Goal: Information Seeking & Learning: Learn about a topic

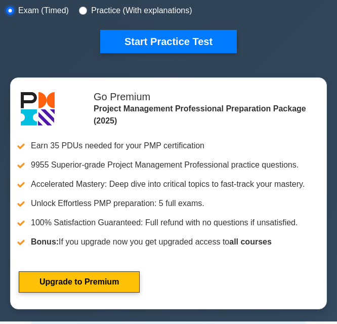
scroll to position [127, 0]
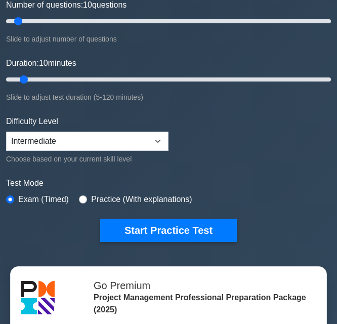
click at [79, 201] on div "Practice (With explanations)" at bounding box center [135, 199] width 113 height 12
click at [82, 198] on input "radio" at bounding box center [83, 199] width 8 height 8
radio input "true"
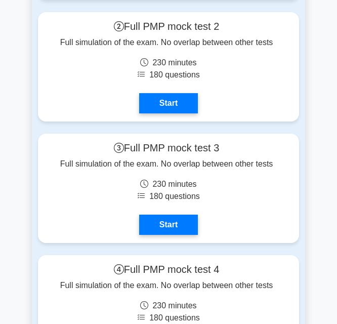
scroll to position [5906, 0]
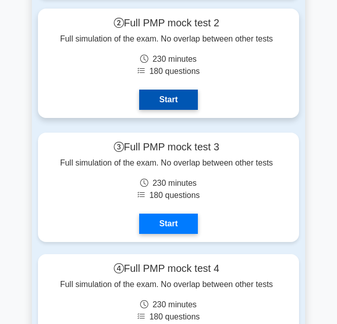
click at [159, 99] on link "Start" at bounding box center [168, 100] width 59 height 20
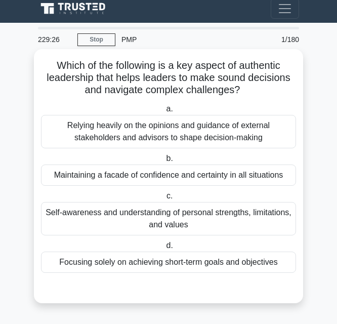
click at [257, 179] on div "Maintaining a facade of confidence and certainty in all situations" at bounding box center [168, 174] width 255 height 21
click at [164, 162] on input "b. Maintaining a facade of confidence and certainty in all situations" at bounding box center [164, 158] width 0 height 7
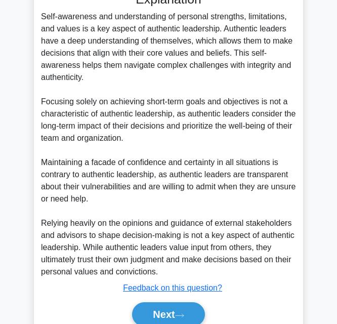
scroll to position [338, 0]
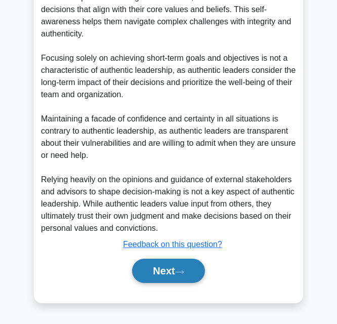
click at [160, 267] on button "Next" at bounding box center [168, 271] width 72 height 24
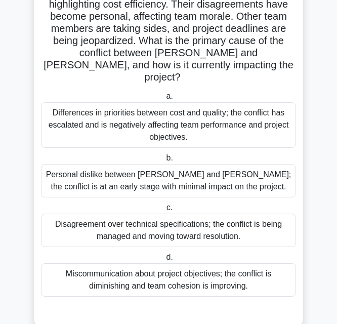
click at [230, 263] on div "Miscommunication about project objectives; the conflict is diminishing and team…" at bounding box center [168, 279] width 255 height 33
click at [164, 261] on input "d. Miscommunication about project objectives; the conflict is diminishing and t…" at bounding box center [164, 257] width 0 height 7
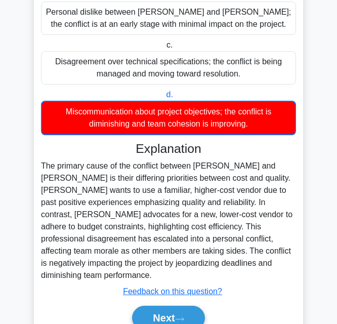
scroll to position [338, 0]
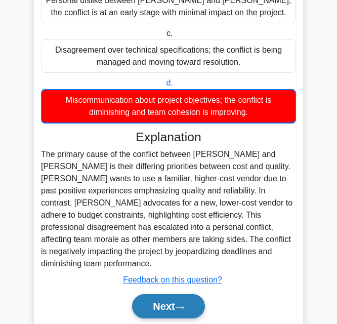
click at [176, 294] on button "Next" at bounding box center [168, 306] width 72 height 24
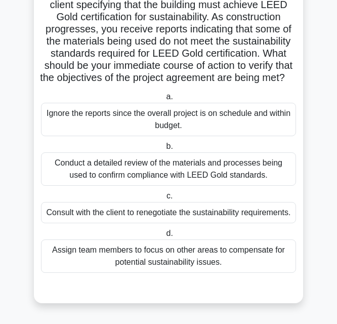
click at [213, 157] on div "Conduct a detailed review of the materials and processes being used to confirm …" at bounding box center [168, 168] width 255 height 33
click at [164, 150] on input "b. Conduct a detailed review of the materials and processes being used to confi…" at bounding box center [164, 146] width 0 height 7
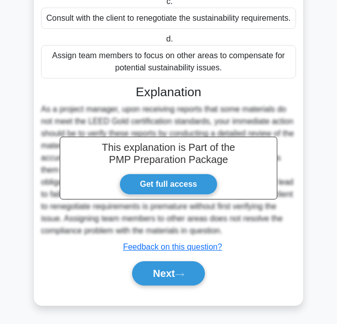
scroll to position [313, 0]
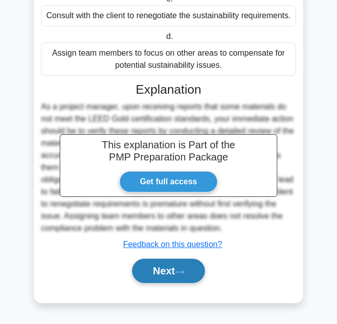
click at [192, 274] on button "Next" at bounding box center [168, 271] width 72 height 24
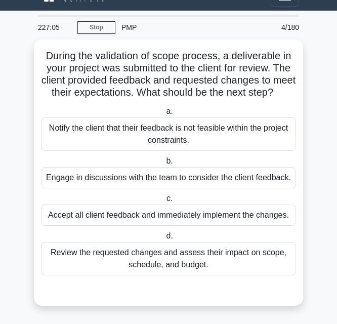
scroll to position [30, 0]
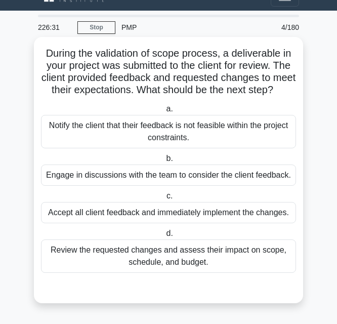
click at [255, 178] on div "Engage in discussions with the team to consider the client feedback." at bounding box center [168, 174] width 255 height 21
click at [164, 162] on input "b. Engage in discussions with the team to consider the client feedback." at bounding box center [164, 158] width 0 height 7
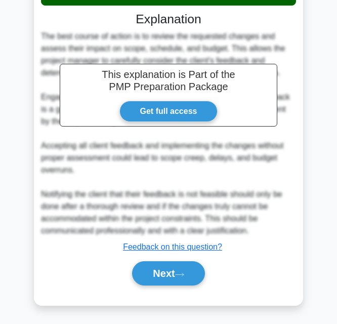
scroll to position [314, 0]
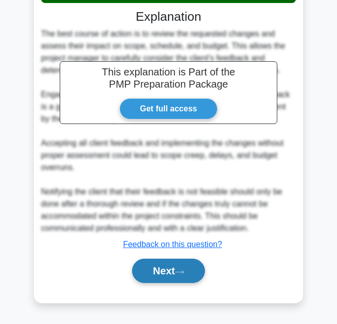
click at [164, 270] on button "Next" at bounding box center [168, 271] width 72 height 24
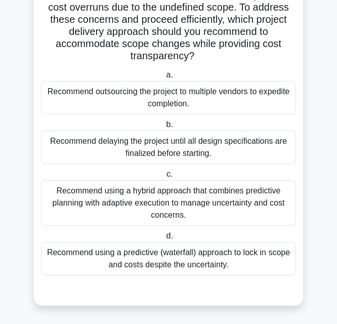
scroll to position [115, 0]
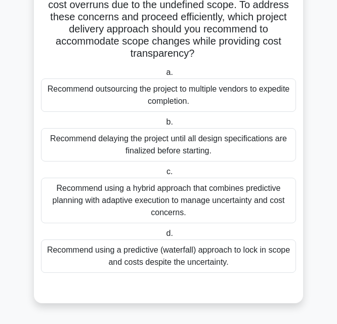
click at [109, 203] on div "Recommend using a hybrid approach that combines predictive planning with adapti…" at bounding box center [168, 201] width 255 height 46
click at [164, 175] on input "c. Recommend using a hybrid approach that combines predictive planning with ada…" at bounding box center [164, 172] width 0 height 7
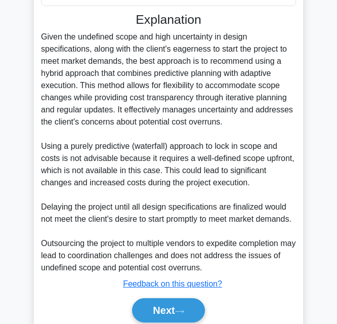
scroll to position [399, 0]
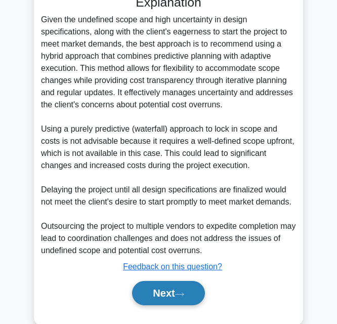
click at [182, 292] on button "Next" at bounding box center [168, 293] width 72 height 24
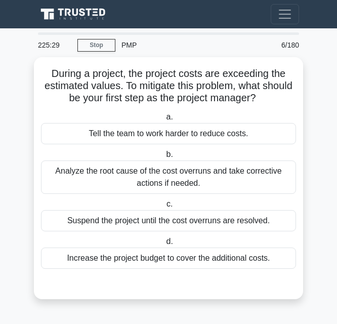
scroll to position [0, 0]
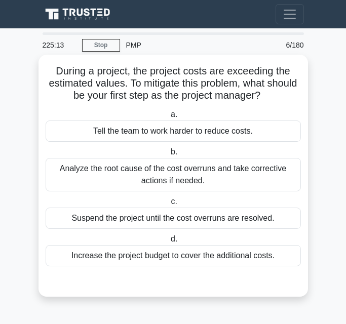
click at [114, 181] on div "Analyze the root cause of the cost overruns and take corrective actions if need…" at bounding box center [173, 174] width 255 height 33
click at [169, 155] on input "b. Analyze the root cause of the cost overruns and take corrective actions if n…" at bounding box center [169, 152] width 0 height 7
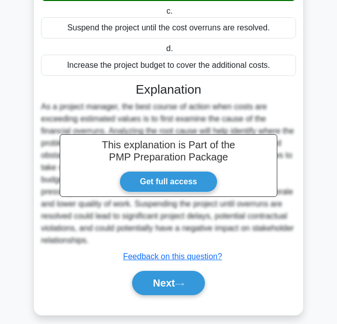
scroll to position [203, 0]
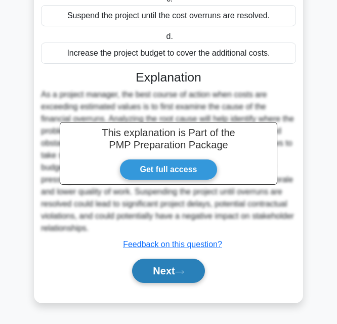
click at [149, 262] on button "Next" at bounding box center [168, 271] width 72 height 24
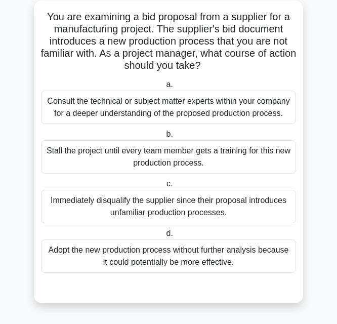
click at [225, 108] on div "Consult the technical or subject matter experts within your company for a deepe…" at bounding box center [168, 107] width 255 height 33
click at [164, 88] on input "a. Consult the technical or subject matter experts within your company for a de…" at bounding box center [164, 84] width 0 height 7
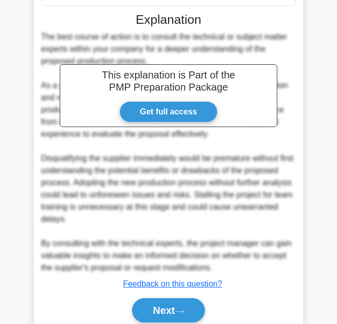
scroll to position [338, 0]
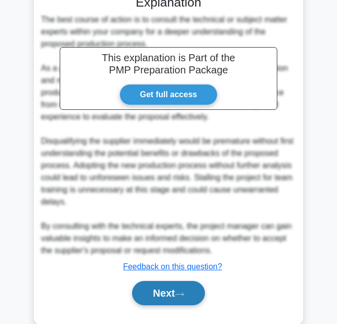
click at [186, 297] on button "Next" at bounding box center [168, 293] width 72 height 24
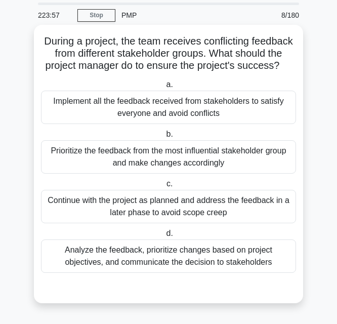
click at [218, 265] on div "Analyze the feedback, prioritize changes based on project objectives, and commu…" at bounding box center [168, 255] width 255 height 33
click at [164, 237] on input "d. Analyze the feedback, prioritize changes based on project objectives, and co…" at bounding box center [164, 233] width 0 height 7
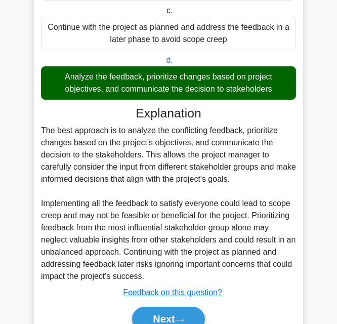
scroll to position [252, 0]
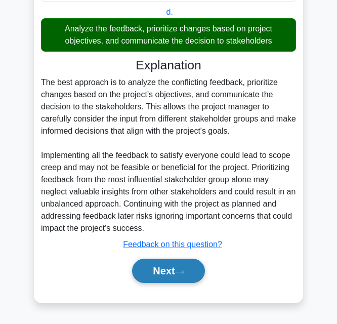
click at [173, 266] on button "Next" at bounding box center [168, 271] width 72 height 24
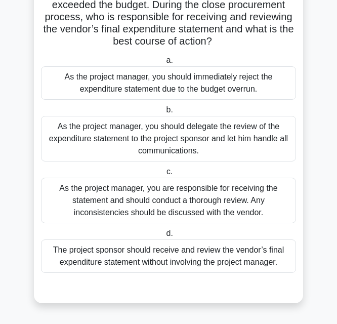
click at [156, 211] on div "As the project manager, you are responsible for receiving the statement and sho…" at bounding box center [168, 201] width 255 height 46
click at [164, 175] on input "c. As the project manager, you are responsible for receiving the statement and …" at bounding box center [164, 172] width 0 height 7
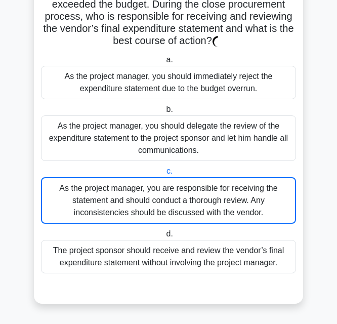
click at [204, 160] on div "As the project manager, you should delegate the review of the expenditure state…" at bounding box center [168, 138] width 255 height 46
click at [164, 113] on input "b. As the project manager, you should delegate the review of the expenditure st…" at bounding box center [164, 109] width 0 height 7
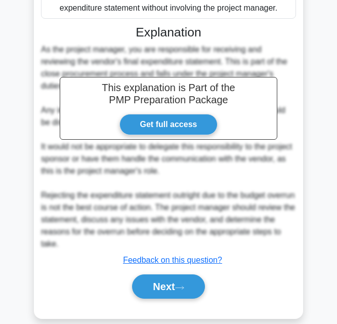
scroll to position [362, 0]
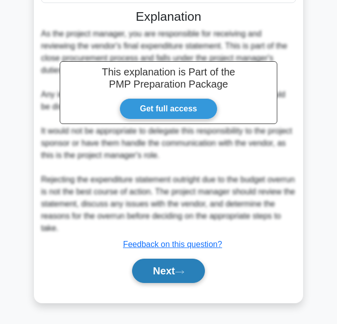
click at [170, 275] on button "Next" at bounding box center [168, 271] width 72 height 24
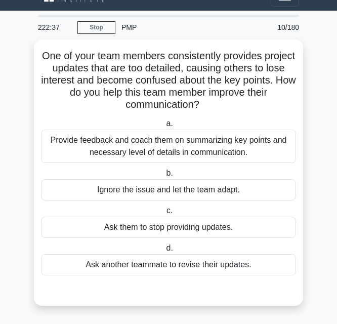
scroll to position [18, 0]
click at [170, 275] on div "a. Provide feedback and coach them on summarizing key points and necessary leve…" at bounding box center [168, 202] width 257 height 174
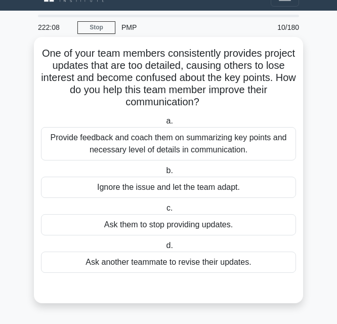
click at [212, 144] on div "Provide feedback and coach them on summarizing key points and necessary level o…" at bounding box center [168, 143] width 255 height 33
click at [164, 125] on input "a. Provide feedback and coach them on summarizing key points and necessary leve…" at bounding box center [164, 121] width 0 height 7
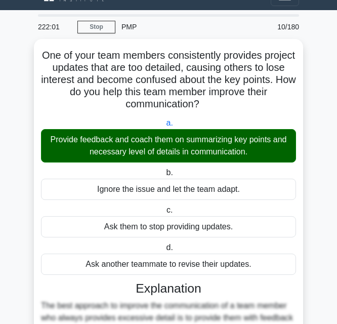
click at [337, 311] on main "222:01 Stop PMP Intermediate 10/180 One of your team members consistently provi…" at bounding box center [168, 271] width 337 height 522
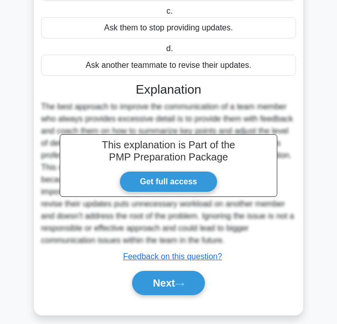
scroll to position [228, 0]
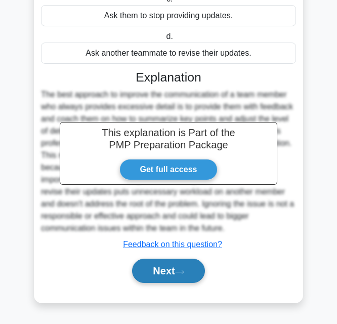
click at [180, 270] on icon at bounding box center [179, 272] width 9 height 6
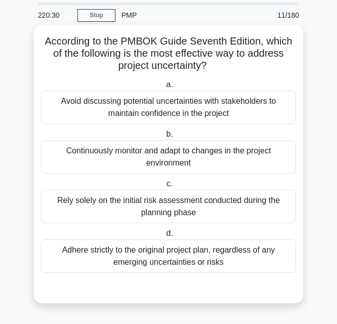
click at [191, 161] on div "Continuously monitor and adapt to changes in the project environment" at bounding box center [168, 156] width 255 height 33
click at [164, 138] on input "b. Continuously monitor and adapt to changes in the project environment" at bounding box center [164, 134] width 0 height 7
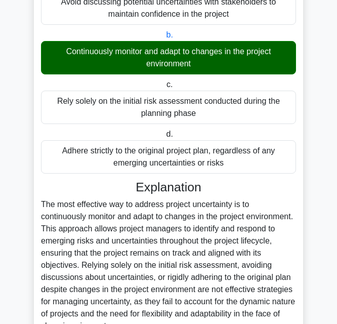
scroll to position [228, 0]
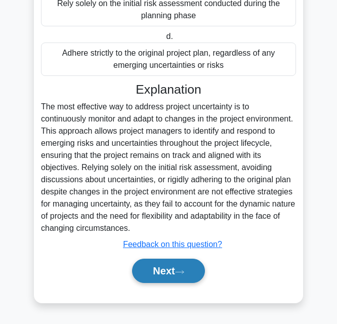
click at [170, 267] on button "Next" at bounding box center [168, 271] width 72 height 24
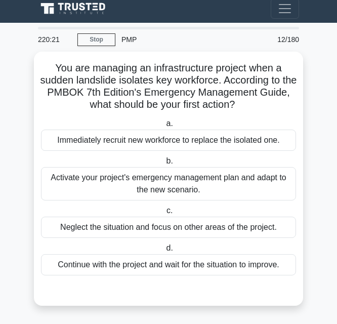
scroll to position [6, 0]
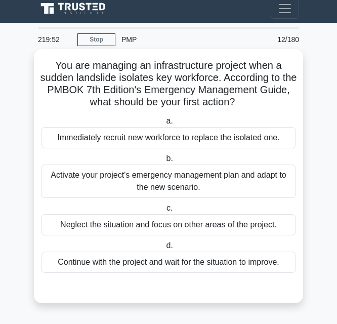
click at [203, 186] on div "Activate your project's emergency management plan and adapt to the new scenario." at bounding box center [168, 180] width 255 height 33
click at [164, 162] on input "b. Activate your project's emergency management plan and adapt to the new scena…" at bounding box center [164, 158] width 0 height 7
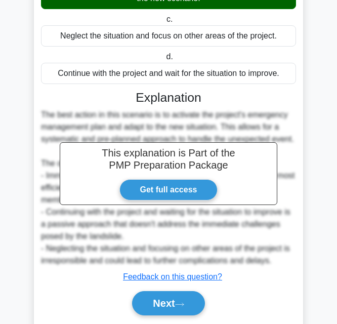
scroll to position [228, 0]
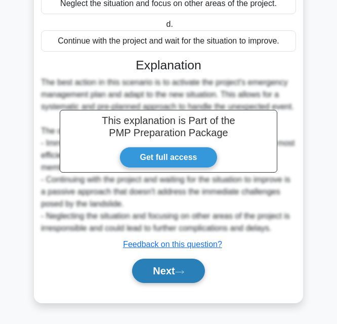
click at [157, 272] on button "Next" at bounding box center [168, 271] width 72 height 24
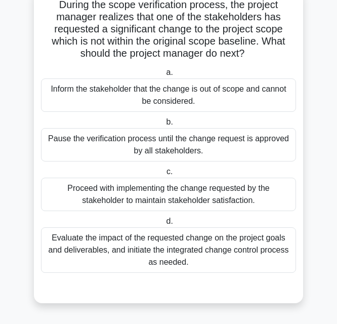
click at [218, 256] on div "Evaluate the impact of the requested change on the project goals and deliverabl…" at bounding box center [168, 250] width 255 height 46
click at [164, 225] on input "d. Evaluate the impact of the requested change on the project goals and deliver…" at bounding box center [164, 221] width 0 height 7
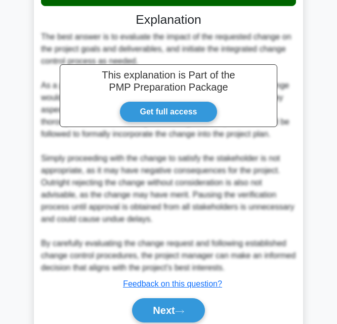
scroll to position [350, 0]
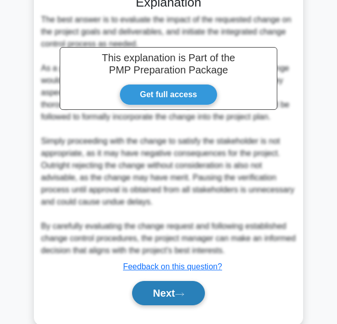
click at [159, 295] on button "Next" at bounding box center [168, 293] width 72 height 24
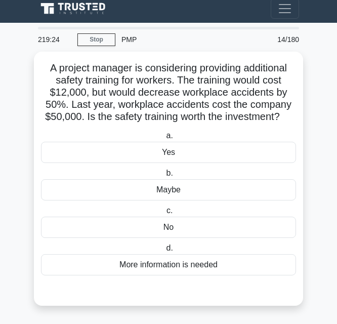
click at [159, 295] on div "A project manager is considering providing additional safety training for worke…" at bounding box center [168, 179] width 261 height 246
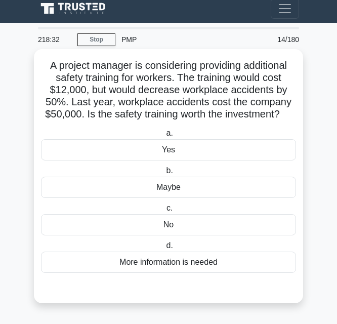
click at [173, 188] on div "Maybe" at bounding box center [168, 187] width 255 height 21
click at [164, 174] on input "b. Maybe" at bounding box center [164, 171] width 0 height 7
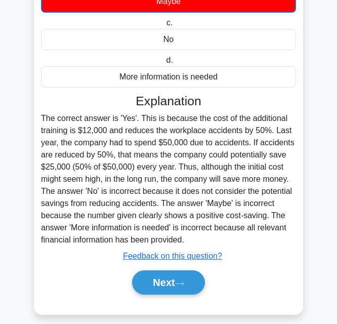
scroll to position [204, 0]
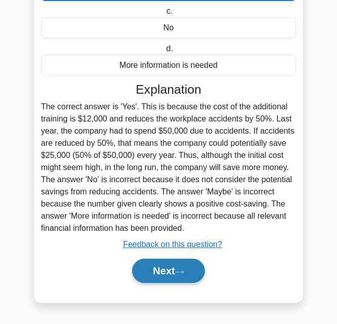
click at [150, 264] on button "Next" at bounding box center [168, 271] width 72 height 24
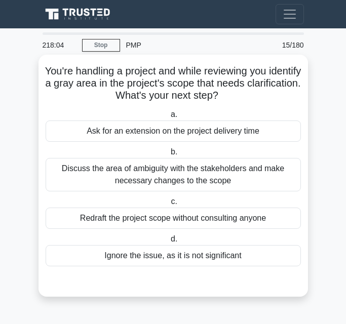
click at [233, 172] on div "Discuss the area of ambiguity with the stakeholders and make necessary changes …" at bounding box center [173, 174] width 255 height 33
click at [169, 155] on input "b. Discuss the area of ambiguity with the stakeholders and make necessary chang…" at bounding box center [169, 152] width 0 height 7
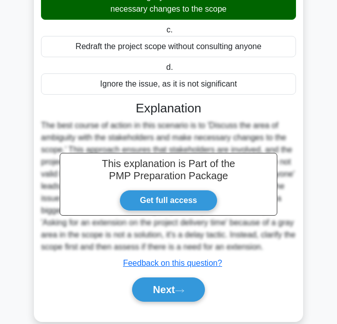
scroll to position [191, 0]
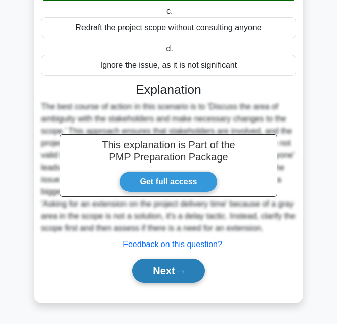
click at [169, 269] on button "Next" at bounding box center [168, 271] width 72 height 24
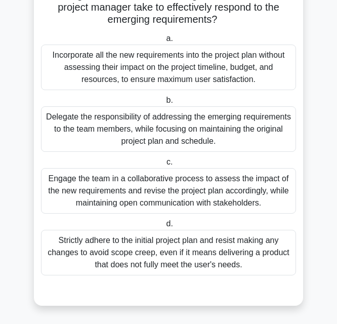
scroll to position [152, 0]
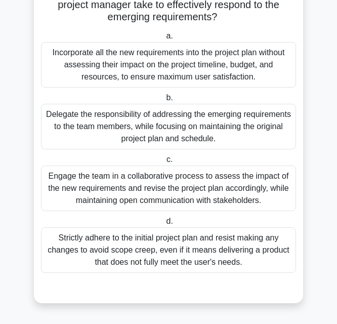
click at [273, 196] on div "Engage the team in a collaborative process to assess the impact of the new requ…" at bounding box center [168, 189] width 255 height 46
click at [164, 163] on input "c. Engage the team in a collaborative process to assess the impact of the new r…" at bounding box center [164, 159] width 0 height 7
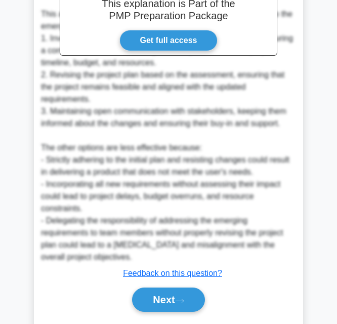
scroll to position [495, 0]
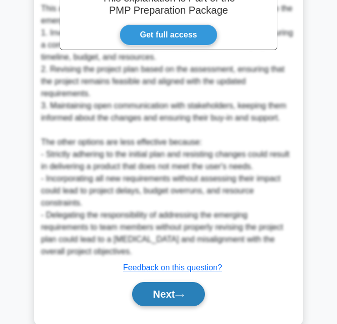
click at [180, 293] on icon at bounding box center [179, 296] width 9 height 6
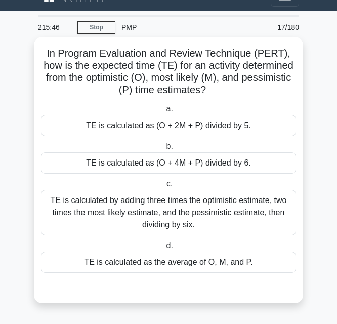
click at [129, 209] on div "TE is calculated by adding three times the optimistic estimate, two times the m…" at bounding box center [168, 213] width 255 height 46
click at [164, 187] on input "c. TE is calculated by adding three times the optimistic estimate, two times th…" at bounding box center [164, 184] width 0 height 7
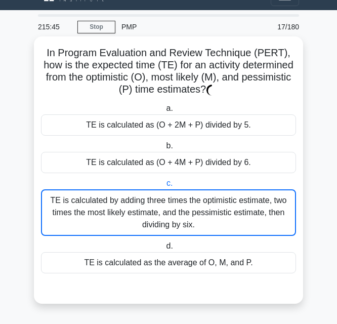
click at [129, 209] on div "TE is calculated by adding three times the optimistic estimate, two times the m…" at bounding box center [168, 212] width 255 height 47
click at [164, 187] on input "c. TE is calculated by adding three times the optimistic estimate, two times th…" at bounding box center [164, 183] width 0 height 7
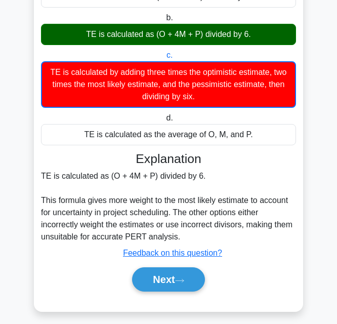
scroll to position [156, 0]
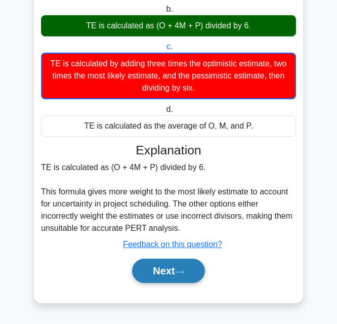
click at [166, 269] on button "Next" at bounding box center [168, 271] width 72 height 24
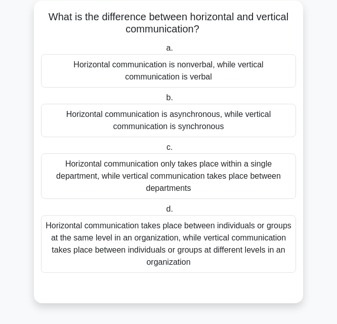
click at [177, 262] on div "Horizontal communication takes place between individuals or groups at the same …" at bounding box center [168, 244] width 255 height 58
click at [164, 213] on input "d. Horizontal communication takes place between individuals or groups at the sa…" at bounding box center [164, 209] width 0 height 7
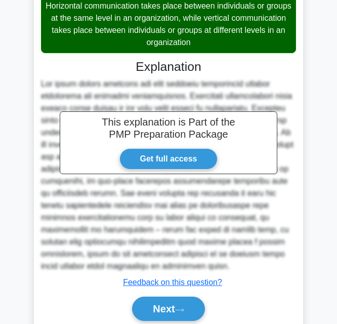
scroll to position [313, 0]
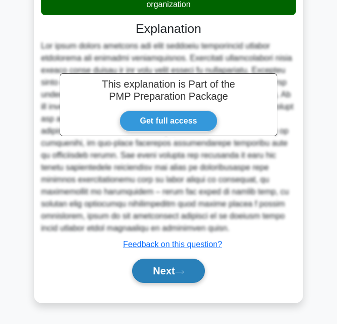
click at [173, 268] on button "Next" at bounding box center [168, 271] width 72 height 24
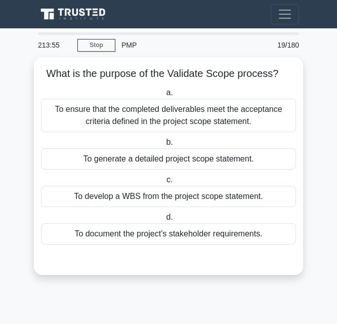
scroll to position [0, 0]
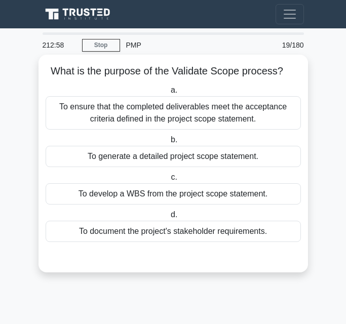
click at [221, 124] on div "To ensure that the completed deliverables meet the acceptance criteria defined …" at bounding box center [173, 112] width 255 height 33
click at [169, 94] on input "a. To ensure that the completed deliverables meet the acceptance criteria defin…" at bounding box center [169, 90] width 0 height 7
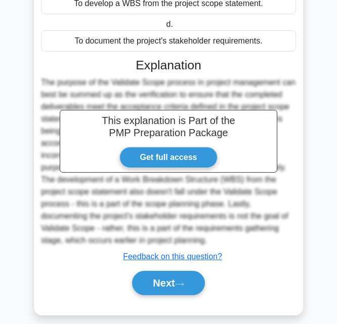
scroll to position [203, 0]
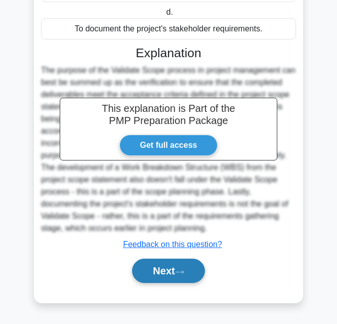
click at [176, 272] on button "Next" at bounding box center [168, 271] width 72 height 24
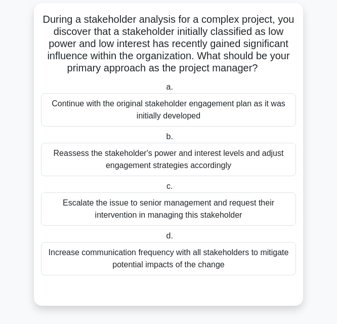
scroll to position [55, 0]
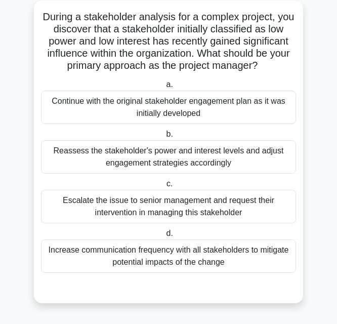
click at [200, 167] on div "Reassess the stakeholder's power and interest levels and adjust engagement stra…" at bounding box center [168, 156] width 255 height 33
click at [164, 138] on input "b. Reassess the stakeholder's power and interest levels and adjust engagement s…" at bounding box center [164, 134] width 0 height 7
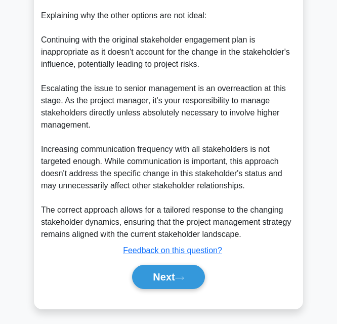
scroll to position [482, 0]
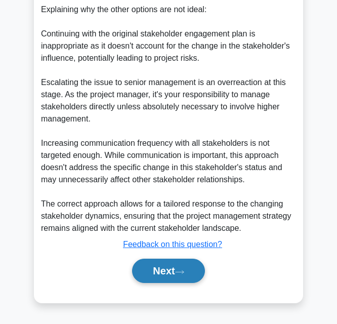
click at [172, 271] on button "Next" at bounding box center [168, 271] width 72 height 24
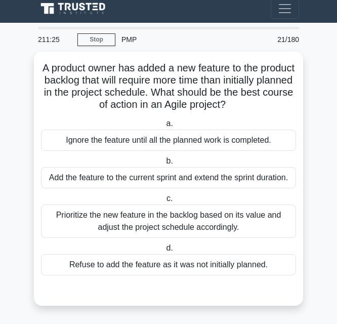
scroll to position [6, 0]
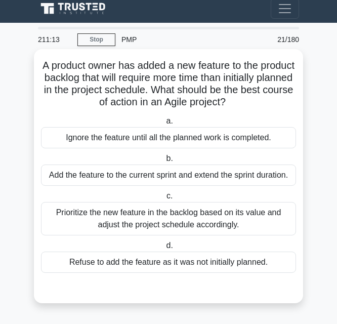
click at [235, 222] on div "Prioritize the new feature in the backlog based on its value and adjust the pro…" at bounding box center [168, 218] width 255 height 33
click at [164, 199] on input "c. Prioritize the new feature in the backlog based on its value and adjust the …" at bounding box center [164, 196] width 0 height 7
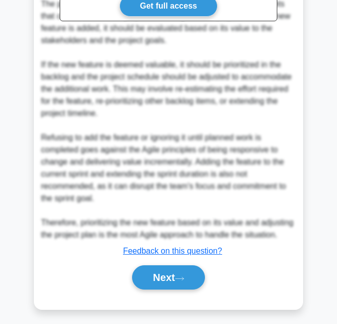
scroll to position [386, 0]
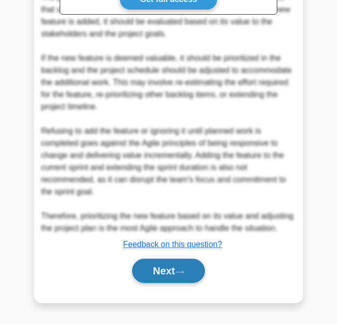
click at [168, 268] on button "Next" at bounding box center [168, 271] width 72 height 24
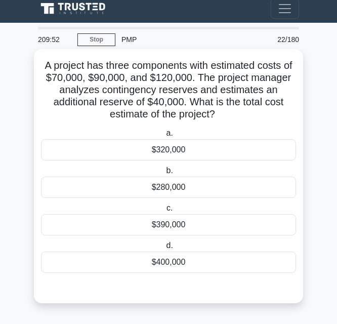
click at [173, 180] on div "$280,000" at bounding box center [168, 187] width 255 height 21
click at [164, 174] on input "b. $280,000" at bounding box center [164, 171] width 0 height 7
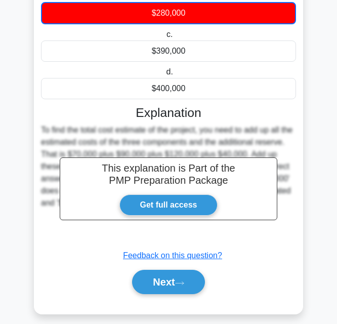
scroll to position [192, 0]
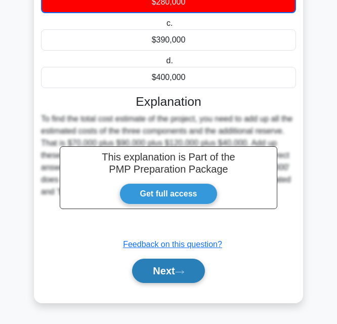
click at [182, 279] on button "Next" at bounding box center [168, 271] width 72 height 24
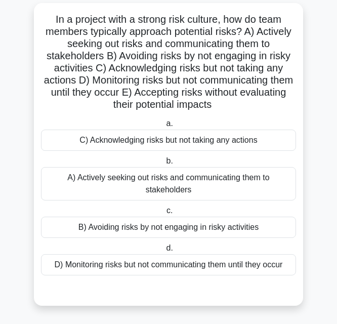
scroll to position [55, 0]
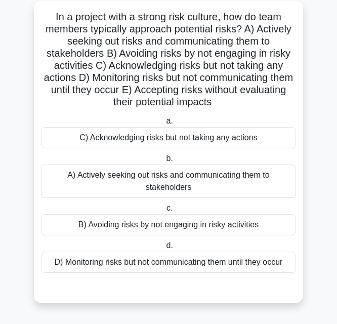
click at [154, 180] on div "A) Actively seeking out risks and communicating them to stakeholders" at bounding box center [168, 180] width 255 height 33
click at [164, 162] on input "b. A) Actively seeking out risks and communicating them to stakeholders" at bounding box center [164, 158] width 0 height 7
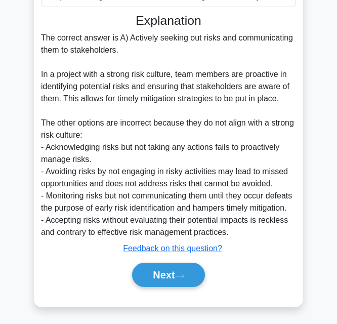
scroll to position [337, 0]
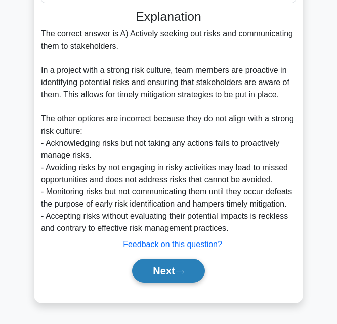
click at [157, 265] on button "Next" at bounding box center [168, 271] width 72 height 24
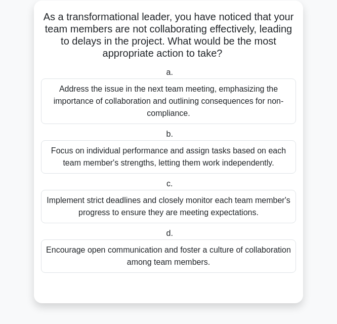
click at [85, 261] on div "Encourage open communication and foster a culture of collaboration among team m…" at bounding box center [168, 255] width 255 height 33
click at [164, 237] on input "d. Encourage open communication and [PERSON_NAME] a culture of collaboration am…" at bounding box center [164, 233] width 0 height 7
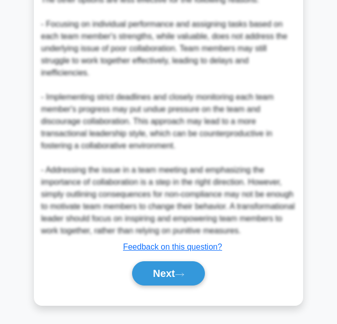
scroll to position [519, 0]
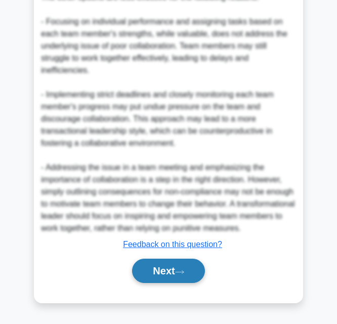
click at [179, 271] on button "Next" at bounding box center [168, 271] width 72 height 24
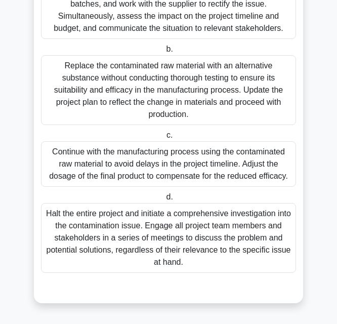
scroll to position [168, 0]
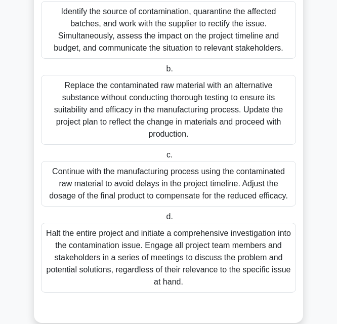
click at [184, 46] on div "Identify the source of contamination, quarantine the affected batches, and work…" at bounding box center [168, 30] width 255 height 58
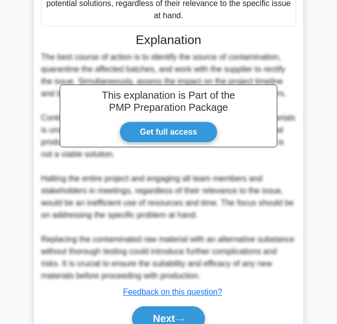
scroll to position [451, 0]
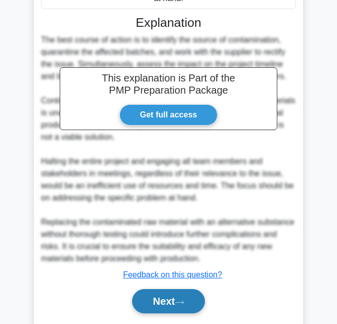
click at [170, 299] on button "Next" at bounding box center [168, 301] width 72 height 24
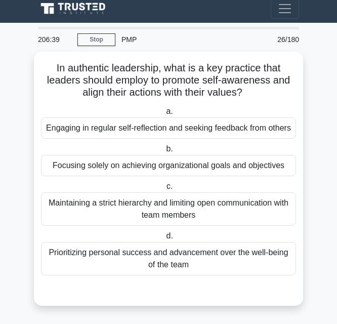
scroll to position [6, 0]
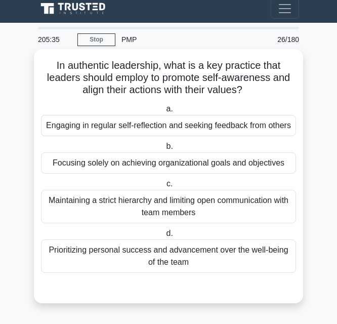
click at [182, 214] on div "Maintaining a strict hierarchy and limiting open communication with team members" at bounding box center [168, 206] width 255 height 33
click at [164, 187] on input "c. Maintaining a strict hierarchy and limiting open communication with team mem…" at bounding box center [164, 184] width 0 height 7
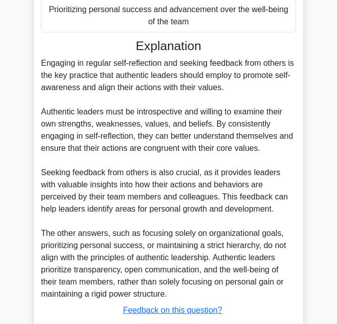
scroll to position [290, 0]
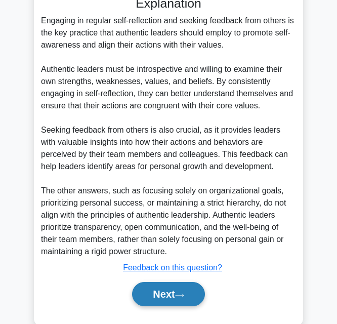
click at [181, 298] on icon at bounding box center [179, 296] width 9 height 6
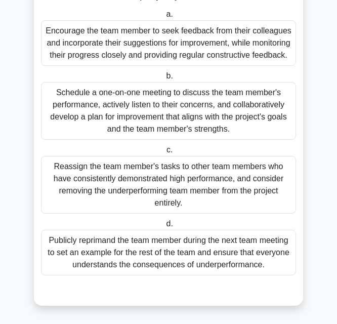
scroll to position [164, 0]
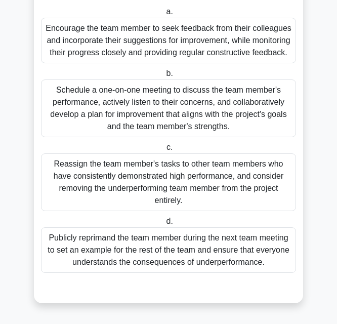
click at [163, 32] on div "Encourage the team member to seek feedback from their colleagues and incorporat…" at bounding box center [168, 41] width 255 height 46
click at [164, 15] on input "a. Encourage the team member to seek feedback from their colleagues and incorpo…" at bounding box center [164, 12] width 0 height 7
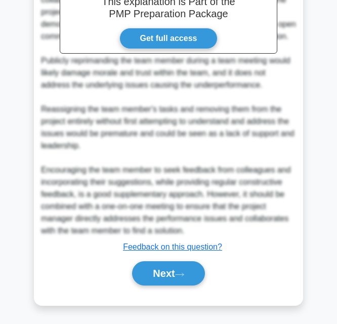
scroll to position [520, 0]
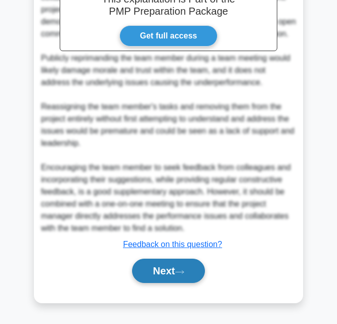
click at [162, 263] on button "Next" at bounding box center [168, 271] width 72 height 24
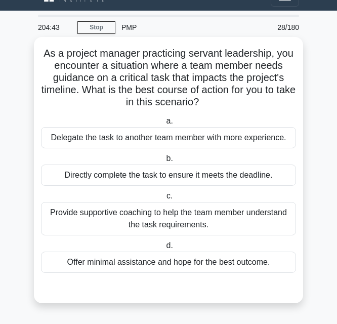
click at [211, 221] on div "Provide supportive coaching to help the team member understand the task require…" at bounding box center [168, 218] width 255 height 33
click at [164, 199] on input "c. Provide supportive coaching to help the team member understand the task requ…" at bounding box center [164, 196] width 0 height 7
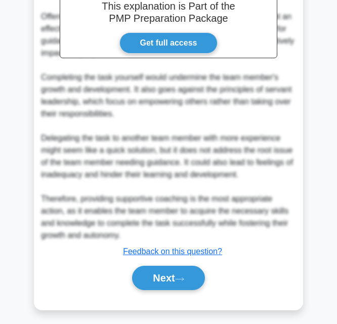
scroll to position [361, 0]
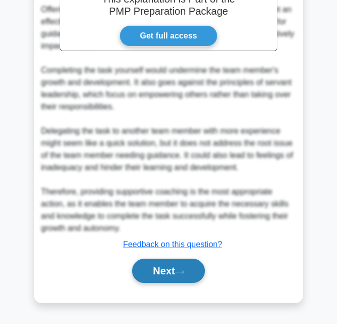
click at [170, 263] on button "Next" at bounding box center [168, 271] width 72 height 24
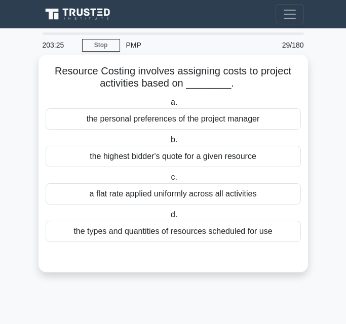
click at [148, 122] on div "the personal preferences of the project manager" at bounding box center [173, 118] width 255 height 21
click at [169, 106] on input "a. the personal preferences of the project manager" at bounding box center [169, 102] width 0 height 7
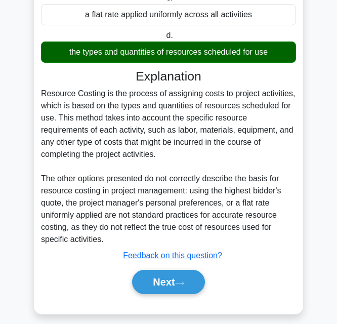
scroll to position [192, 0]
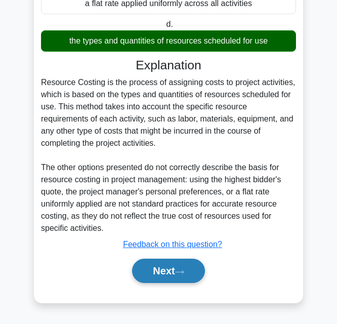
click at [180, 267] on button "Next" at bounding box center [168, 271] width 72 height 24
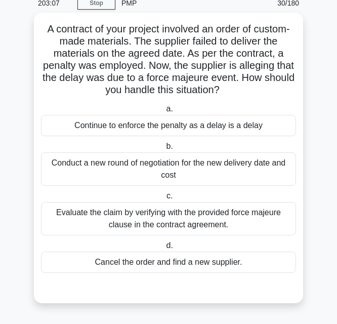
click at [166, 211] on div "Evaluate the claim by verifying with the provided force majeure clause in the c…" at bounding box center [168, 218] width 255 height 33
click at [164, 199] on input "c. Evaluate the claim by verifying with the provided force majeure clause in th…" at bounding box center [164, 196] width 0 height 7
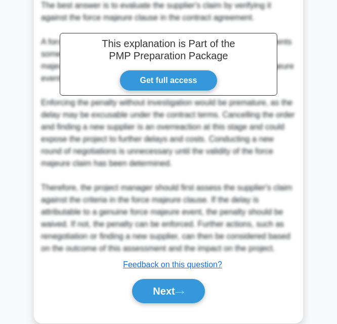
scroll to position [361, 0]
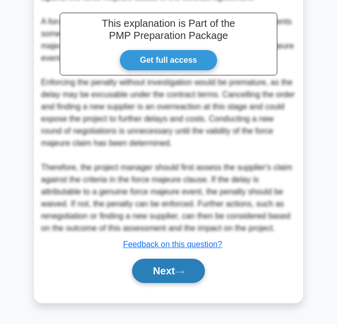
click at [176, 272] on button "Next" at bounding box center [168, 271] width 72 height 24
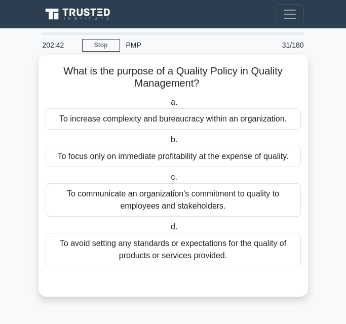
click at [144, 200] on div "To communicate an organization's commitment to quality to employees and stakeho…" at bounding box center [173, 199] width 255 height 33
click at [169, 181] on input "c. To communicate an organization's commitment to quality to employees and stak…" at bounding box center [169, 177] width 0 height 7
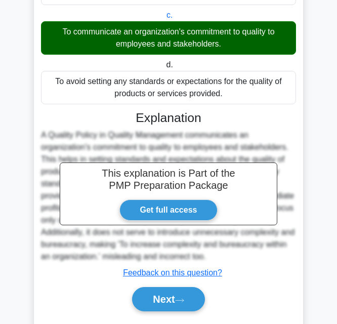
scroll to position [191, 0]
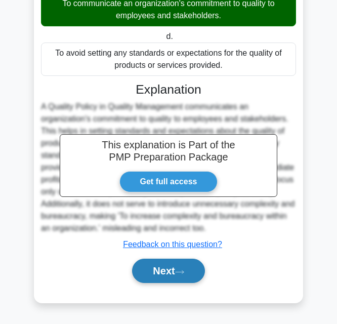
click at [185, 266] on button "Next" at bounding box center [168, 271] width 72 height 24
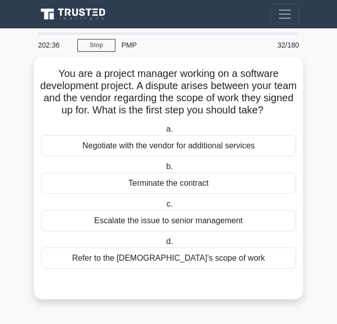
scroll to position [0, 0]
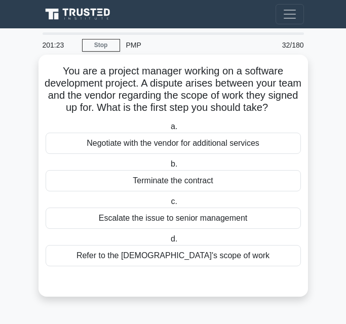
click at [177, 260] on div "Refer to the [DEMOGRAPHIC_DATA]'s scope of work" at bounding box center [173, 255] width 255 height 21
click at [169, 242] on input "d. Refer to the [DEMOGRAPHIC_DATA]'s scope of work" at bounding box center [169, 239] width 0 height 7
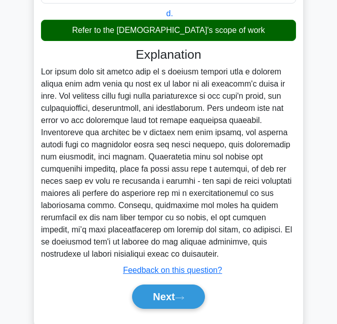
scroll to position [240, 0]
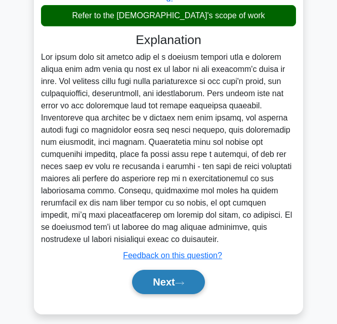
click at [170, 270] on button "Next" at bounding box center [168, 282] width 72 height 24
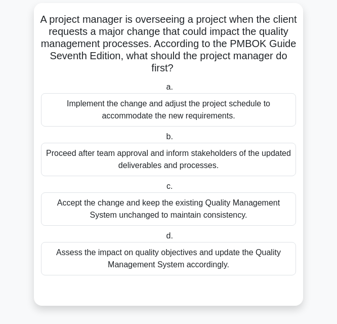
scroll to position [55, 0]
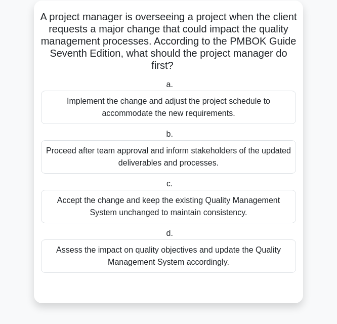
click at [231, 258] on div "Assess the impact on quality objectives and update the Quality Management Syste…" at bounding box center [168, 255] width 255 height 33
click at [164, 237] on input "d. Assess the impact on quality objectives and update the Quality Management Sy…" at bounding box center [164, 233] width 0 height 7
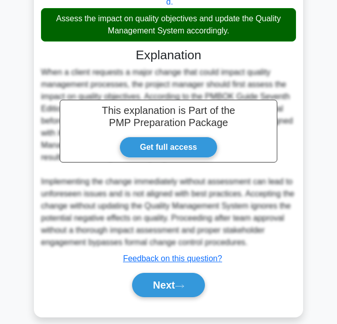
scroll to position [301, 0]
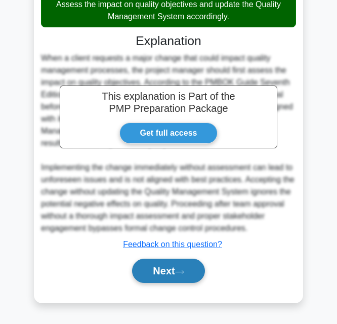
click at [184, 276] on button "Next" at bounding box center [168, 271] width 72 height 24
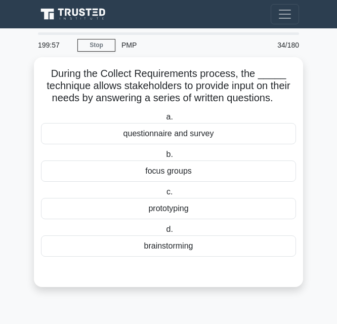
scroll to position [0, 0]
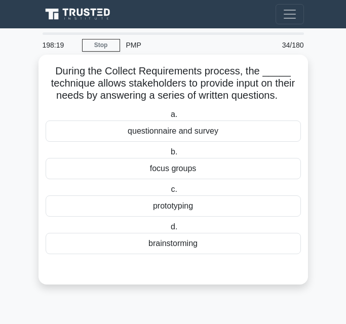
click at [201, 134] on div "questionnaire and survey" at bounding box center [173, 130] width 255 height 21
click at [169, 118] on input "a. questionnaire and survey" at bounding box center [169, 114] width 0 height 7
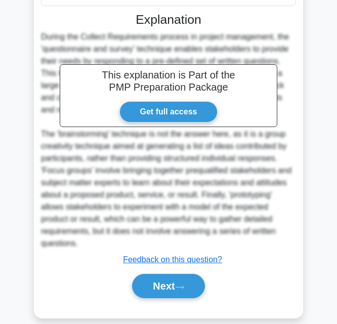
scroll to position [264, 0]
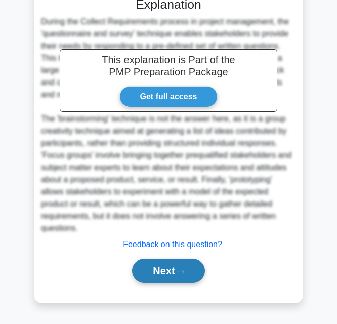
click at [176, 269] on button "Next" at bounding box center [168, 271] width 72 height 24
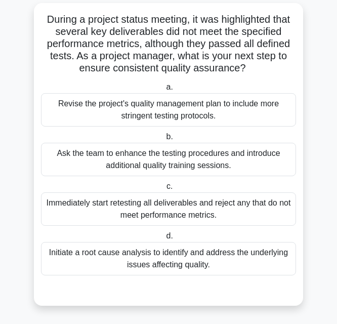
scroll to position [55, 0]
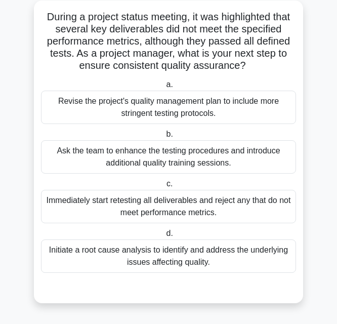
click at [243, 257] on div "Initiate a root cause analysis to identify and address the underlying issues af…" at bounding box center [168, 255] width 255 height 33
click at [164, 237] on input "d. Initiate a root cause analysis to identify and address the underlying issues…" at bounding box center [164, 233] width 0 height 7
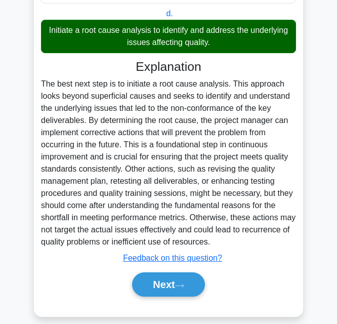
scroll to position [289, 0]
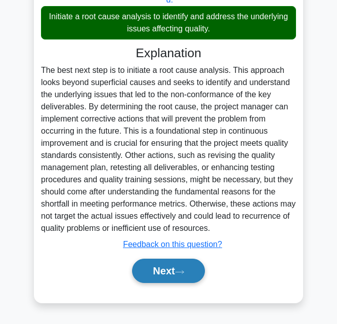
click at [163, 264] on button "Next" at bounding box center [168, 271] width 72 height 24
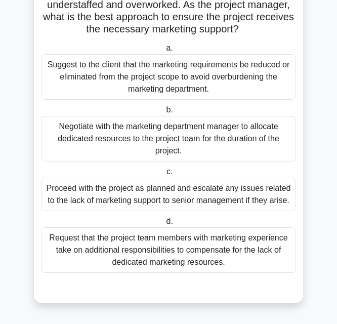
click at [197, 144] on div "Negotiate with the marketing department manager to allocate dedicated resources…" at bounding box center [168, 139] width 255 height 46
click at [164, 113] on input "b. Negotiate with the marketing department manager to allocate dedicated resour…" at bounding box center [164, 110] width 0 height 7
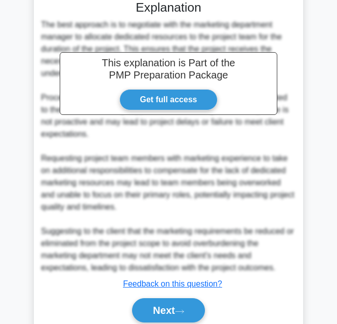
scroll to position [423, 0]
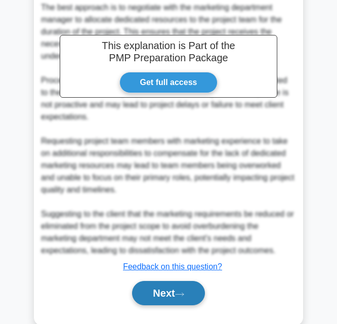
click at [173, 305] on button "Next" at bounding box center [168, 293] width 72 height 24
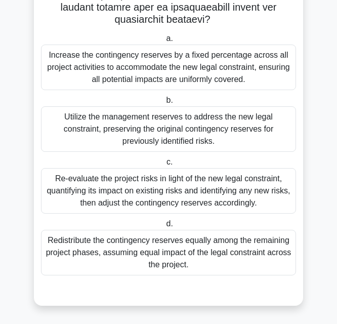
scroll to position [358, 0]
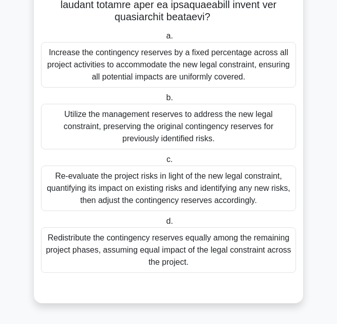
click at [158, 197] on div "Re-evaluate the project risks in light of the new legal constraint, quantifying…" at bounding box center [168, 189] width 255 height 46
click at [164, 163] on input "c. Re-evaluate the project risks in light of the new legal constraint, quantify…" at bounding box center [164, 159] width 0 height 7
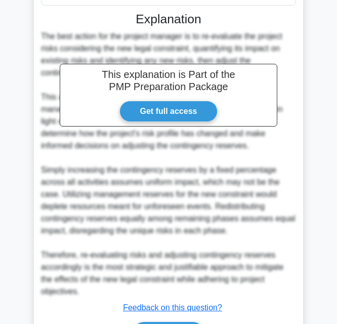
scroll to position [642, 0]
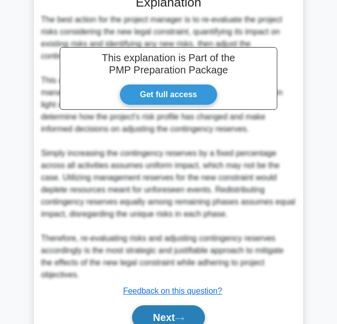
click at [174, 312] on button "Next" at bounding box center [168, 317] width 72 height 24
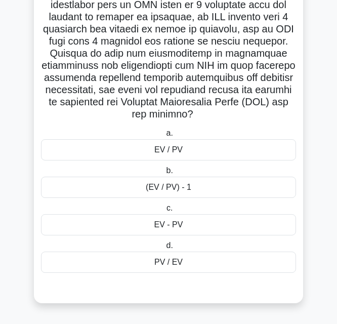
click at [200, 149] on div "EV / PV" at bounding box center [168, 149] width 255 height 21
click at [164, 137] on input "a. EV / PV" at bounding box center [164, 133] width 0 height 7
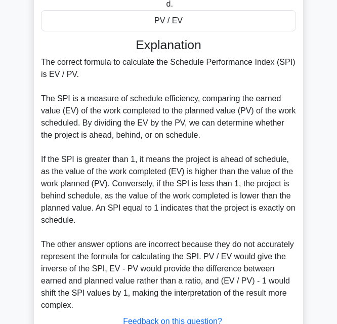
scroll to position [617, 0]
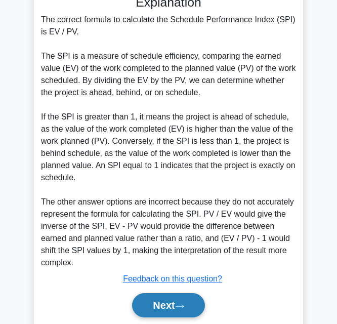
click at [191, 303] on button "Next" at bounding box center [168, 305] width 72 height 24
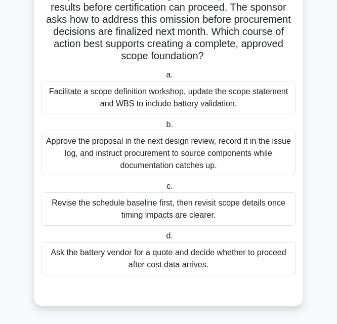
scroll to position [128, 0]
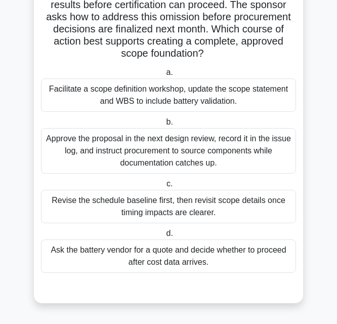
click at [205, 153] on div "Approve the proposal in the next design review, record it in the issue log, and…" at bounding box center [168, 151] width 255 height 46
click at [164, 126] on input "b. Approve the proposal in the next design review, record it in the issue log, …" at bounding box center [164, 122] width 0 height 7
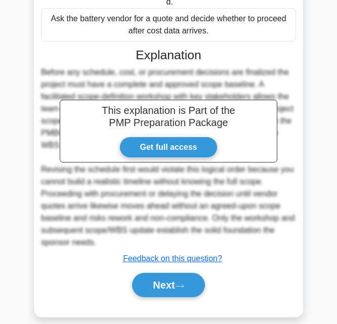
scroll to position [375, 0]
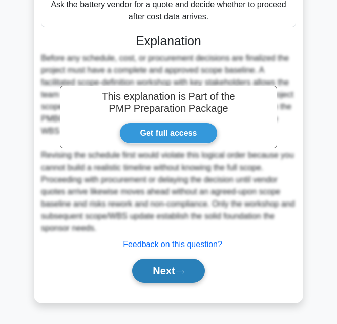
click at [184, 274] on icon at bounding box center [179, 272] width 9 height 6
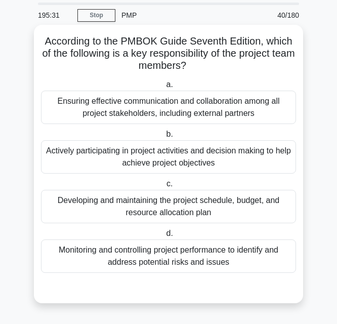
click at [165, 117] on div "Ensuring effective communication and collaboration among all project stakeholde…" at bounding box center [168, 107] width 255 height 33
click at [164, 88] on input "a. Ensuring effective communication and collaboration among all project stakeho…" at bounding box center [164, 84] width 0 height 7
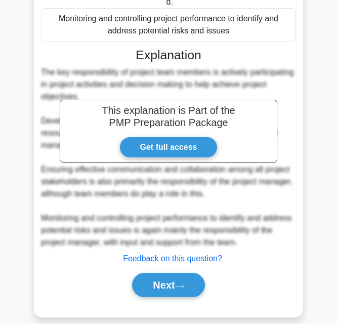
scroll to position [277, 0]
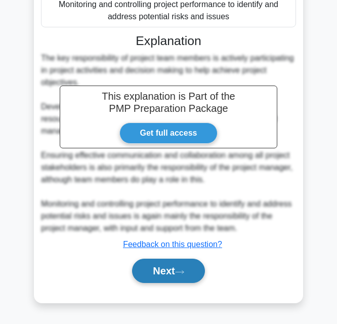
click at [183, 266] on button "Next" at bounding box center [168, 271] width 72 height 24
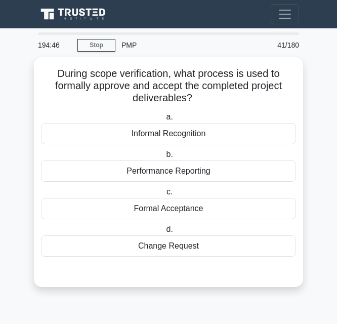
scroll to position [0, 0]
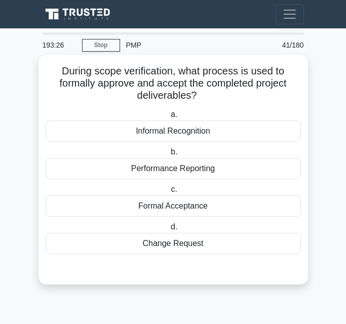
click at [170, 172] on div "Performance Reporting" at bounding box center [173, 168] width 255 height 21
click at [169, 155] on input "b. Performance Reporting" at bounding box center [169, 152] width 0 height 7
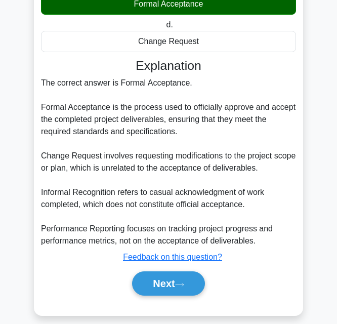
scroll to position [217, 0]
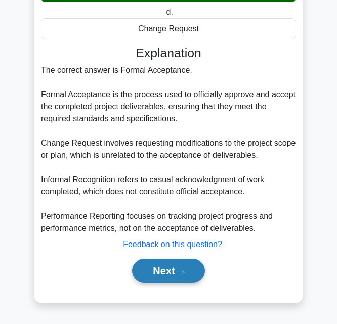
click at [174, 269] on button "Next" at bounding box center [168, 271] width 72 height 24
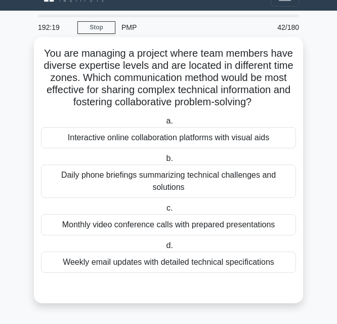
click at [194, 140] on div "Interactive online collaboration platforms with visual aids" at bounding box center [168, 137] width 255 height 21
click at [164, 125] on input "a. Interactive online collaboration platforms with visual aids" at bounding box center [164, 121] width 0 height 7
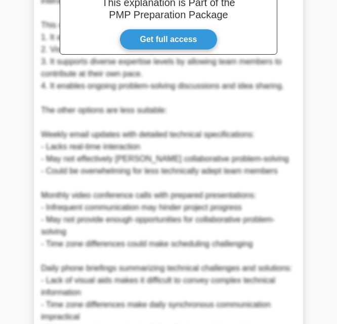
scroll to position [459, 0]
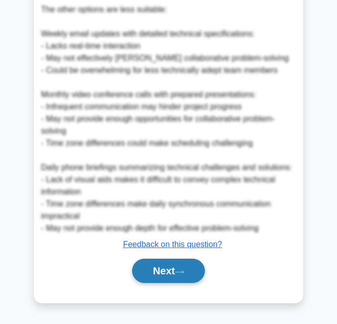
click at [177, 276] on button "Next" at bounding box center [168, 271] width 72 height 24
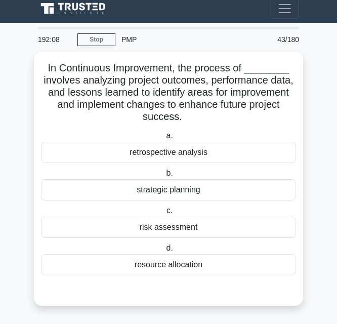
scroll to position [6, 0]
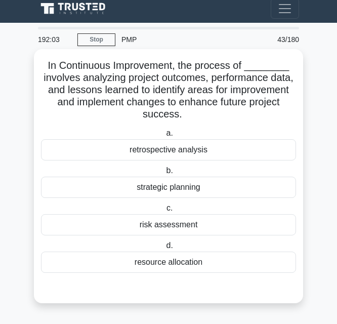
click at [181, 151] on div "retrospective analysis" at bounding box center [168, 149] width 255 height 21
click at [164, 137] on input "a. retrospective analysis" at bounding box center [164, 133] width 0 height 7
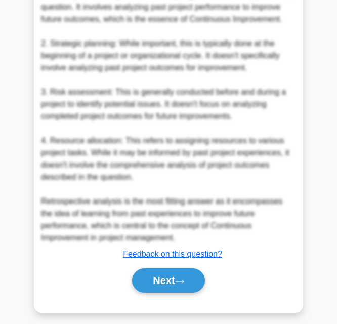
scroll to position [446, 0]
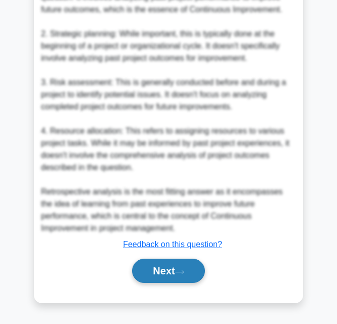
click at [149, 261] on button "Next" at bounding box center [168, 271] width 72 height 24
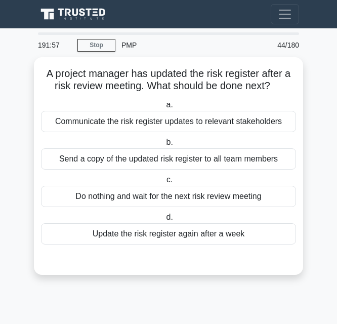
scroll to position [0, 0]
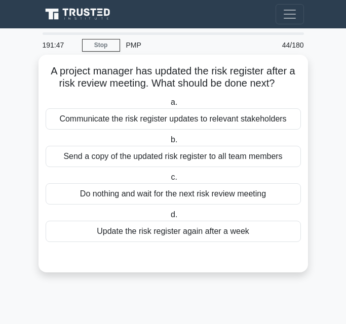
click at [249, 121] on div "Communicate the risk register updates to relevant stakeholders" at bounding box center [173, 118] width 255 height 21
click at [169, 106] on input "a. Communicate the risk register updates to relevant stakeholders" at bounding box center [169, 102] width 0 height 7
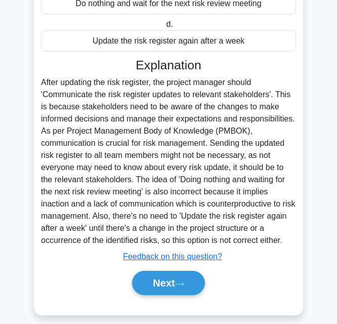
scroll to position [203, 0]
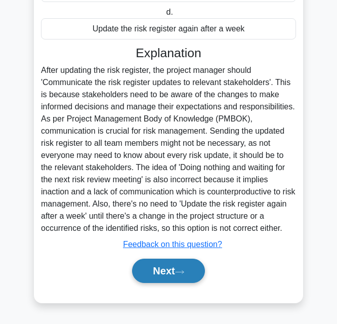
click at [189, 275] on button "Next" at bounding box center [168, 271] width 72 height 24
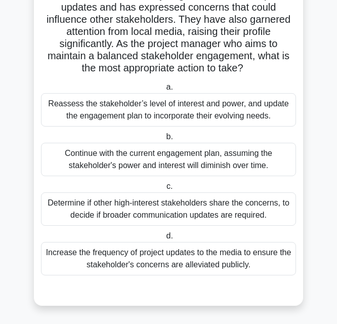
scroll to position [103, 0]
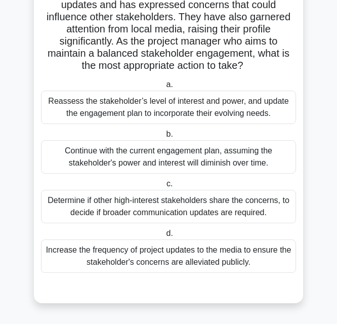
click at [260, 112] on div "Reassess the stakeholder’s level of interest and power, and update the engageme…" at bounding box center [168, 107] width 255 height 33
click at [164, 88] on input "a. Reassess the stakeholder’s level of interest and power, and update the engag…" at bounding box center [164, 84] width 0 height 7
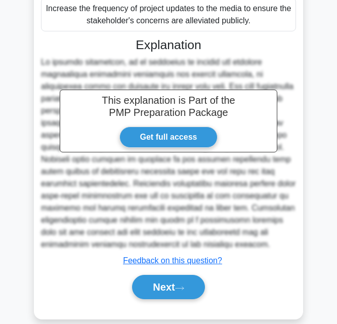
scroll to position [361, 0]
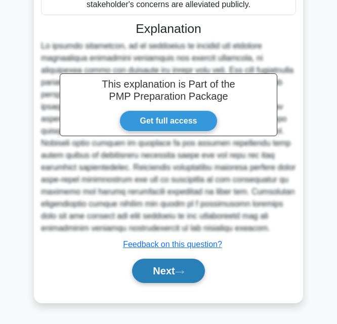
click at [148, 272] on button "Next" at bounding box center [168, 271] width 72 height 24
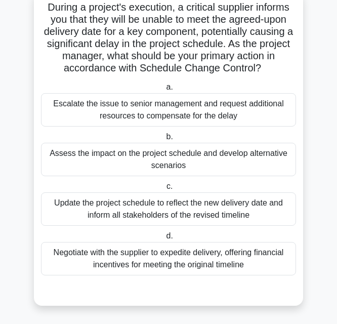
scroll to position [67, 0]
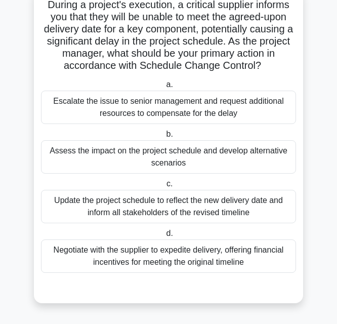
click at [218, 208] on div "Update the project schedule to reflect the new delivery date and inform all sta…" at bounding box center [168, 206] width 255 height 33
click at [164, 187] on input "c. Update the project schedule to reflect the new delivery date and inform all …" at bounding box center [164, 184] width 0 height 7
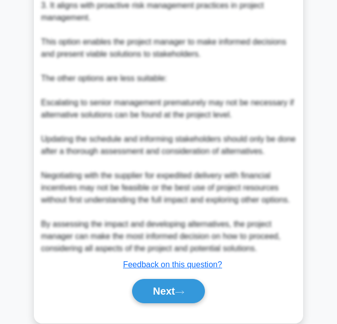
scroll to position [483, 0]
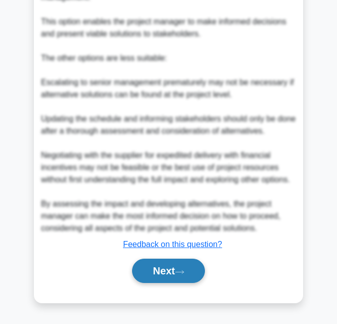
click at [175, 264] on button "Next" at bounding box center [168, 271] width 72 height 24
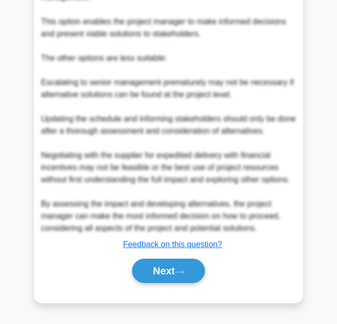
scroll to position [6, 0]
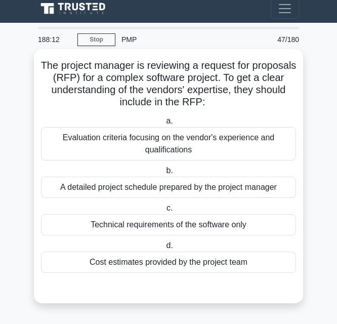
click at [230, 139] on div "Evaluation criteria focusing on the vendor's experience and qualifications" at bounding box center [168, 143] width 255 height 33
click at [164, 125] on input "a. Evaluation criteria focusing on the vendor's experience and qualifications" at bounding box center [164, 121] width 0 height 7
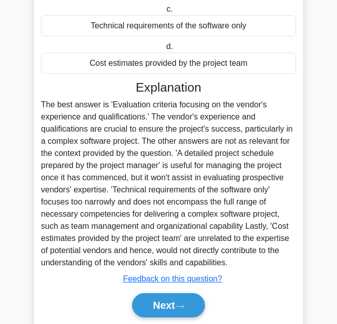
scroll to position [240, 0]
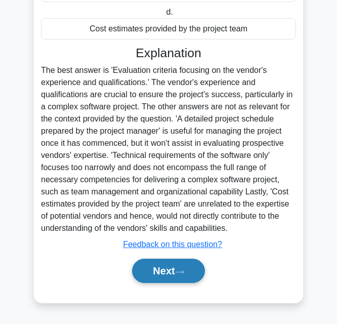
click at [182, 272] on icon at bounding box center [179, 272] width 9 height 6
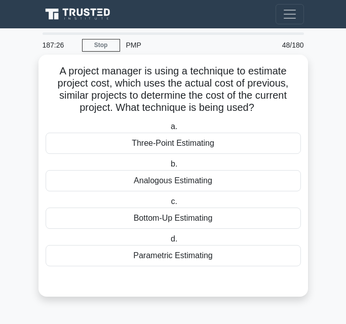
click at [202, 223] on div "Bottom-Up Estimating" at bounding box center [173, 218] width 255 height 21
click at [169, 205] on input "c. Bottom-Up Estimating" at bounding box center [169, 201] width 0 height 7
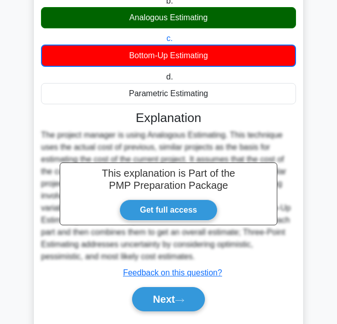
scroll to position [192, 0]
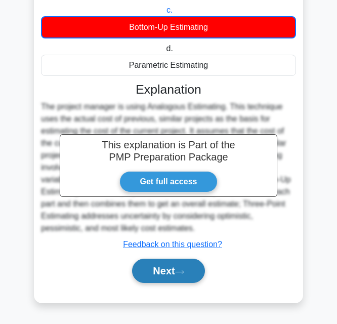
click at [165, 268] on button "Next" at bounding box center [168, 271] width 72 height 24
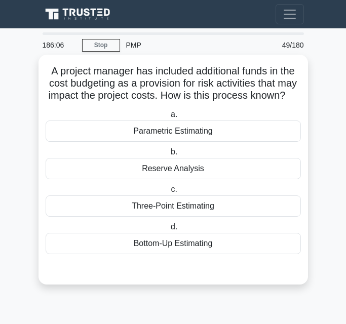
click at [174, 137] on div "Parametric Estimating" at bounding box center [173, 130] width 255 height 21
click at [169, 118] on input "a. Parametric Estimating" at bounding box center [169, 114] width 0 height 7
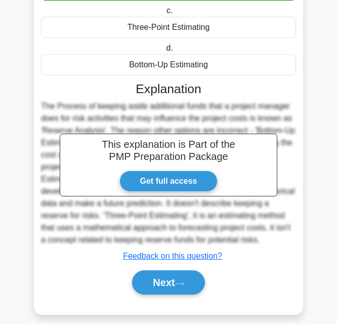
scroll to position [192, 0]
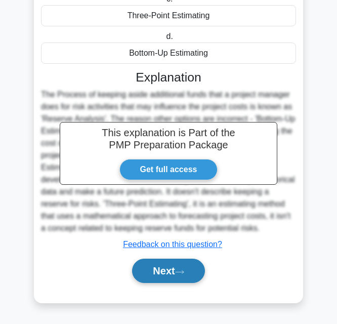
click at [168, 275] on button "Next" at bounding box center [168, 271] width 72 height 24
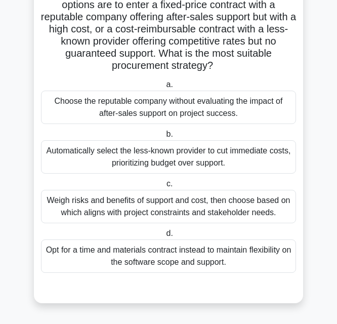
click at [218, 265] on div "Opt for a time and materials contract instead to maintain flexibility on the so…" at bounding box center [168, 255] width 255 height 33
click at [164, 237] on input "d. Opt for a time and materials contract instead to maintain flexibility on the…" at bounding box center [164, 233] width 0 height 7
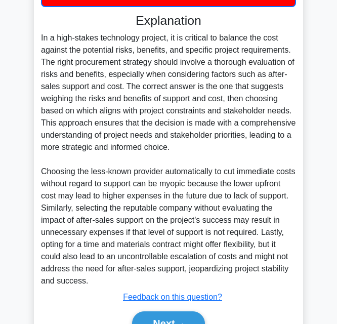
scroll to position [375, 0]
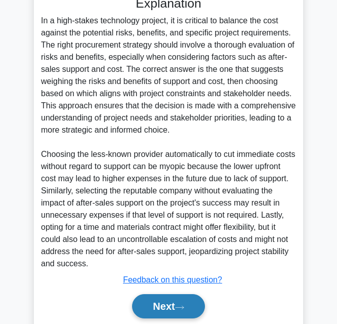
click at [190, 311] on button "Next" at bounding box center [168, 306] width 72 height 24
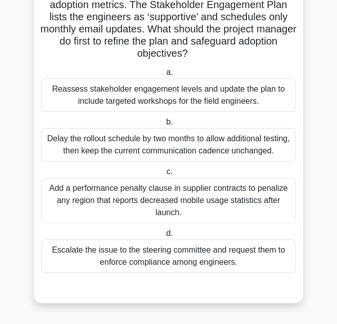
click at [210, 95] on div "Reassess stakeholder engagement levels and update the plan to include targeted …" at bounding box center [168, 94] width 255 height 33
click at [164, 76] on input "a. Reassess stakeholder engagement levels and update the plan to include target…" at bounding box center [164, 72] width 0 height 7
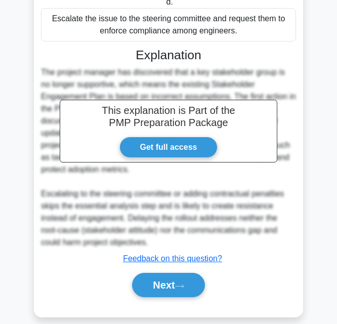
scroll to position [361, 0]
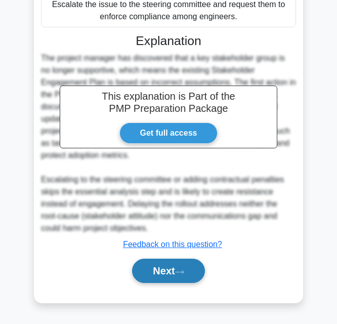
click at [179, 276] on button "Next" at bounding box center [168, 271] width 72 height 24
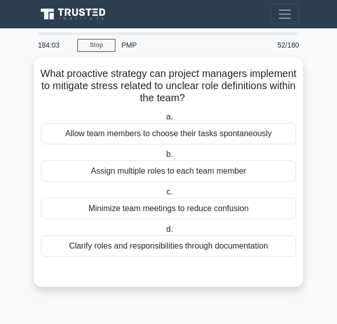
scroll to position [0, 0]
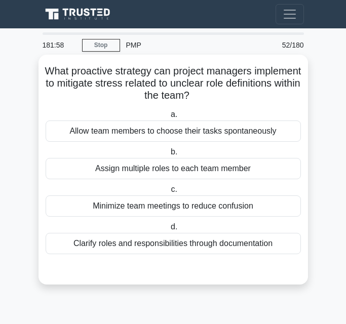
click at [195, 246] on div "Clarify roles and responsibilities through documentation" at bounding box center [173, 243] width 255 height 21
click at [169, 230] on input "d. Clarify roles and responsibilities through documentation" at bounding box center [169, 227] width 0 height 7
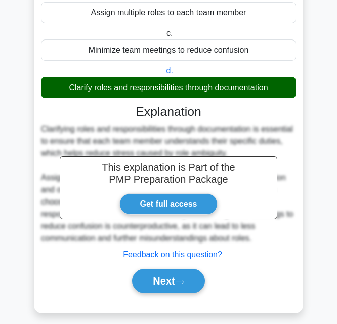
scroll to position [167, 0]
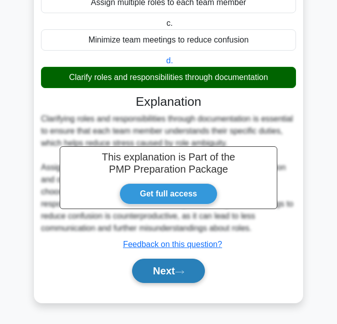
click at [173, 269] on button "Next" at bounding box center [168, 271] width 72 height 24
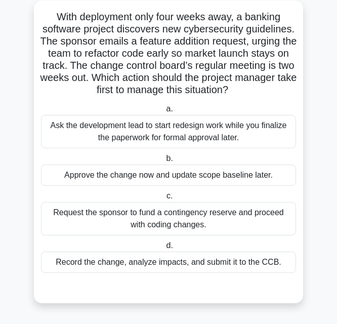
click at [231, 180] on div "Approve the change now and update scope baseline later." at bounding box center [168, 174] width 255 height 21
click at [164, 162] on input "b. Approve the change now and update scope baseline later." at bounding box center [164, 158] width 0 height 7
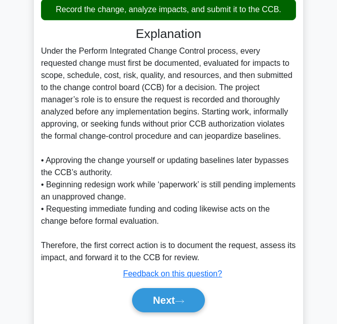
scroll to position [350, 0]
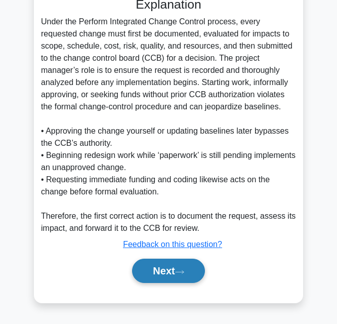
click at [192, 273] on button "Next" at bounding box center [168, 271] width 72 height 24
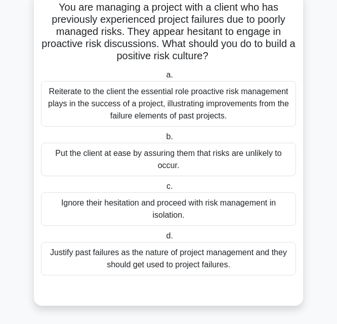
scroll to position [67, 0]
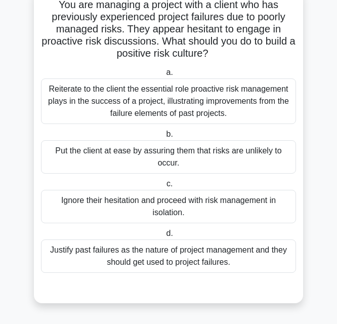
click at [189, 112] on div "Reiterate to the client the essential role proactive risk management plays in t…" at bounding box center [168, 101] width 255 height 46
click at [164, 76] on input "a. Reiterate to the client the essential role proactive risk management plays i…" at bounding box center [164, 72] width 0 height 7
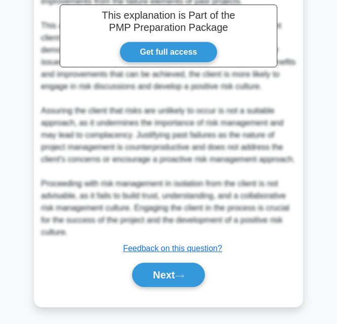
scroll to position [398, 0]
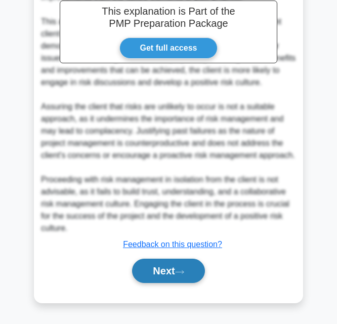
click at [175, 272] on button "Next" at bounding box center [168, 271] width 72 height 24
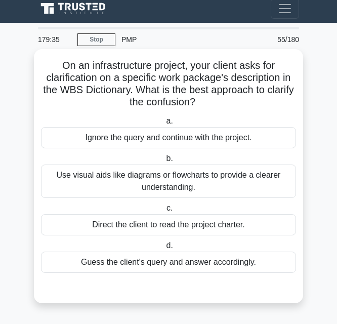
click at [143, 227] on div "Direct the client to read the project charter." at bounding box center [168, 224] width 255 height 21
click at [164, 212] on input "c. Direct the client to read the project charter." at bounding box center [164, 208] width 0 height 7
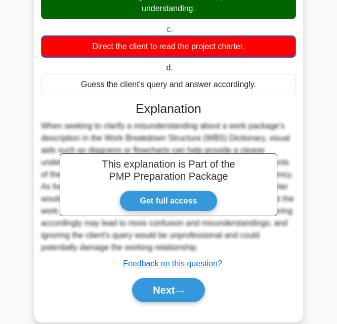
scroll to position [204, 0]
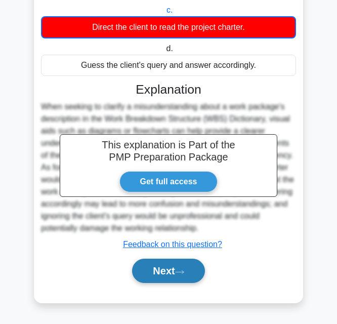
click at [164, 262] on button "Next" at bounding box center [168, 271] width 72 height 24
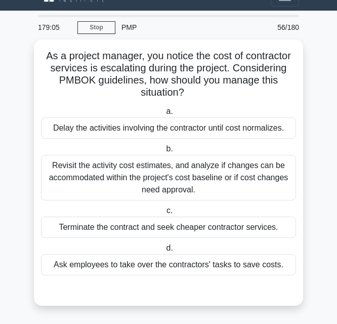
scroll to position [18, 0]
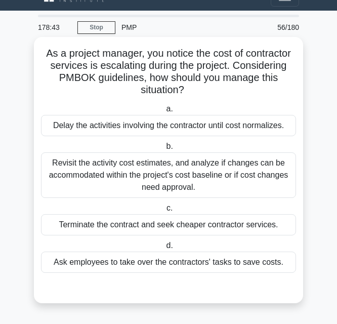
click at [151, 179] on div "Revisit the activity cost estimates, and analyze if changes can be accommodated…" at bounding box center [168, 175] width 255 height 46
click at [164, 150] on input "b. Revisit the activity cost estimates, and analyze if changes can be accommoda…" at bounding box center [164, 146] width 0 height 7
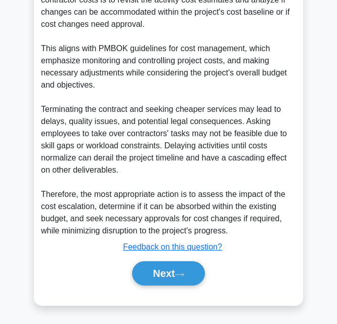
scroll to position [337, 0]
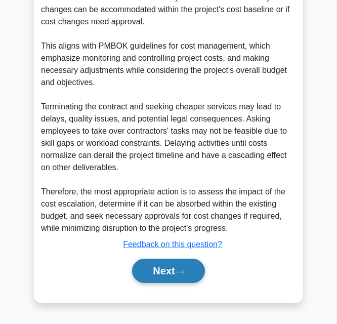
click at [192, 272] on button "Next" at bounding box center [168, 271] width 72 height 24
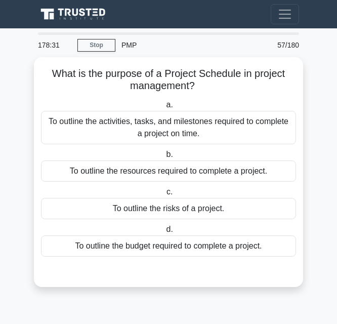
scroll to position [0, 0]
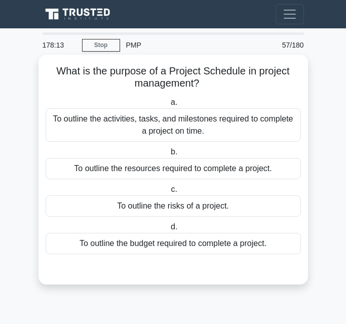
click at [152, 129] on div "To outline the activities, tasks, and milestones required to complete a project…" at bounding box center [173, 124] width 255 height 33
click at [169, 106] on input "a. To outline the activities, tasks, and milestones required to complete a proj…" at bounding box center [169, 102] width 0 height 7
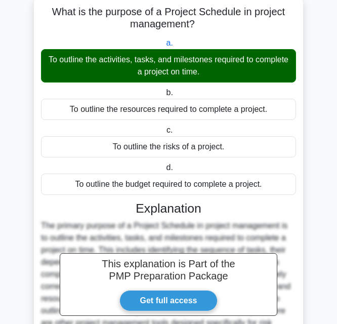
scroll to position [167, 0]
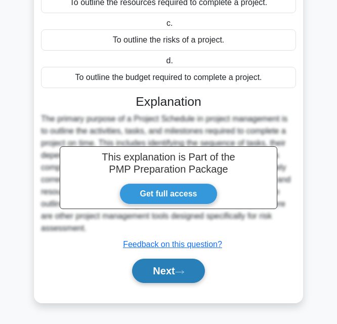
click at [181, 264] on button "Next" at bounding box center [168, 271] width 72 height 24
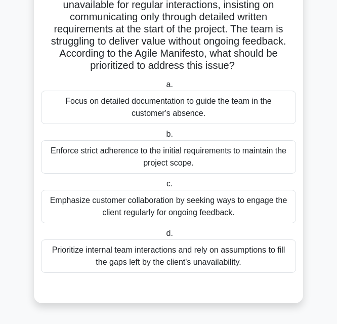
click at [263, 209] on div "Emphasize customer collaboration by seeking ways to engage the client regularly…" at bounding box center [168, 206] width 255 height 33
click at [164, 187] on input "c. Emphasize customer collaboration by seeking ways to engage the client regula…" at bounding box center [164, 184] width 0 height 7
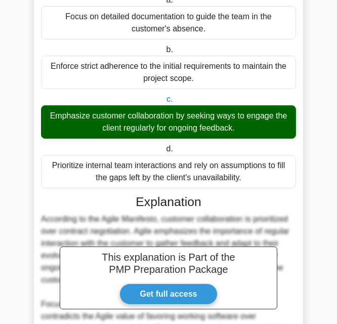
scroll to position [313, 0]
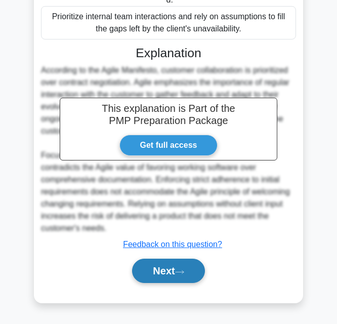
click at [179, 263] on button "Next" at bounding box center [168, 271] width 72 height 24
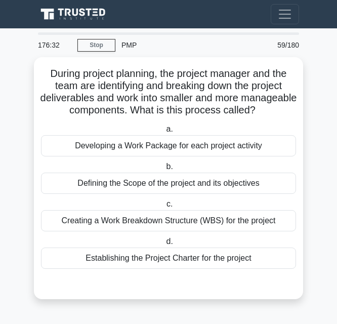
scroll to position [6, 0]
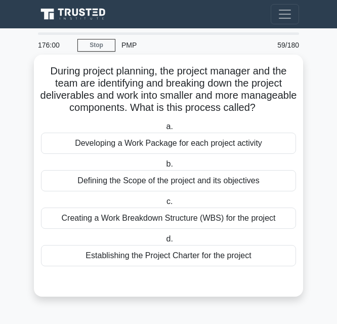
click at [187, 228] on div "Creating a Work Breakdown Structure (WBS) for the project" at bounding box center [168, 218] width 255 height 21
click at [164, 205] on input "c. Creating a Work Breakdown Structure (WBS) for the project" at bounding box center [164, 201] width 0 height 7
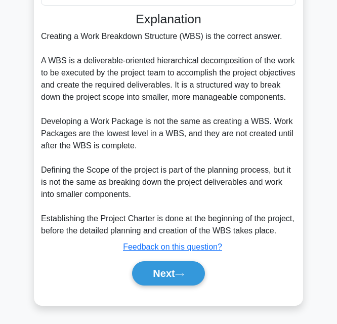
scroll to position [289, 0]
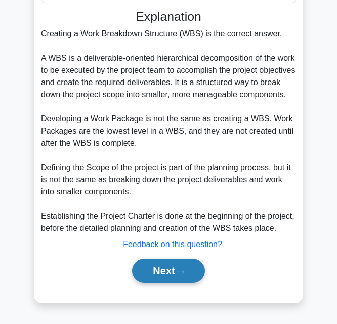
click at [179, 266] on button "Next" at bounding box center [168, 271] width 72 height 24
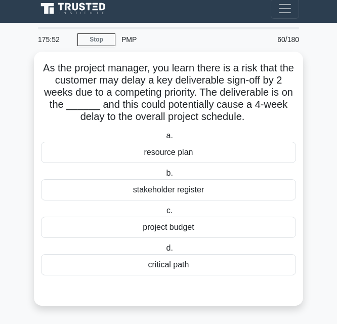
scroll to position [6, 0]
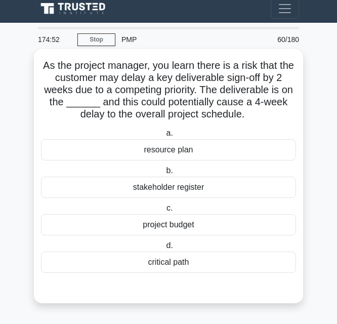
click at [184, 264] on div "critical path" at bounding box center [168, 262] width 255 height 21
click at [164, 249] on input "d. critical path" at bounding box center [164, 245] width 0 height 7
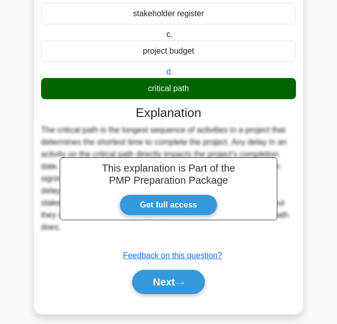
scroll to position [191, 0]
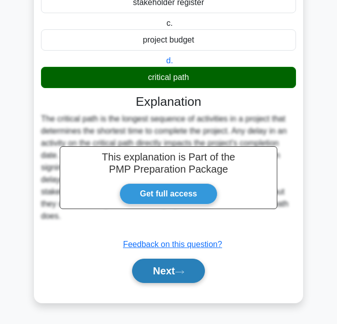
click at [192, 272] on button "Next" at bounding box center [168, 271] width 72 height 24
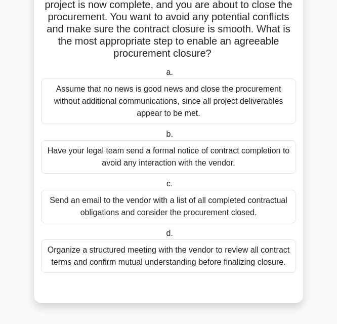
click at [235, 213] on div "Send an email to the vendor with a list of all completed contractual obligation…" at bounding box center [168, 206] width 255 height 33
click at [164, 187] on input "c. Send an email to the vendor with a list of all completed contractual obligat…" at bounding box center [164, 184] width 0 height 7
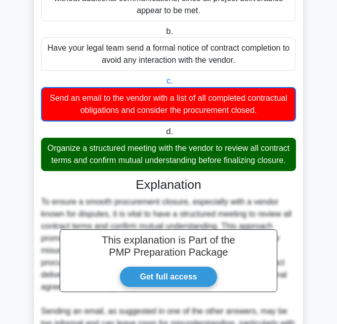
scroll to position [375, 0]
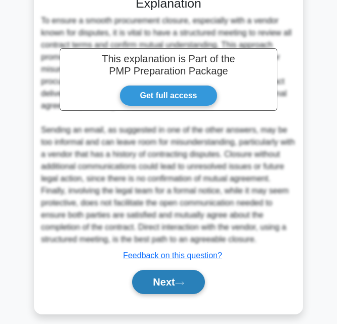
click at [180, 292] on button "Next" at bounding box center [168, 282] width 72 height 24
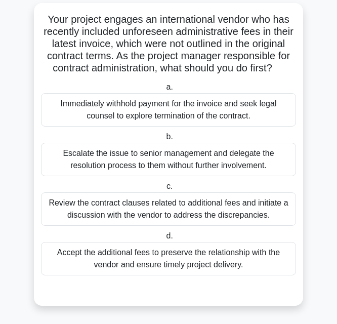
scroll to position [67, 0]
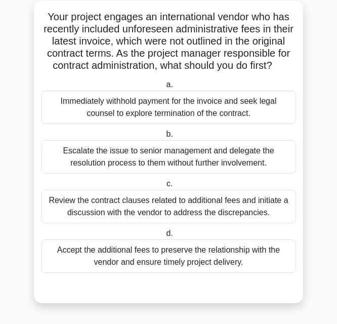
click at [153, 263] on div "Accept the additional fees to preserve the relationship with the vendor and ens…" at bounding box center [168, 255] width 255 height 33
click at [164, 237] on input "d. Accept the additional fees to preserve the relationship with the vendor and …" at bounding box center [164, 233] width 0 height 7
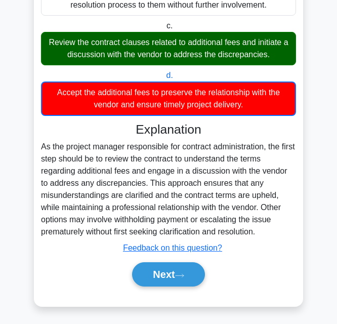
scroll to position [229, 0]
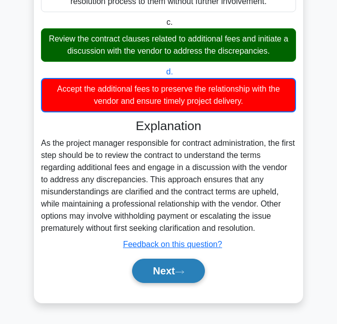
click at [180, 265] on button "Next" at bounding box center [168, 271] width 72 height 24
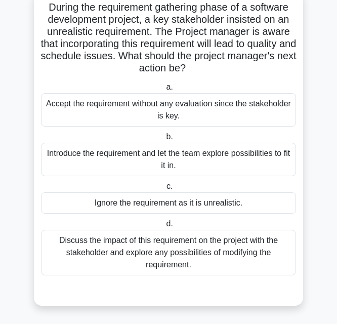
scroll to position [67, 0]
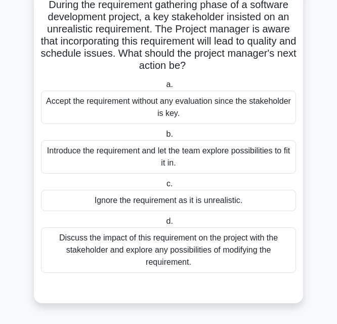
click at [168, 241] on div "Discuss the impact of this requirement on the project with the stakeholder and …" at bounding box center [168, 250] width 255 height 46
click at [164, 225] on input "d. Discuss the impact of this requirement on the project with the stakeholder a…" at bounding box center [164, 221] width 0 height 7
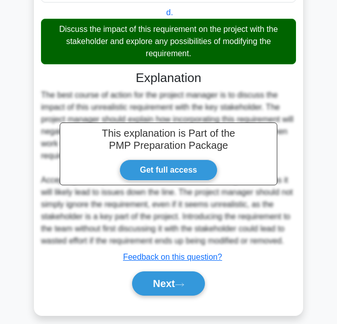
scroll to position [289, 0]
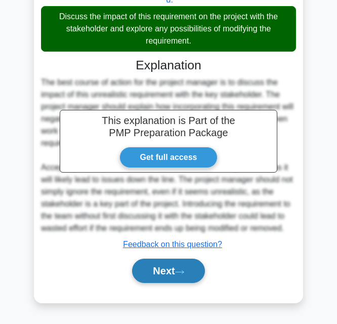
click at [188, 264] on button "Next" at bounding box center [168, 271] width 72 height 24
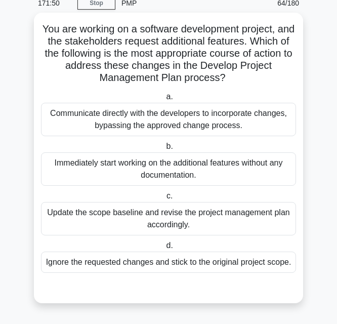
click at [184, 211] on div "Update the scope baseline and revise the project management plan accordingly." at bounding box center [168, 218] width 255 height 33
click at [164, 199] on input "c. Update the scope baseline and revise the project management plan accordingly." at bounding box center [164, 196] width 0 height 7
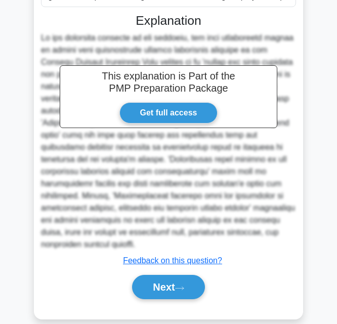
scroll to position [325, 0]
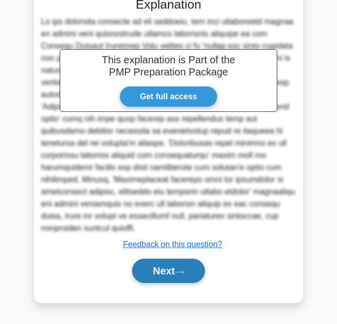
click at [166, 272] on button "Next" at bounding box center [168, 271] width 72 height 24
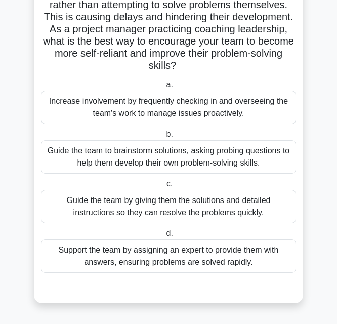
click at [190, 255] on div "Support the team by assigning an expert to provide them with answers, ensuring …" at bounding box center [168, 255] width 255 height 33
click at [164, 237] on input "d. Support the team by assigning an expert to provide them with answers, ensuri…" at bounding box center [164, 233] width 0 height 7
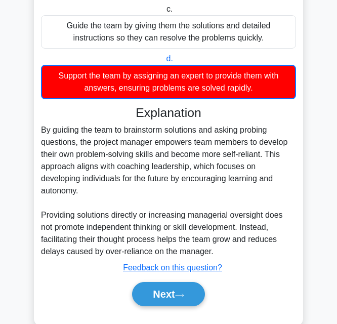
scroll to position [277, 0]
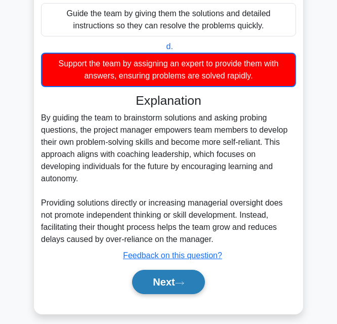
click at [159, 270] on button "Next" at bounding box center [168, 282] width 72 height 24
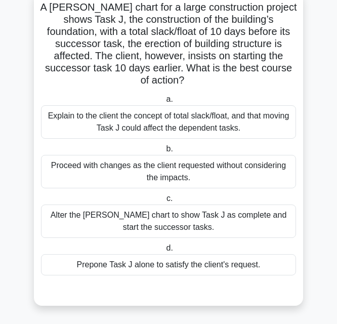
scroll to position [55, 0]
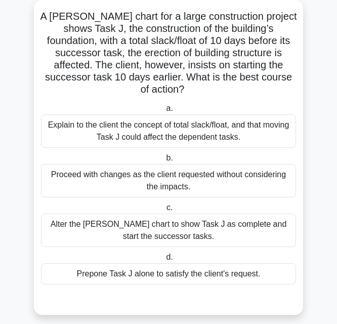
click at [245, 123] on div "Explain to the client the concept of total slack/float, and that moving Task J …" at bounding box center [168, 130] width 255 height 33
click at [164, 112] on input "a. Explain to the client the concept of total slack/float, and that moving Task…" at bounding box center [164, 108] width 0 height 7
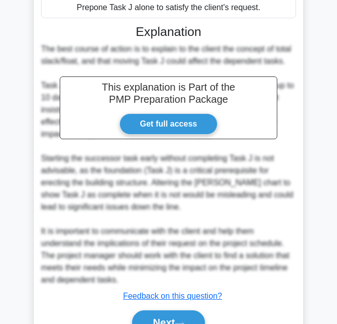
scroll to position [338, 0]
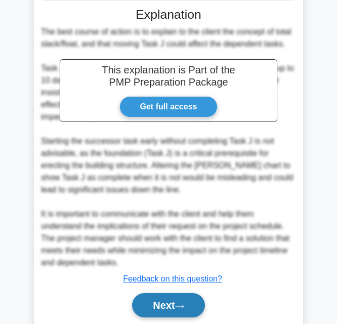
click at [171, 293] on button "Next" at bounding box center [168, 305] width 72 height 24
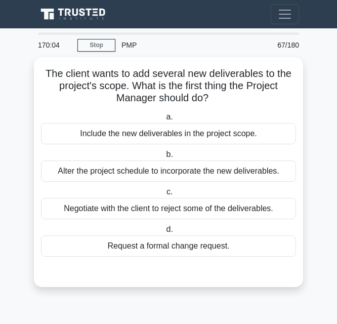
scroll to position [0, 0]
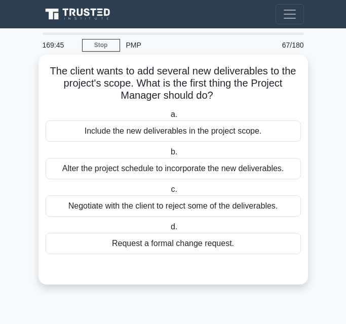
click at [149, 207] on div "Negotiate with the client to reject some of the deliverables." at bounding box center [173, 205] width 255 height 21
click at [169, 193] on input "c. Negotiate with the client to reject some of the deliverables." at bounding box center [169, 189] width 0 height 7
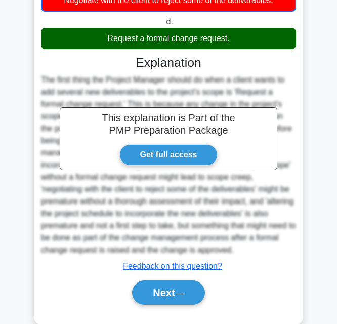
scroll to position [229, 0]
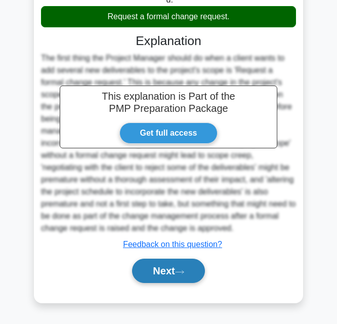
click at [172, 271] on button "Next" at bounding box center [168, 271] width 72 height 24
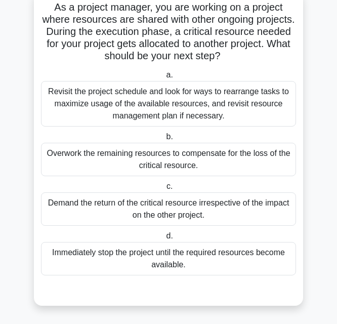
scroll to position [67, 0]
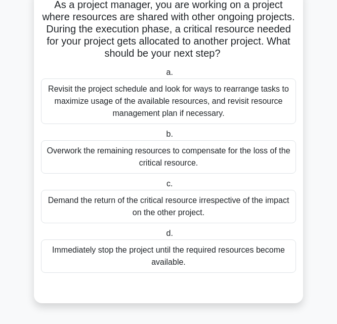
click at [217, 111] on div "Revisit the project schedule and look for ways to rearrange tasks to maximize u…" at bounding box center [168, 101] width 255 height 46
click at [164, 76] on input "a. Revisit the project schedule and look for ways to rearrange tasks to maximiz…" at bounding box center [164, 72] width 0 height 7
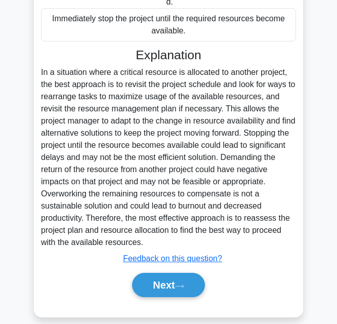
scroll to position [313, 0]
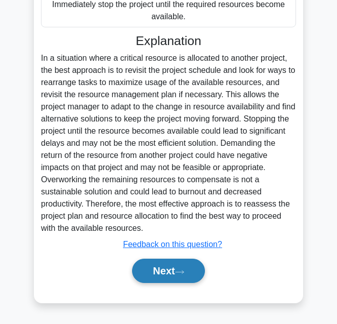
click at [184, 266] on button "Next" at bounding box center [168, 271] width 72 height 24
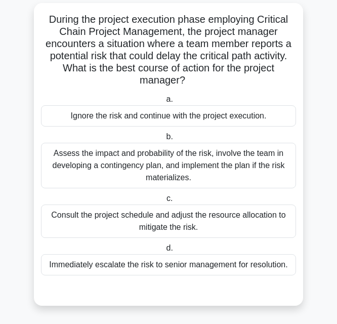
scroll to position [55, 0]
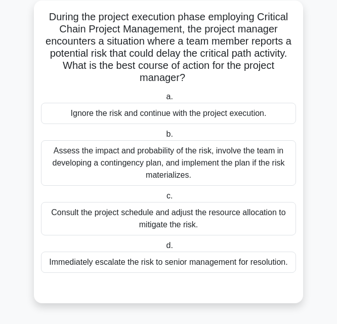
click at [232, 168] on div "Assess the impact and probability of the risk, involve the team in developing a…" at bounding box center [168, 163] width 255 height 46
click at [164, 138] on input "b. Assess the impact and probability of the risk, involve the team in developin…" at bounding box center [164, 134] width 0 height 7
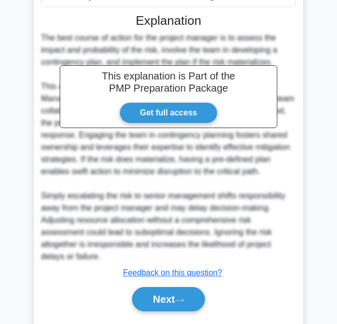
scroll to position [337, 0]
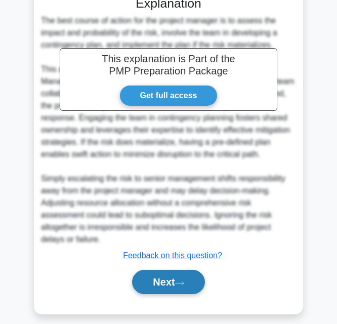
click at [183, 280] on icon at bounding box center [179, 283] width 9 height 6
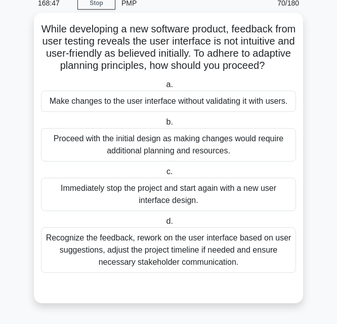
click at [146, 245] on div "Recognize the feedback, rework on the user interface based on user suggestions,…" at bounding box center [168, 250] width 255 height 46
click at [164, 225] on input "d. Recognize the feedback, rework on the user interface based on user suggestio…" at bounding box center [164, 221] width 0 height 7
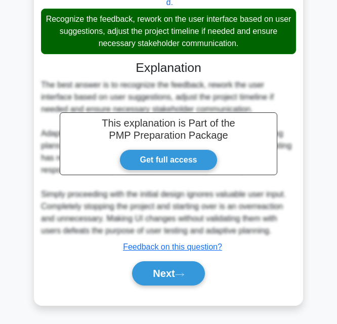
scroll to position [276, 0]
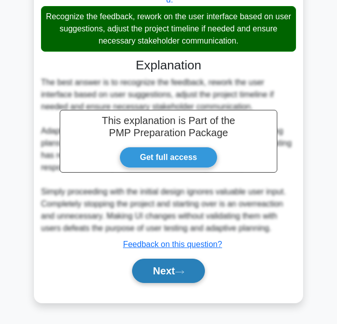
click at [175, 275] on button "Next" at bounding box center [168, 271] width 72 height 24
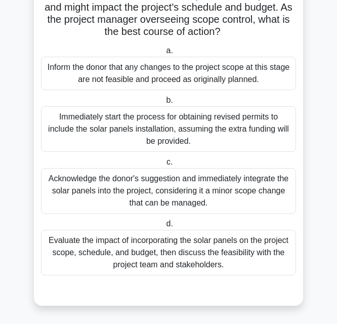
scroll to position [140, 0]
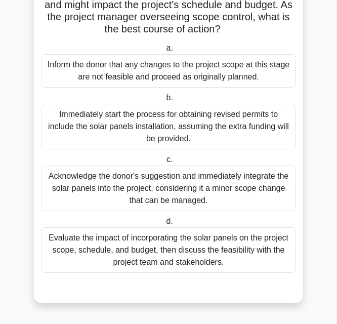
click at [125, 248] on div "Evaluate the impact of incorporating the solar panels on the project scope, sch…" at bounding box center [168, 250] width 255 height 46
click at [164, 225] on input "d. Evaluate the impact of incorporating the solar panels on the project scope, …" at bounding box center [164, 221] width 0 height 7
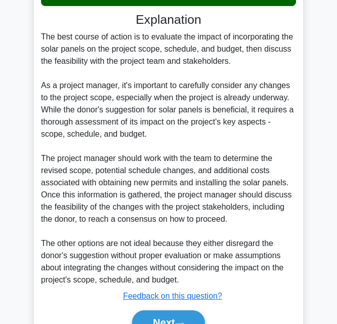
scroll to position [423, 0]
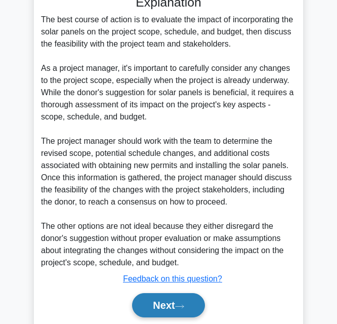
click at [173, 306] on button "Next" at bounding box center [168, 305] width 72 height 24
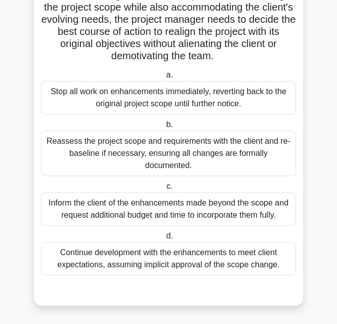
scroll to position [176, 0]
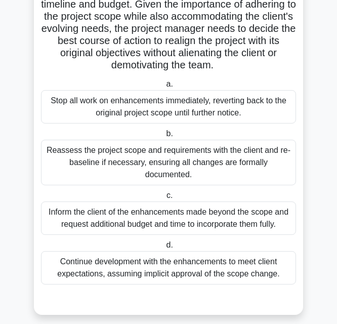
click at [201, 260] on div "Continue development with the enhancements to meet client expectations, assumin…" at bounding box center [168, 267] width 255 height 33
click at [164, 249] on input "d. Continue development with the enhancements to meet client expectations, assu…" at bounding box center [164, 245] width 0 height 7
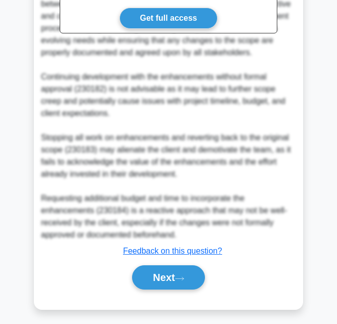
scroll to position [557, 0]
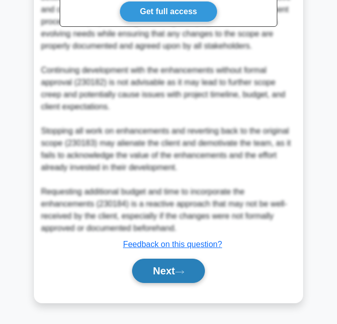
click at [183, 275] on button "Next" at bounding box center [168, 271] width 72 height 24
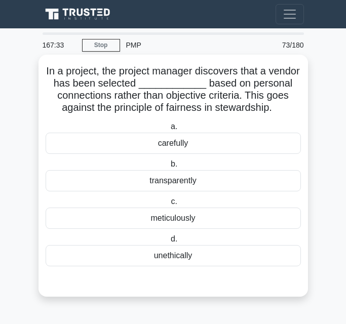
click at [175, 149] on div "carefully" at bounding box center [173, 143] width 255 height 21
click at [169, 130] on input "a. carefully" at bounding box center [169, 126] width 0 height 7
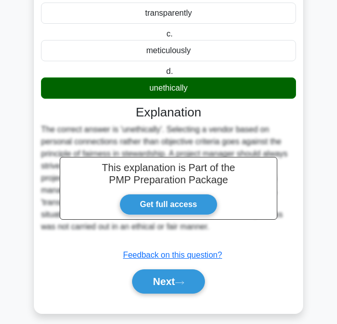
scroll to position [180, 0]
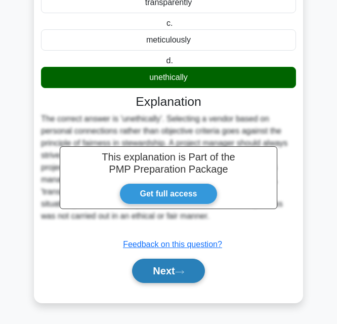
click at [165, 271] on button "Next" at bounding box center [168, 271] width 72 height 24
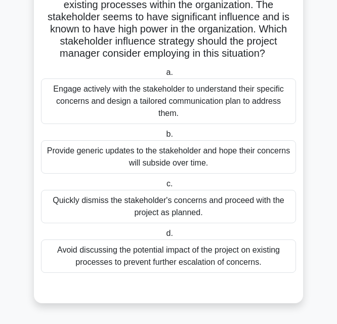
click at [235, 97] on div "Engage actively with the stakeholder to understand their specific concerns and …" at bounding box center [168, 101] width 255 height 46
click at [164, 76] on input "a. Engage actively with the stakeholder to understand their specific concerns a…" at bounding box center [164, 72] width 0 height 7
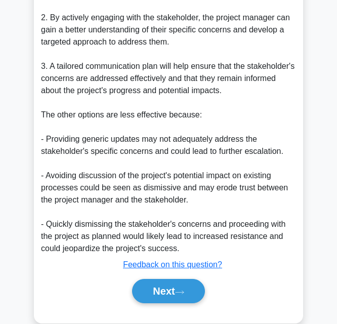
scroll to position [507, 0]
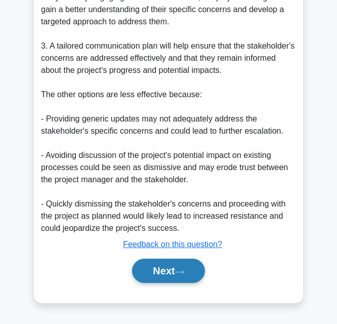
click at [179, 260] on button "Next" at bounding box center [168, 271] width 72 height 24
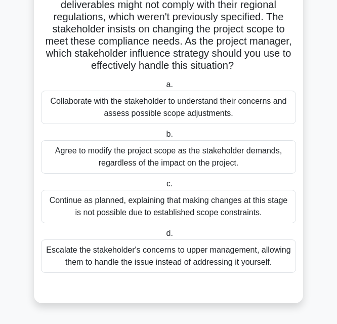
click at [111, 109] on div "Collaborate with the stakeholder to understand their concerns and assess possib…" at bounding box center [168, 107] width 255 height 33
click at [164, 88] on input "a. Collaborate with the stakeholder to understand their concerns and assess pos…" at bounding box center [164, 84] width 0 height 7
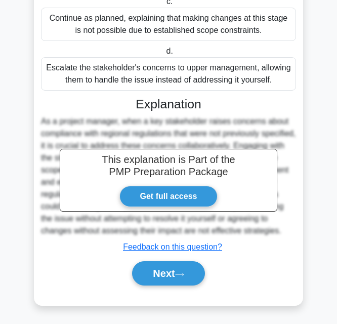
scroll to position [289, 0]
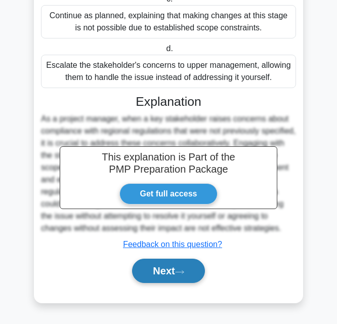
click at [184, 274] on icon at bounding box center [179, 272] width 9 height 6
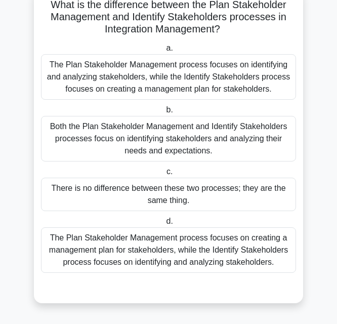
click at [175, 83] on div "The Plan Stakeholder Management process focuses on identifying and analyzing st…" at bounding box center [168, 77] width 255 height 46
click at [164, 52] on input "a. The Plan Stakeholder Management process focuses on identifying and analyzing…" at bounding box center [164, 48] width 0 height 7
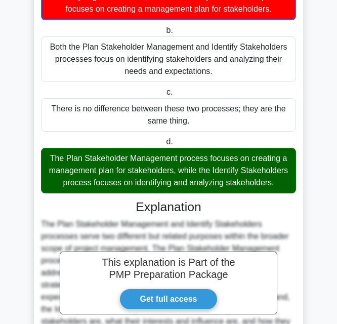
scroll to position [290, 0]
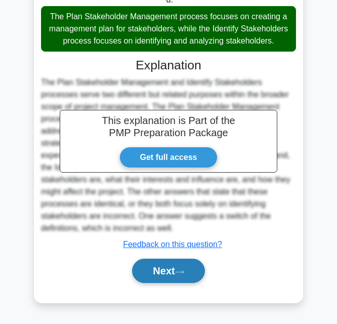
click at [162, 268] on button "Next" at bounding box center [168, 271] width 72 height 24
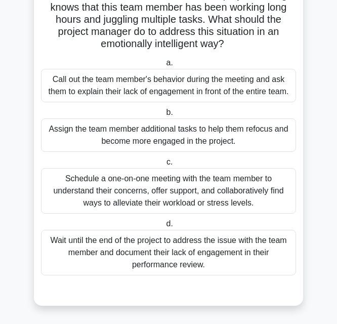
scroll to position [103, 0]
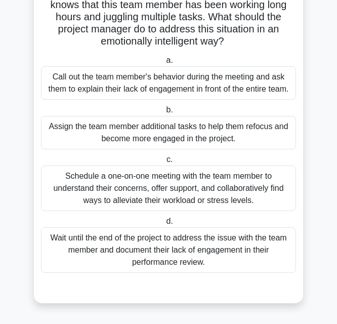
click at [195, 198] on div "Schedule a one-on-one meeting with the team member to understand their concerns…" at bounding box center [168, 189] width 255 height 46
click at [164, 163] on input "c. Schedule a one-on-one meeting with the team member to understand their conce…" at bounding box center [164, 159] width 0 height 7
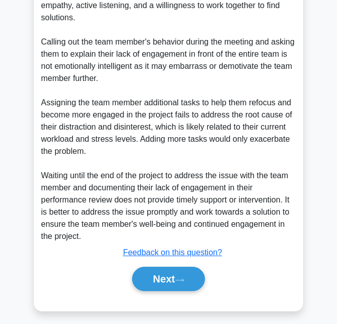
scroll to position [459, 0]
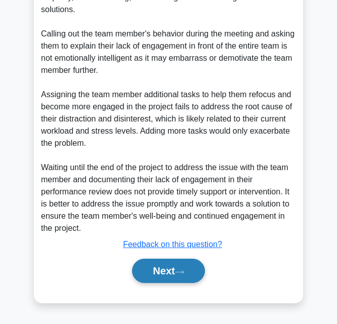
click at [178, 265] on button "Next" at bounding box center [168, 271] width 72 height 24
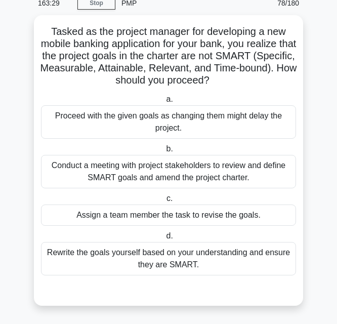
scroll to position [43, 0]
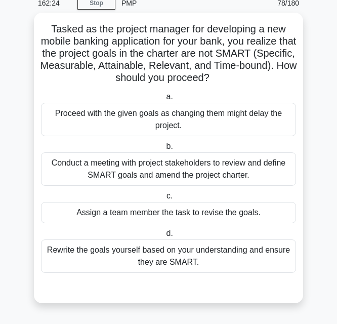
click at [171, 172] on div "Conduct a meeting with project stakeholders to review and define SMART goals an…" at bounding box center [168, 168] width 255 height 33
click at [164, 150] on input "b. Conduct a meeting with project stakeholders to review and define SMART goals…" at bounding box center [164, 146] width 0 height 7
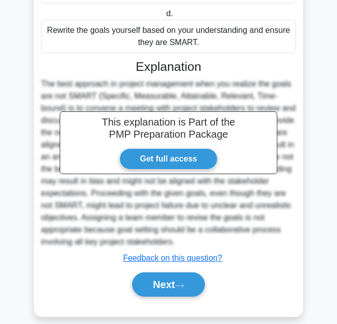
scroll to position [276, 0]
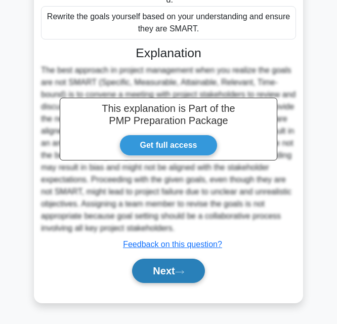
click at [179, 272] on icon at bounding box center [179, 272] width 9 height 6
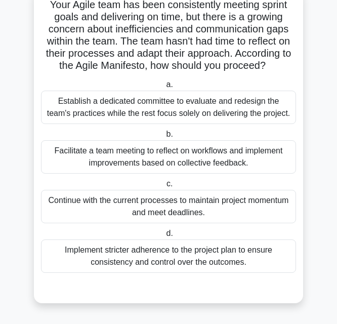
click at [227, 166] on div "Facilitate a team meeting to reflect on workflows and implement improvements ba…" at bounding box center [168, 156] width 255 height 33
click at [164, 138] on input "b. Facilitate a team meeting to reflect on workflows and implement improvements…" at bounding box center [164, 134] width 0 height 7
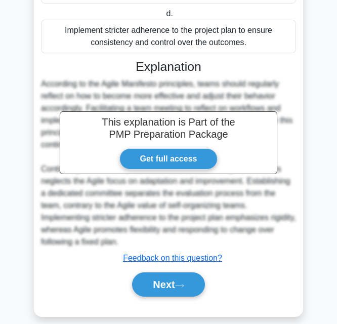
scroll to position [301, 0]
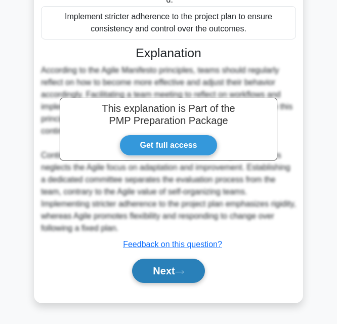
click at [182, 274] on icon at bounding box center [179, 272] width 9 height 6
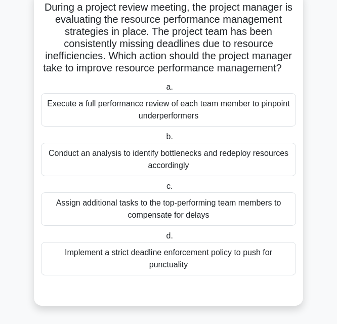
scroll to position [79, 0]
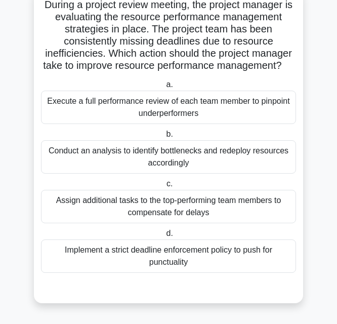
click at [239, 162] on div "Conduct an analysis to identify bottlenecks and redeploy resources accordingly" at bounding box center [168, 156] width 255 height 33
click at [164, 138] on input "b. Conduct an analysis to identify bottlenecks and redeploy resources according…" at bounding box center [164, 134] width 0 height 7
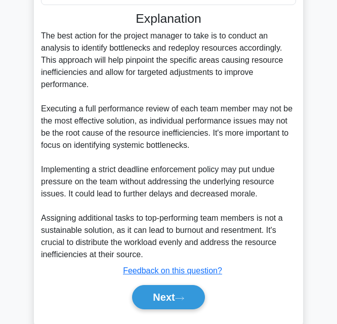
scroll to position [362, 0]
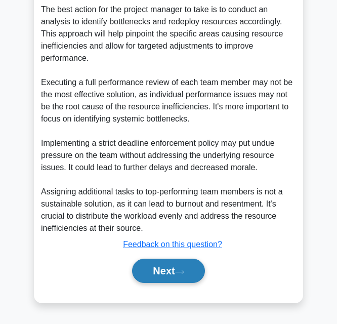
click at [174, 282] on button "Next" at bounding box center [168, 271] width 72 height 24
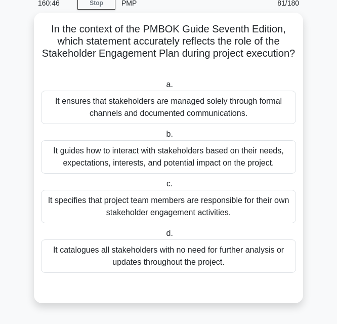
click at [154, 276] on div "a. It ensures that stakeholders are managed solely through formal channels and …" at bounding box center [168, 181] width 257 height 211
click at [147, 259] on div "It catalogues all stakeholders with no need for further analysis or updates thr…" at bounding box center [168, 255] width 255 height 33
click at [164, 237] on input "d. It catalogues all stakeholders with no need for further analysis or updates …" at bounding box center [164, 233] width 0 height 7
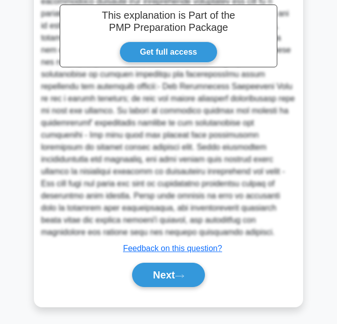
scroll to position [375, 0]
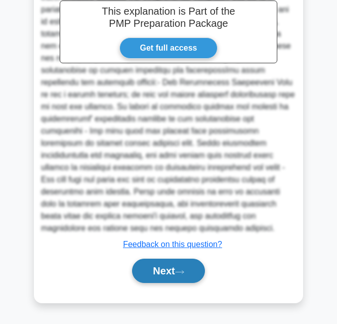
click at [184, 274] on icon at bounding box center [179, 272] width 9 height 6
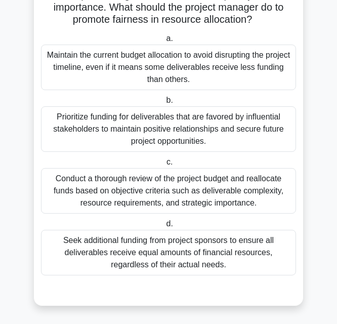
scroll to position [128, 0]
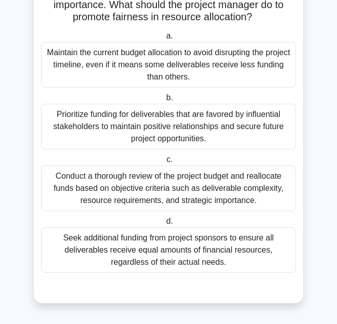
click at [247, 205] on div "Conduct a thorough review of the project budget and reallocate funds based on o…" at bounding box center [168, 189] width 255 height 46
click at [164, 163] on input "c. Conduct a thorough review of the project budget and reallocate funds based o…" at bounding box center [164, 159] width 0 height 7
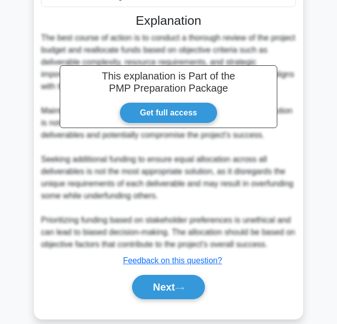
scroll to position [410, 0]
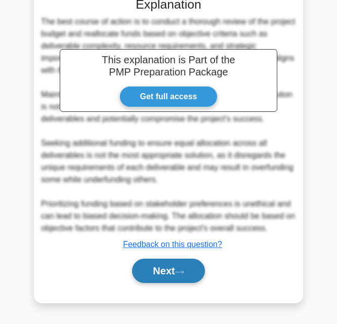
click at [173, 275] on button "Next" at bounding box center [168, 271] width 72 height 24
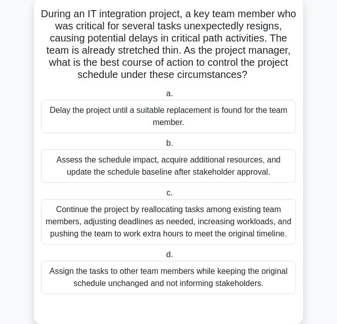
scroll to position [59, 0]
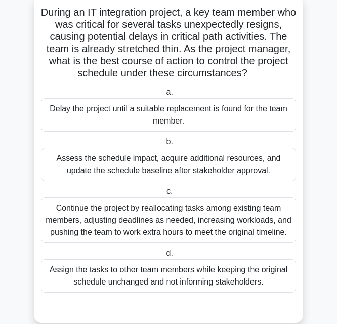
click at [203, 222] on div "Continue the project by reallocating tasks among existing team members, adjusti…" at bounding box center [168, 220] width 255 height 46
click at [164, 195] on input "c. Continue the project by reallocating tasks among existing team members, adju…" at bounding box center [164, 191] width 0 height 7
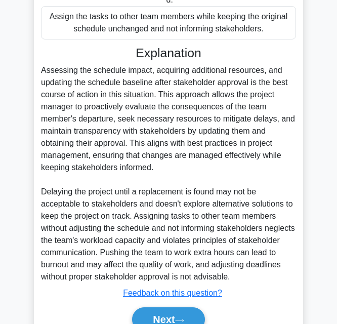
scroll to position [342, 0]
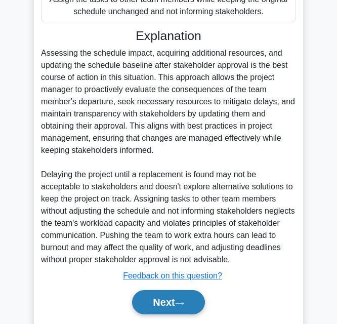
click at [167, 295] on button "Next" at bounding box center [168, 302] width 72 height 24
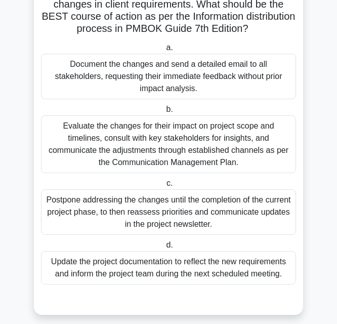
click at [172, 133] on div "Evaluate the changes for their impact on project scope and timelines, consult w…" at bounding box center [168, 144] width 255 height 58
click at [164, 113] on input "b. Evaluate the changes for their impact on project scope and timelines, consul…" at bounding box center [164, 109] width 0 height 7
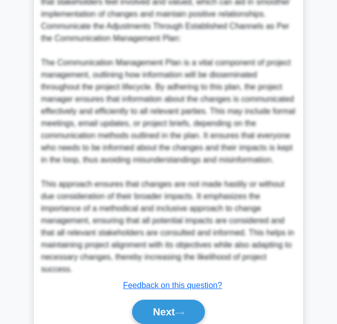
scroll to position [726, 0]
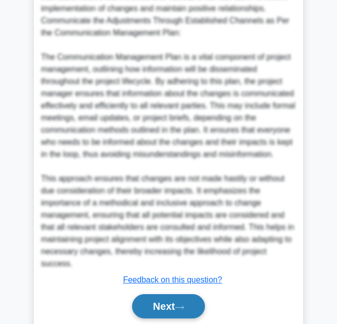
click at [156, 294] on button "Next" at bounding box center [168, 306] width 72 height 24
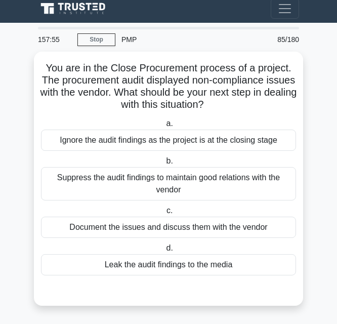
scroll to position [6, 0]
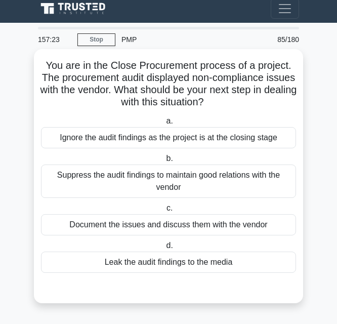
click at [171, 181] on div "Suppress the audit findings to maintain good relations with the vendor" at bounding box center [168, 180] width 255 height 33
click at [164, 162] on input "b. Suppress the audit findings to maintain good relations with the vendor" at bounding box center [164, 158] width 0 height 7
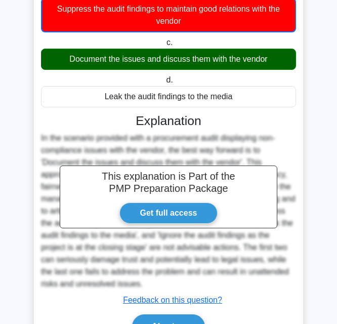
scroll to position [209, 0]
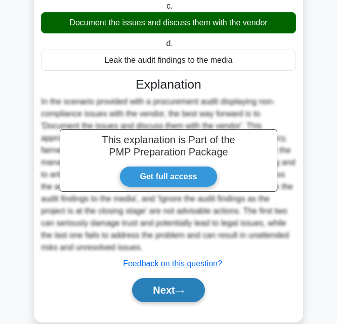
click at [160, 292] on button "Next" at bounding box center [168, 290] width 72 height 24
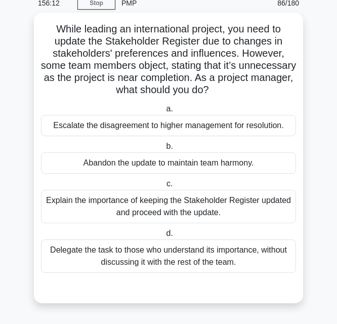
click at [250, 213] on div "Explain the importance of keeping the Stakeholder Register updated and proceed …" at bounding box center [168, 206] width 255 height 33
click at [164, 187] on input "c. Explain the importance of keeping the Stakeholder Register updated and proce…" at bounding box center [164, 184] width 0 height 7
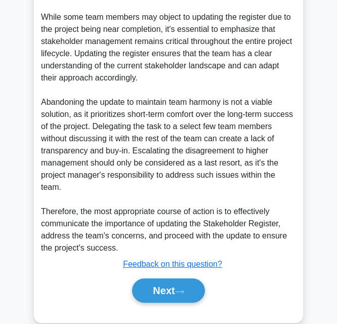
scroll to position [446, 0]
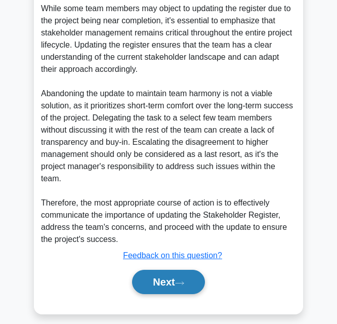
click at [189, 270] on button "Next" at bounding box center [168, 282] width 72 height 24
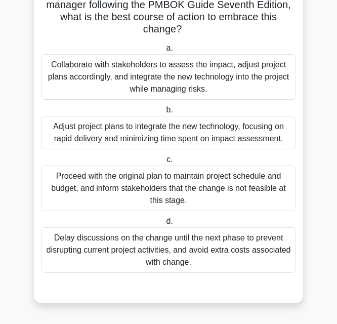
click at [156, 86] on div "Collaborate with stakeholders to assess the impact, adjust project plans accord…" at bounding box center [168, 77] width 255 height 46
click at [164, 52] on input "a. Collaborate with stakeholders to assess the impact, adjust project plans acc…" at bounding box center [164, 48] width 0 height 7
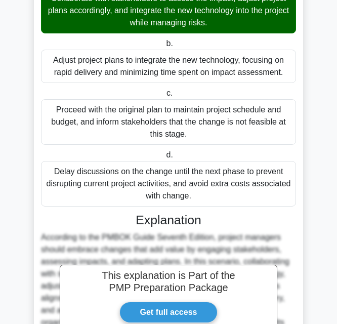
scroll to position [349, 0]
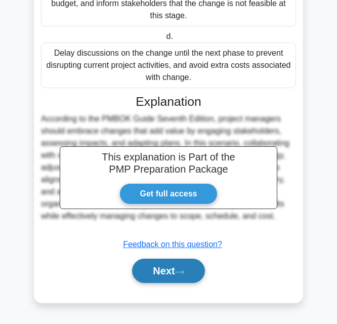
click at [166, 271] on button "Next" at bounding box center [168, 271] width 72 height 24
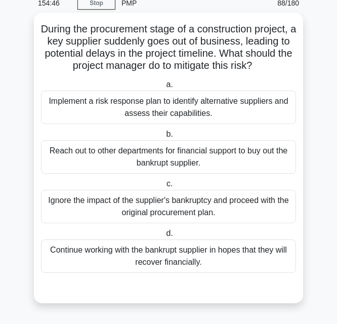
click at [180, 268] on div "Continue working with the bankrupt supplier in hopes that they will recover fin…" at bounding box center [168, 255] width 255 height 33
click at [164, 237] on input "d. Continue working with the bankrupt supplier in hopes that they will recover …" at bounding box center [164, 233] width 0 height 7
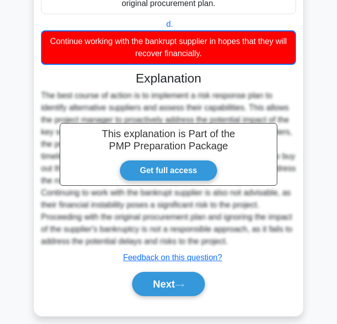
scroll to position [265, 0]
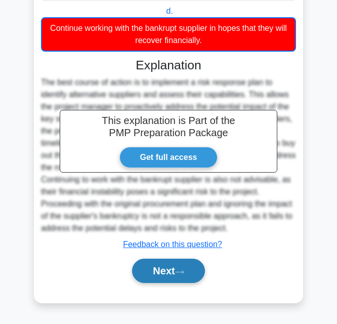
click at [187, 268] on button "Next" at bounding box center [168, 271] width 72 height 24
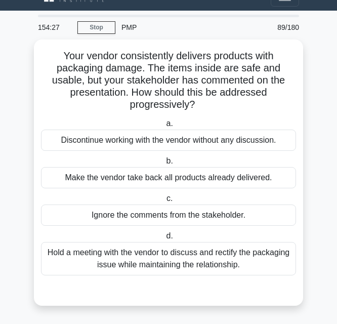
click at [187, 268] on div "Hold a meeting with the vendor to discuss and rectify the packaging issue while…" at bounding box center [168, 258] width 255 height 33
click at [164, 239] on input "d. Hold a meeting with the vendor to discuss and rectify the packaging issue wh…" at bounding box center [164, 236] width 0 height 7
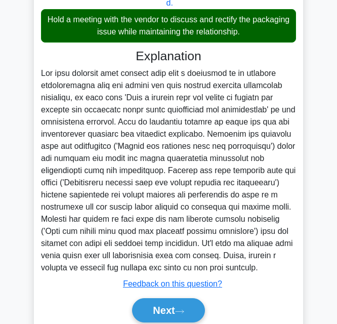
scroll to position [289, 0]
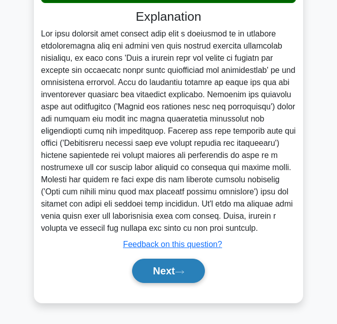
click at [175, 260] on button "Next" at bounding box center [168, 271] width 72 height 24
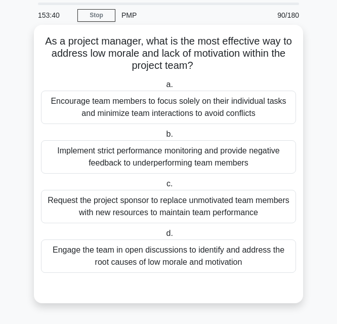
click at [187, 255] on div "Engage the team in open discussions to identify and address the root causes of …" at bounding box center [168, 255] width 255 height 33
click at [164, 237] on input "d. Engage the team in open discussions to identify and address the root causes …" at bounding box center [164, 233] width 0 height 7
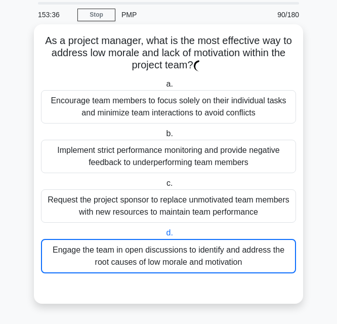
click at [213, 168] on div "Implement strict performance monitoring and provide negative feedback to underp…" at bounding box center [168, 156] width 255 height 33
click at [164, 137] on input "b. Implement strict performance monitoring and provide negative feedback to und…" at bounding box center [164, 134] width 0 height 7
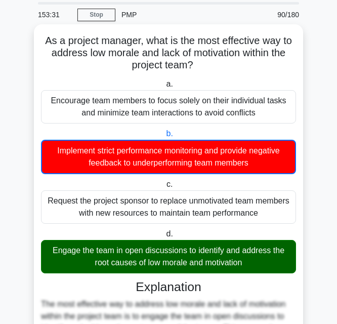
click at [264, 263] on div "Engage the team in open discussions to identify and address the root causes of …" at bounding box center [168, 256] width 255 height 33
click at [164, 237] on input "d. Engage the team in open discussions to identify and address the root causes …" at bounding box center [164, 234] width 0 height 7
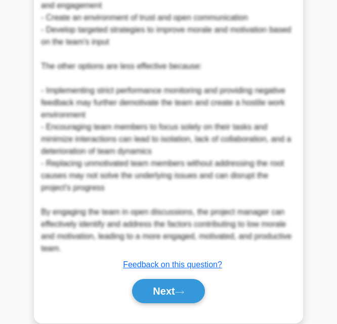
scroll to position [446, 0]
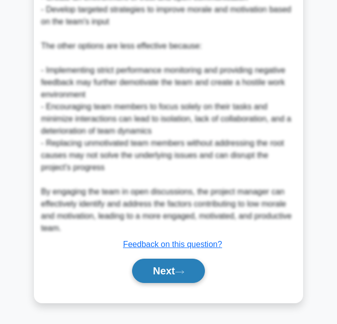
click at [173, 270] on button "Next" at bounding box center [168, 271] width 72 height 24
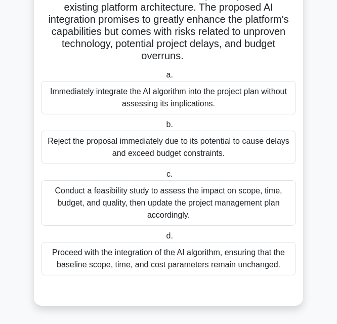
scroll to position [249, 0]
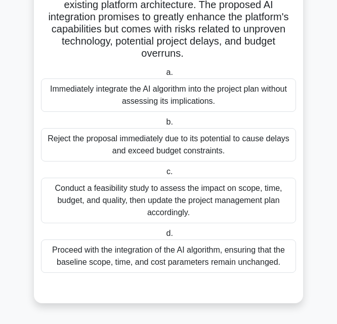
click at [175, 201] on div "Conduct a feasibility study to assess the impact on scope, time, budget, and qu…" at bounding box center [168, 201] width 255 height 46
click at [164, 175] on input "c. Conduct a feasibility study to assess the impact on scope, time, budget, and…" at bounding box center [164, 172] width 0 height 7
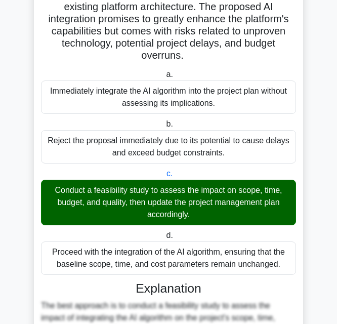
click at [337, 300] on main "153:07 Stop PMP Intermediate 91/180 .spinner_0XTQ{transform-origin:center;anima…" at bounding box center [168, 240] width 337 height 923
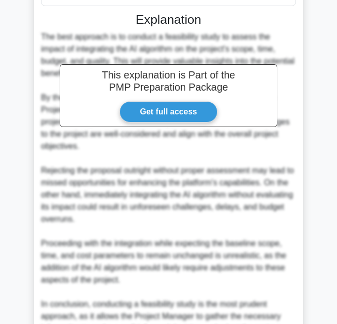
scroll to position [620, 0]
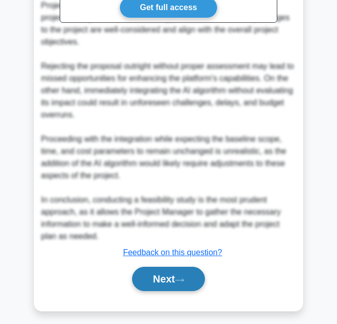
click at [175, 273] on button "Next" at bounding box center [168, 279] width 72 height 24
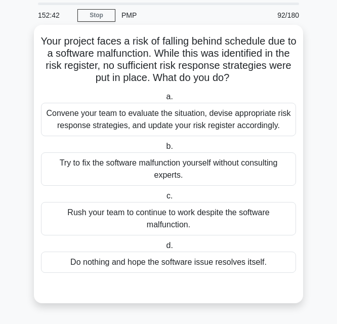
click at [200, 128] on div "Convene your team to evaluate the situation, devise appropriate risk response s…" at bounding box center [168, 119] width 255 height 33
click at [164, 100] on input "a. Convene your team to evaluate the situation, devise appropriate risk respons…" at bounding box center [164, 97] width 0 height 7
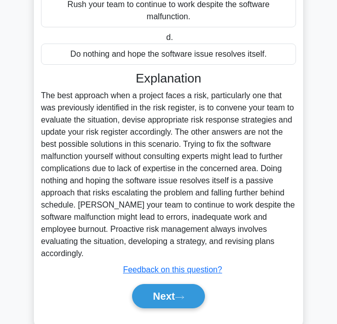
scroll to position [252, 0]
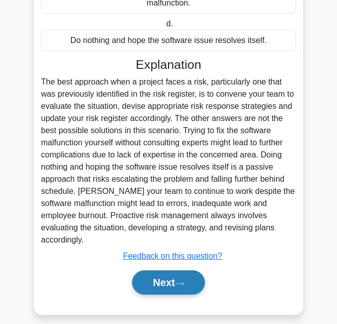
click at [171, 272] on button "Next" at bounding box center [168, 282] width 72 height 24
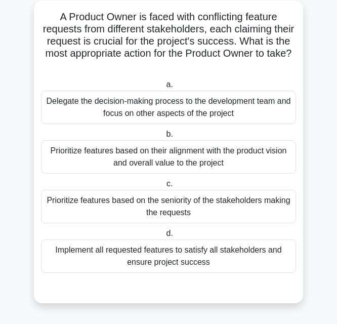
click at [201, 155] on div "Prioritize features based on their alignment with the product vision and overal…" at bounding box center [168, 156] width 255 height 33
click at [164, 138] on input "b. Prioritize features based on their alignment with the product vision and ove…" at bounding box center [164, 134] width 0 height 7
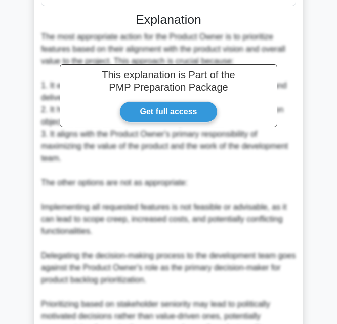
scroll to position [422, 0]
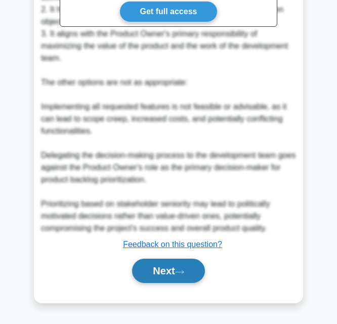
click at [175, 267] on button "Next" at bounding box center [168, 271] width 72 height 24
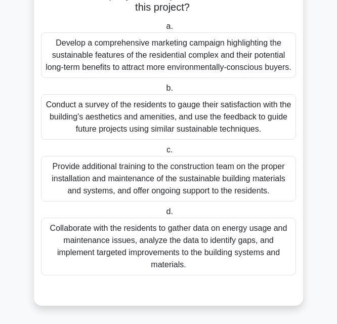
scroll to position [152, 0]
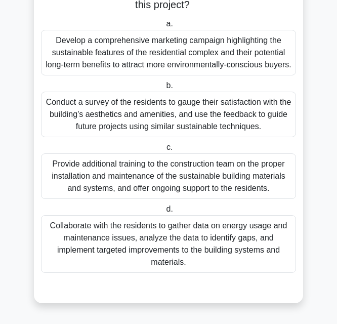
click at [207, 246] on div "Collaborate with the residents to gather data on energy usage and maintenance i…" at bounding box center [168, 244] width 255 height 58
click at [164, 213] on input "d. Collaborate with the residents to gather data on energy usage and maintenanc…" at bounding box center [164, 209] width 0 height 7
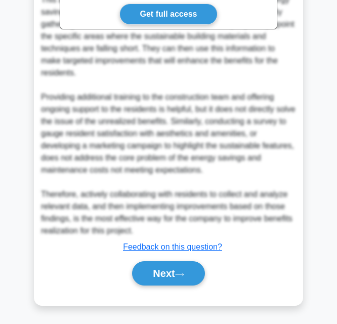
scroll to position [519, 0]
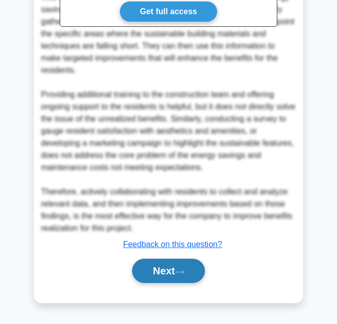
click at [174, 269] on button "Next" at bounding box center [168, 271] width 72 height 24
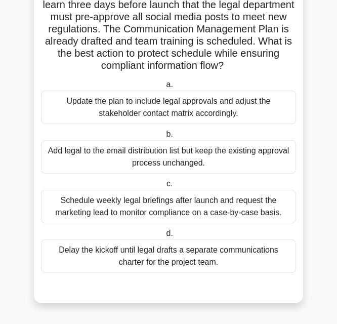
click at [180, 109] on div "Update the plan to include legal approvals and adjust the stakeholder contact m…" at bounding box center [168, 107] width 255 height 33
click at [164, 88] on input "a. Update the plan to include legal approvals and adjust the stakeholder contac…" at bounding box center [164, 84] width 0 height 7
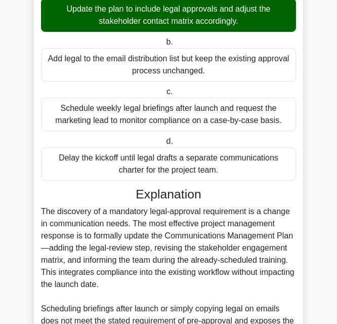
scroll to position [313, 0]
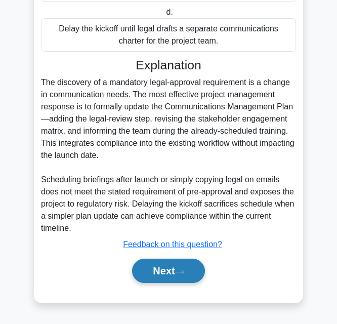
click at [179, 272] on icon at bounding box center [179, 272] width 9 height 6
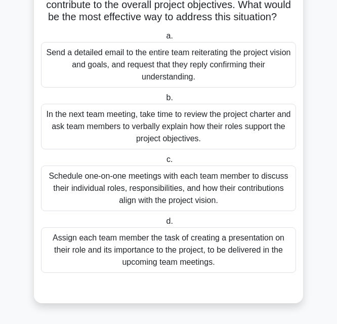
click at [152, 184] on div "Schedule one-on-one meetings with each team member to discuss their individual …" at bounding box center [168, 189] width 255 height 46
click at [164, 163] on input "c. Schedule one-on-one meetings with each team member to discuss their individu…" at bounding box center [164, 159] width 0 height 7
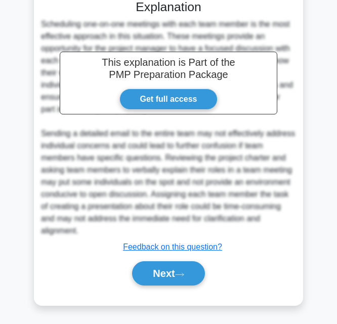
scroll to position [422, 0]
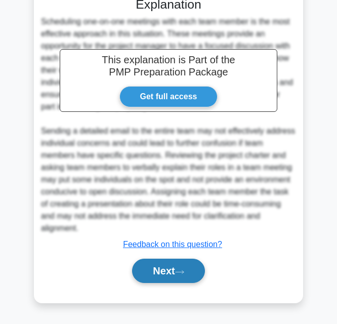
click at [181, 273] on icon at bounding box center [179, 272] width 9 height 6
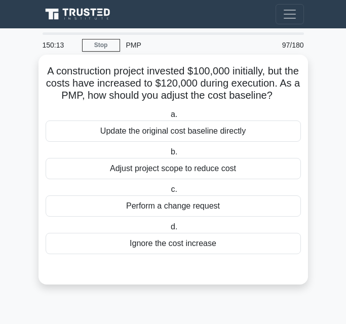
click at [164, 135] on div "Update the original cost baseline directly" at bounding box center [173, 130] width 255 height 21
click at [169, 118] on input "a. Update the original cost baseline directly" at bounding box center [169, 114] width 0 height 7
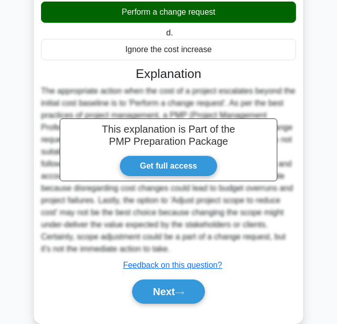
scroll to position [217, 0]
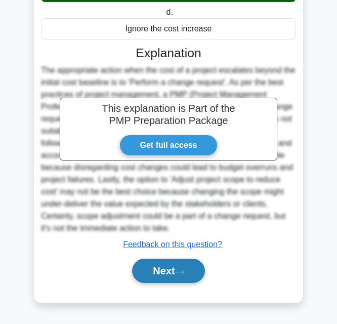
click at [175, 276] on button "Next" at bounding box center [168, 271] width 72 height 24
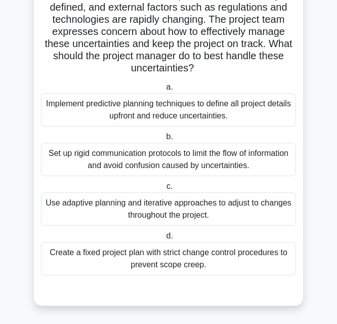
scroll to position [91, 0]
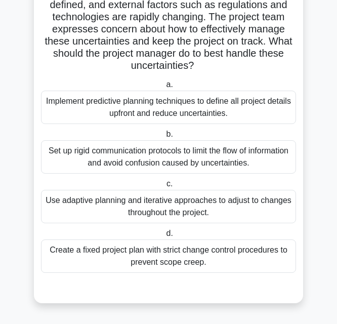
click at [236, 209] on div "Use adaptive planning and iterative approaches to adjust to changes throughout …" at bounding box center [168, 206] width 255 height 33
click at [164, 187] on input "c. Use adaptive planning and iterative approaches to adjust to changes througho…" at bounding box center [164, 184] width 0 height 7
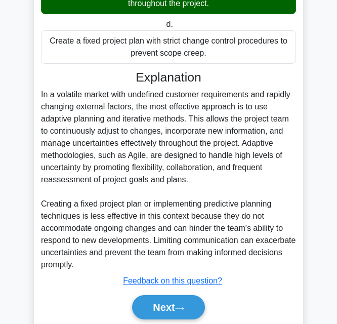
scroll to position [337, 0]
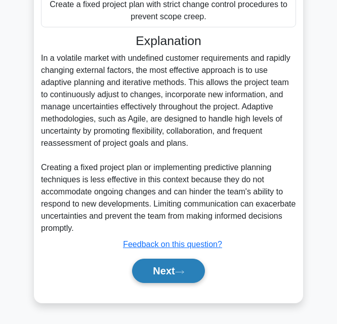
click at [158, 270] on button "Next" at bounding box center [168, 271] width 72 height 24
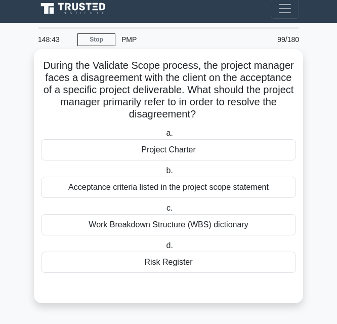
click at [111, 188] on div "Acceptance criteria listed in the project scope statement" at bounding box center [168, 187] width 255 height 21
click at [164, 174] on input "b. Acceptance criteria listed in the project scope statement" at bounding box center [164, 171] width 0 height 7
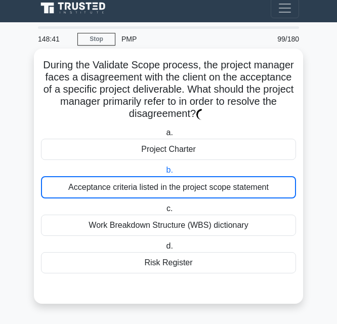
click at [164, 225] on div "Work Breakdown Structure (WBS) dictionary" at bounding box center [168, 225] width 255 height 21
click at [164, 212] on input "c. Work Breakdown Structure (WBS) dictionary" at bounding box center [164, 208] width 0 height 7
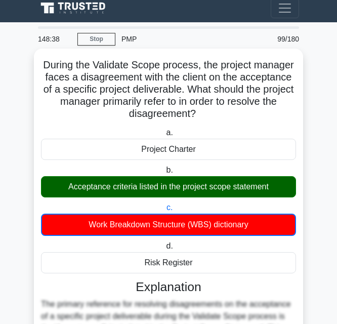
click at [176, 190] on div "Acceptance criteria listed in the project scope statement" at bounding box center [168, 186] width 255 height 21
click at [164, 174] on input "b. Acceptance criteria listed in the project scope statement" at bounding box center [164, 170] width 0 height 7
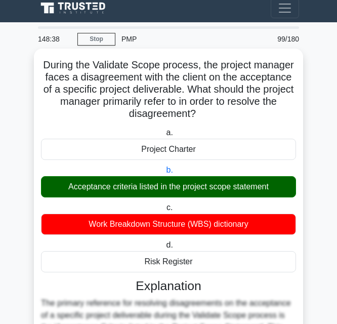
click at [176, 190] on div "Acceptance criteria listed in the project scope statement" at bounding box center [168, 186] width 255 height 21
click at [164, 174] on input "b. Acceptance criteria listed in the project scope statement" at bounding box center [164, 170] width 0 height 7
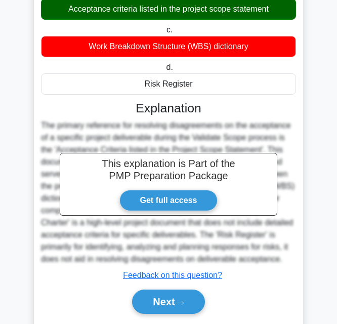
scroll to position [216, 0]
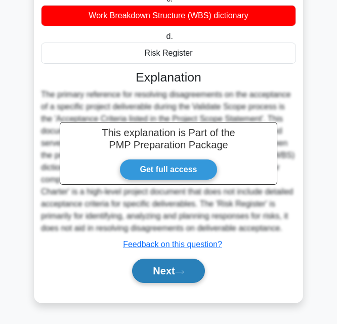
click at [182, 262] on button "Next" at bounding box center [168, 271] width 72 height 24
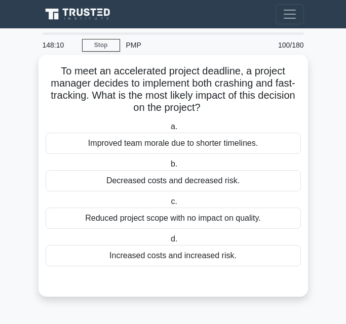
click at [203, 222] on div "Reduced project scope with no impact on quality." at bounding box center [173, 218] width 255 height 21
click at [169, 205] on input "c. Reduced project scope with no impact on quality." at bounding box center [169, 201] width 0 height 7
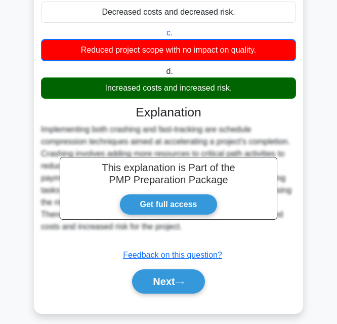
scroll to position [180, 0]
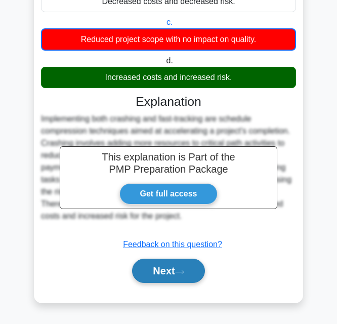
click at [175, 266] on button "Next" at bounding box center [168, 271] width 72 height 24
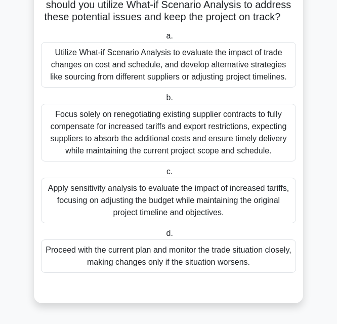
click at [83, 204] on div "Apply sensitivity analysis to evaluate the impact of increased tariffs, focusin…" at bounding box center [168, 201] width 255 height 46
click at [164, 175] on input "c. Apply sensitivity analysis to evaluate the impact of increased tariffs, focu…" at bounding box center [164, 172] width 0 height 7
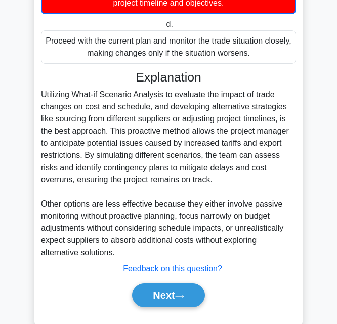
scroll to position [411, 0]
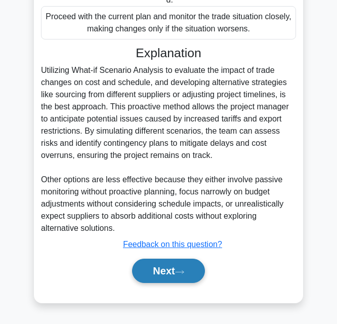
click at [177, 271] on button "Next" at bounding box center [168, 271] width 72 height 24
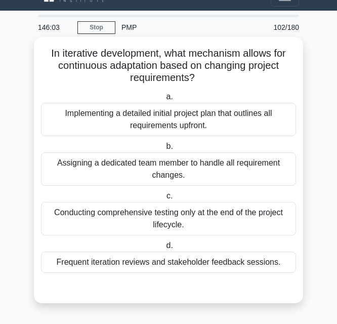
click at [133, 219] on div "Conducting comprehensive testing only at the end of the project lifecycle." at bounding box center [168, 218] width 255 height 33
click at [164, 199] on input "c. Conducting comprehensive testing only at the end of the project lifecycle." at bounding box center [164, 196] width 0 height 7
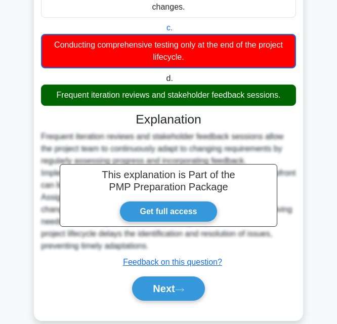
scroll to position [204, 0]
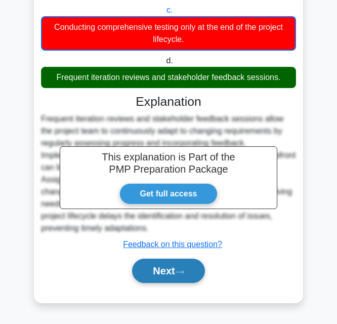
click at [171, 267] on button "Next" at bounding box center [168, 271] width 72 height 24
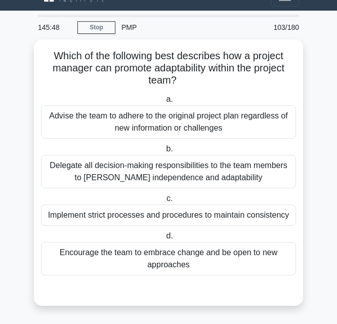
scroll to position [18, 0]
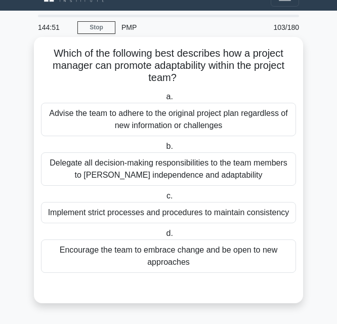
click at [166, 172] on div "Delegate all decision-making responsibilities to the team members to [PERSON_NA…" at bounding box center [168, 168] width 255 height 33
click at [164, 150] on input "b. Delegate all decision-making responsibilities to the team members to [PERSON…" at bounding box center [164, 146] width 0 height 7
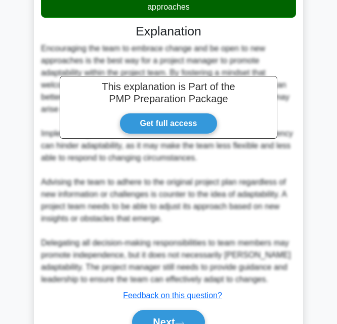
scroll to position [326, 0]
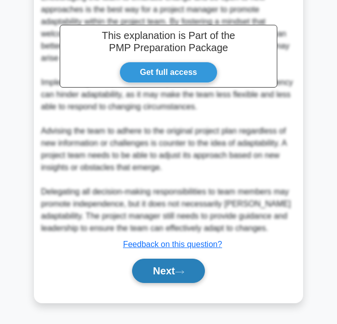
click at [139, 274] on button "Next" at bounding box center [168, 271] width 72 height 24
click at [184, 270] on icon at bounding box center [179, 272] width 9 height 6
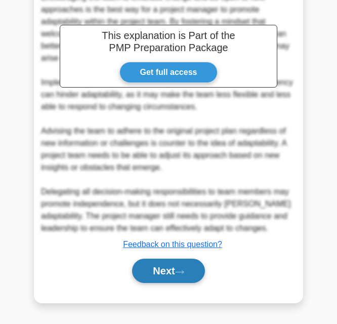
click at [184, 270] on icon at bounding box center [179, 272] width 9 height 6
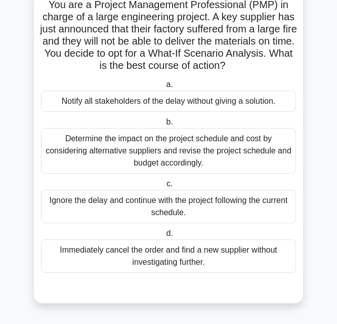
click at [181, 151] on div "Determine the impact on the project schedule and cost by considering alternativ…" at bounding box center [168, 151] width 255 height 46
click at [164, 126] on input "b. Determine the impact on the project schedule and cost by considering alterna…" at bounding box center [164, 122] width 0 height 7
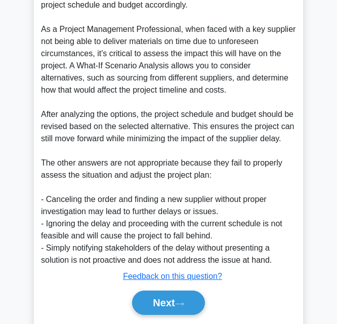
scroll to position [422, 0]
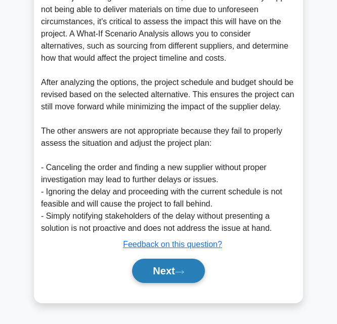
click at [176, 268] on button "Next" at bounding box center [168, 271] width 72 height 24
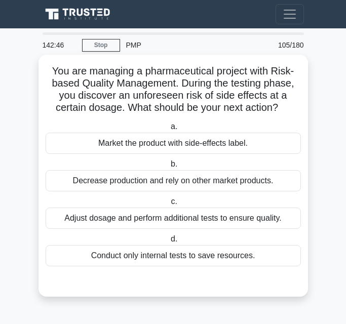
click at [273, 221] on div "Adjust dosage and perform additional tests to ensure quality." at bounding box center [173, 218] width 255 height 21
click at [169, 205] on input "c. Adjust dosage and perform additional tests to ensure quality." at bounding box center [169, 201] width 0 height 7
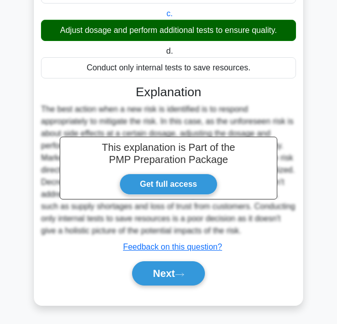
scroll to position [203, 0]
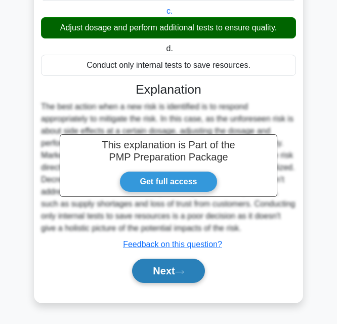
click at [179, 262] on button "Next" at bounding box center [168, 271] width 72 height 24
click at [183, 268] on button "Next" at bounding box center [168, 271] width 72 height 24
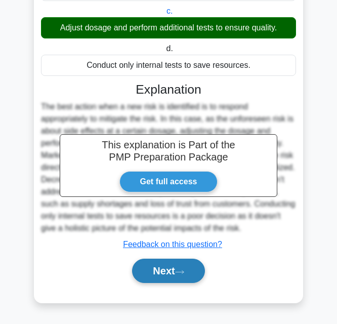
click at [203, 277] on button "Next" at bounding box center [168, 271] width 72 height 24
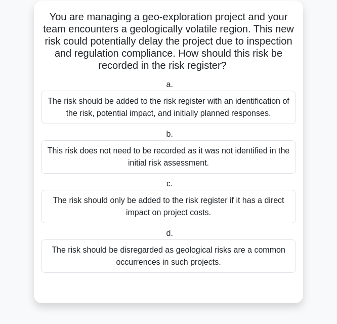
click at [158, 104] on div "The risk should be added to the risk register with an identification of the ris…" at bounding box center [168, 107] width 255 height 33
click at [164, 88] on input "a. The risk should be added to the risk register with an identification of the …" at bounding box center [164, 84] width 0 height 7
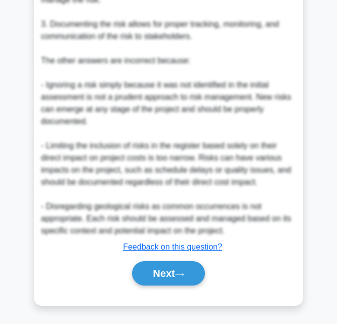
scroll to position [483, 0]
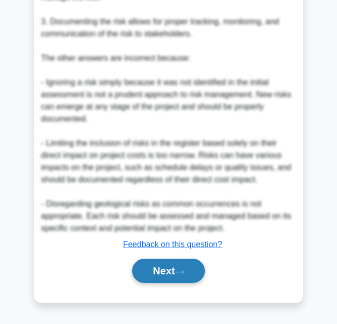
click at [177, 271] on button "Next" at bounding box center [168, 271] width 72 height 24
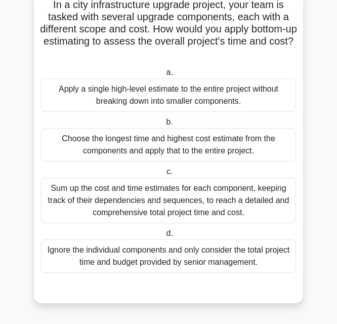
click at [211, 210] on div "Sum up the cost and time estimates for each component, keeping track of their d…" at bounding box center [168, 201] width 255 height 46
click at [164, 175] on input "c. Sum up the cost and time estimates for each component, keeping track of thei…" at bounding box center [164, 172] width 0 height 7
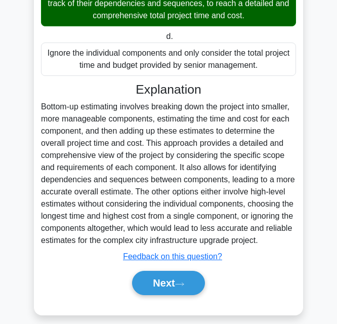
scroll to position [276, 0]
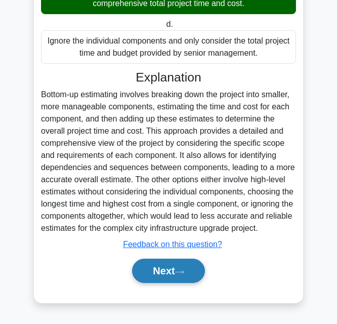
click at [189, 270] on button "Next" at bounding box center [168, 271] width 72 height 24
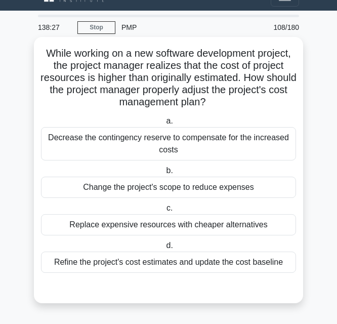
click at [170, 262] on div "Refine the project's cost estimates and update the cost baseline" at bounding box center [168, 262] width 255 height 21
click at [164, 249] on input "d. Refine the project's cost estimates and update the cost baseline" at bounding box center [164, 245] width 0 height 7
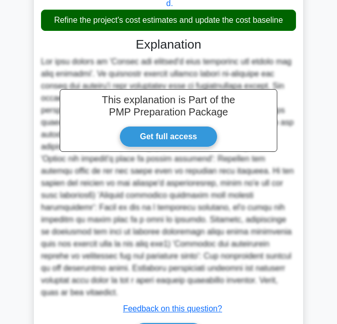
scroll to position [302, 0]
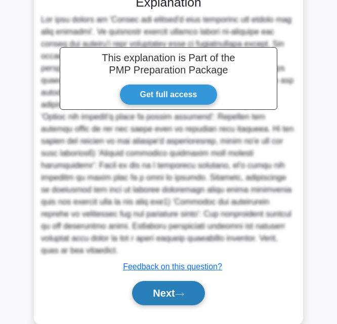
click at [174, 281] on button "Next" at bounding box center [168, 293] width 72 height 24
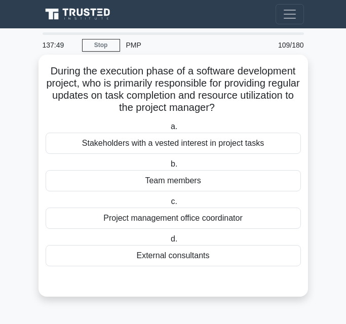
click at [138, 221] on div "Project management office coordinator" at bounding box center [173, 218] width 255 height 21
click at [169, 205] on input "c. Project management office coordinator" at bounding box center [169, 201] width 0 height 7
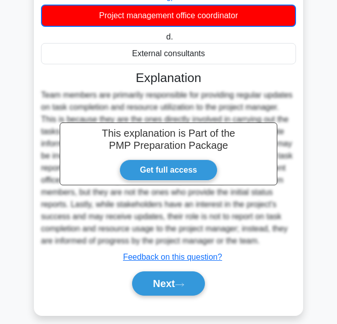
scroll to position [217, 0]
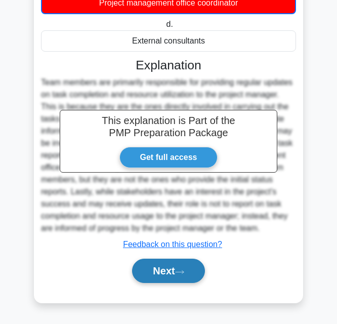
click at [173, 276] on button "Next" at bounding box center [168, 271] width 72 height 24
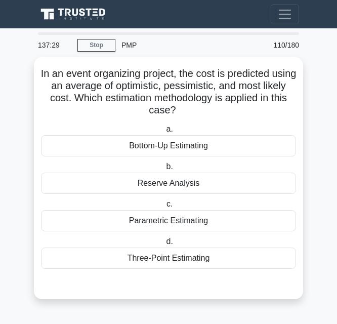
scroll to position [0, 0]
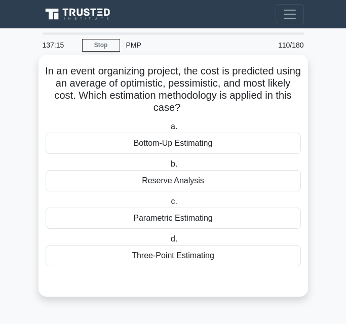
click at [168, 253] on div "Three-Point Estimating" at bounding box center [173, 255] width 255 height 21
click at [169, 242] on input "d. Three-Point Estimating" at bounding box center [169, 239] width 0 height 7
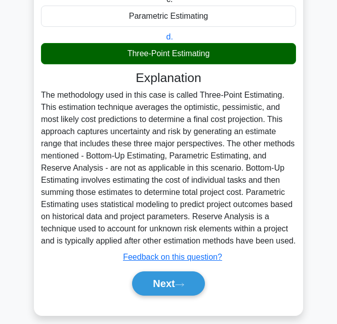
scroll to position [216, 0]
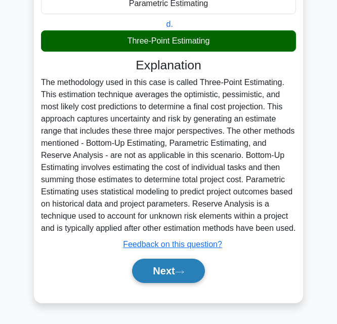
click at [184, 270] on icon at bounding box center [179, 272] width 9 height 6
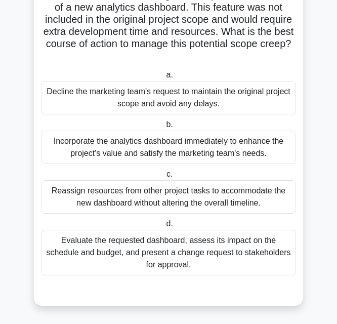
click at [187, 270] on div "Evaluate the requested dashboard, assess its impact on the schedule and budget,…" at bounding box center [168, 253] width 255 height 46
click at [164, 227] on input "d. Evaluate the requested dashboard, assess its impact on the schedule and budg…" at bounding box center [164, 224] width 0 height 7
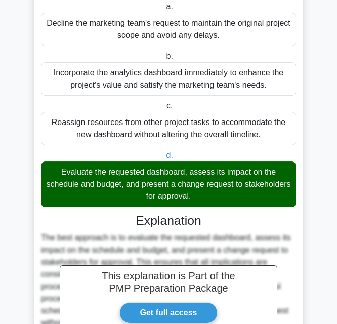
scroll to position [276, 0]
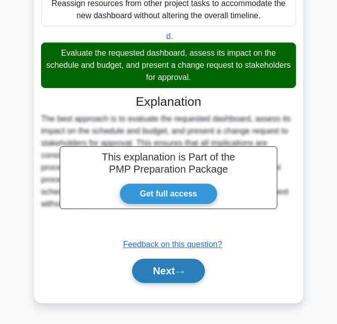
click at [150, 274] on button "Next" at bounding box center [168, 271] width 72 height 24
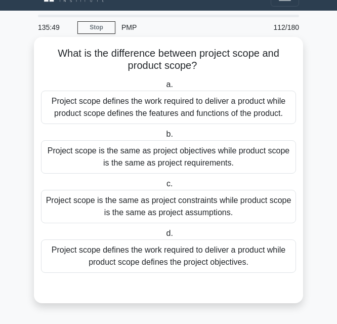
click at [168, 266] on div "Project scope defines the work required to deliver a product while product scop…" at bounding box center [168, 255] width 255 height 33
click at [164, 237] on input "d. Project scope defines the work required to deliver a product while product s…" at bounding box center [164, 233] width 0 height 7
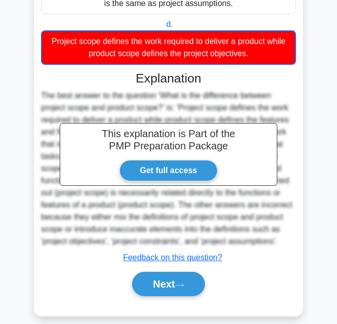
scroll to position [241, 0]
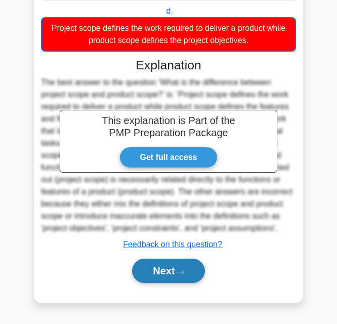
click at [178, 273] on button "Next" at bounding box center [168, 271] width 72 height 24
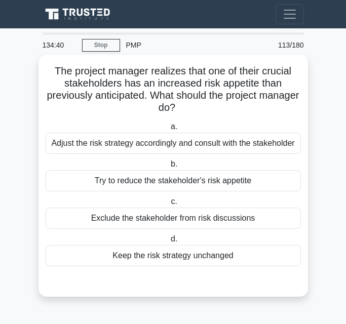
click at [270, 139] on div "Adjust the risk strategy accordingly and consult with the stakeholder" at bounding box center [173, 143] width 255 height 21
click at [169, 130] on input "a. Adjust the risk strategy accordingly and consult with the stakeholder" at bounding box center [169, 126] width 0 height 7
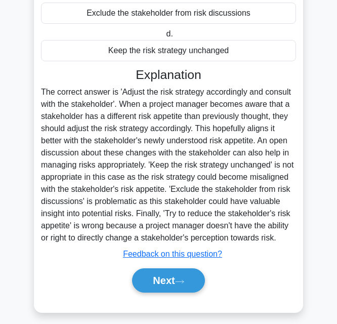
scroll to position [228, 0]
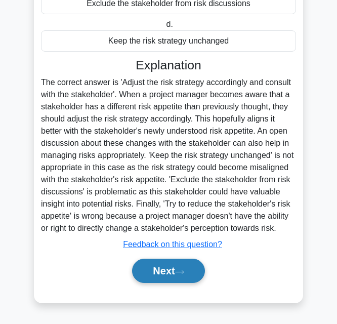
click at [172, 268] on button "Next" at bounding box center [168, 271] width 72 height 24
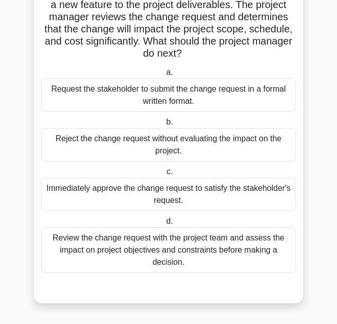
click at [181, 255] on div "Review the change request with the project team and assess the impact on projec…" at bounding box center [168, 250] width 255 height 46
click at [164, 225] on input "d. Review the change request with the project team and assess the impact on pro…" at bounding box center [164, 221] width 0 height 7
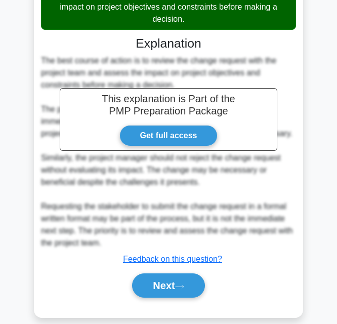
scroll to position [349, 0]
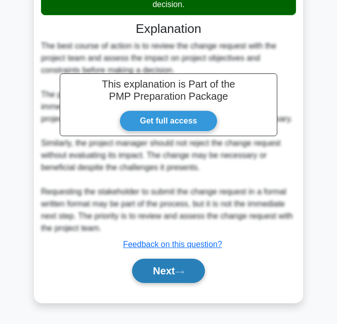
click at [180, 269] on icon at bounding box center [179, 272] width 9 height 6
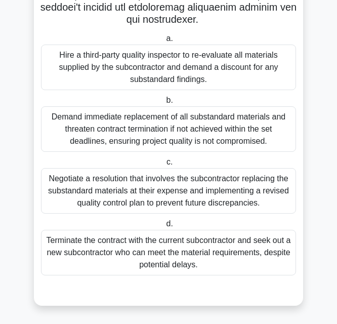
scroll to position [298, 0]
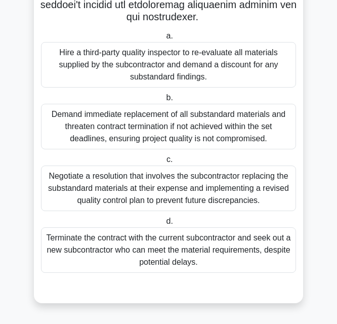
click at [158, 193] on div "Negotiate a resolution that involves the subcontractor replacing the substandar…" at bounding box center [168, 189] width 255 height 46
click at [164, 163] on input "c. Negotiate a resolution that involves the subcontractor replacing the substan…" at bounding box center [164, 159] width 0 height 7
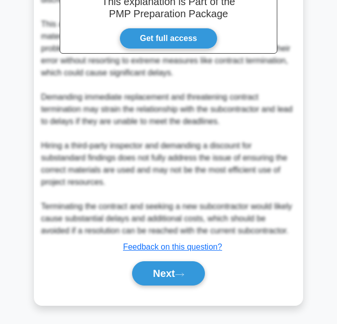
scroll to position [641, 0]
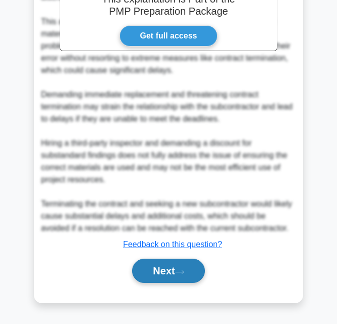
click at [162, 276] on button "Next" at bounding box center [168, 271] width 72 height 24
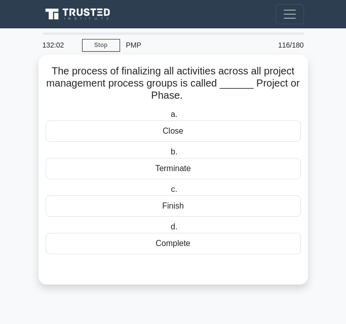
click at [189, 124] on div "Close" at bounding box center [173, 130] width 255 height 21
click at [169, 118] on input "a. Close" at bounding box center [169, 114] width 0 height 7
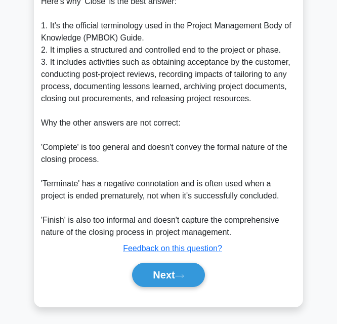
scroll to position [374, 0]
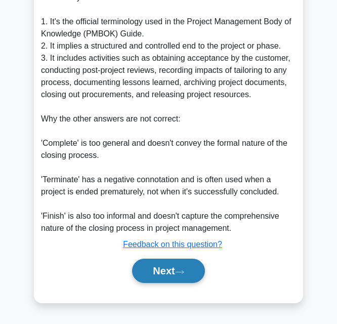
click at [166, 270] on button "Next" at bounding box center [168, 271] width 72 height 24
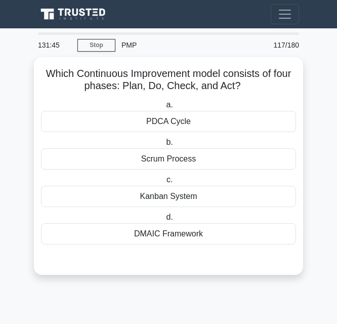
scroll to position [0, 0]
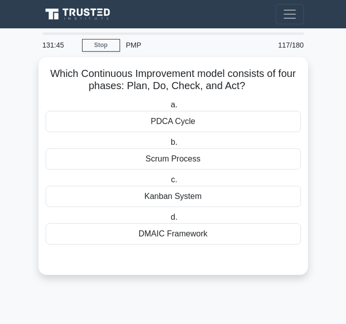
click at [166, 270] on div "Which Continuous Improvement model consists of four phases: Plan, Do, Check, an…" at bounding box center [172, 166] width 269 height 218
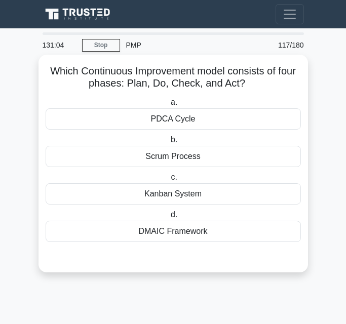
click at [165, 119] on div "PDCA Cycle" at bounding box center [173, 118] width 255 height 21
click at [169, 106] on input "a. PDCA Cycle" at bounding box center [169, 102] width 0 height 7
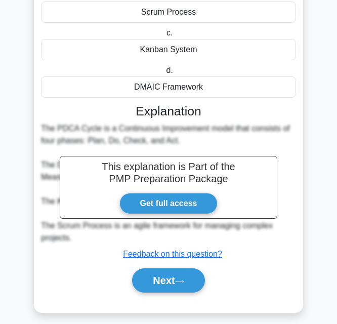
scroll to position [155, 0]
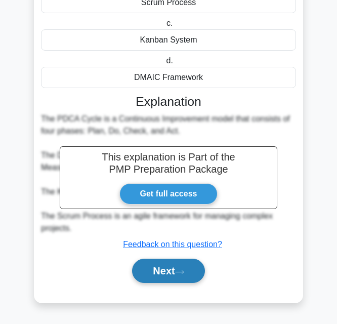
click at [184, 271] on icon at bounding box center [179, 272] width 9 height 6
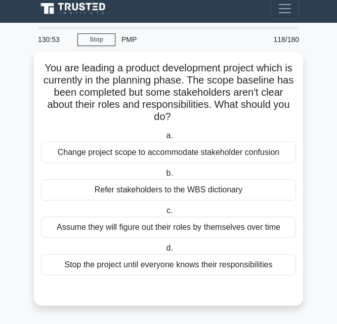
scroll to position [6, 0]
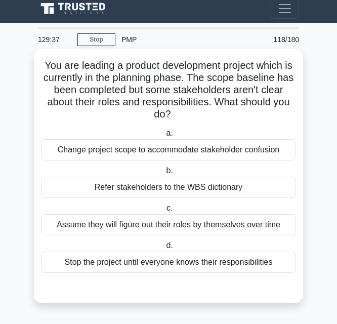
click at [226, 186] on div "Refer stakeholders to the WBS dictionary" at bounding box center [168, 187] width 255 height 21
click at [164, 174] on input "b. Refer stakeholders to the WBS dictionary" at bounding box center [164, 171] width 0 height 7
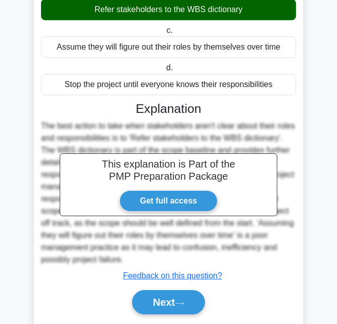
scroll to position [216, 0]
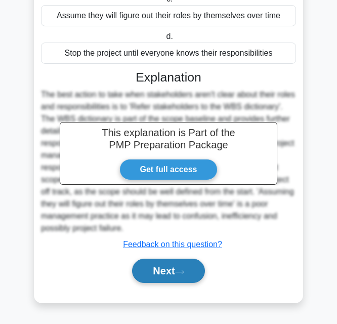
click at [157, 268] on button "Next" at bounding box center [168, 271] width 72 height 24
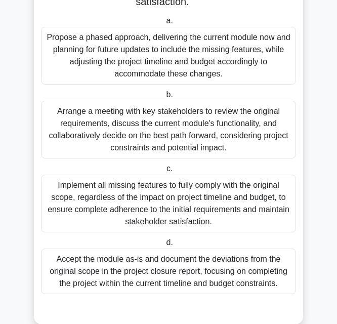
scroll to position [192, 0]
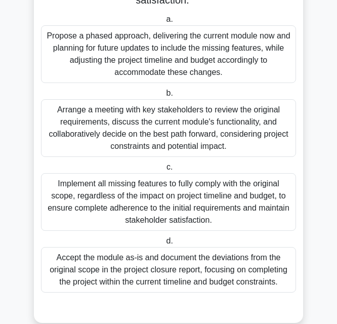
click at [216, 212] on div "Implement all missing features to fully comply with the original scope, regardl…" at bounding box center [168, 202] width 255 height 58
click at [164, 171] on input "c. Implement all missing features to fully comply with the original scope, rega…" at bounding box center [164, 167] width 0 height 7
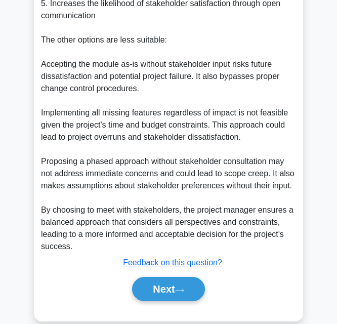
scroll to position [666, 0]
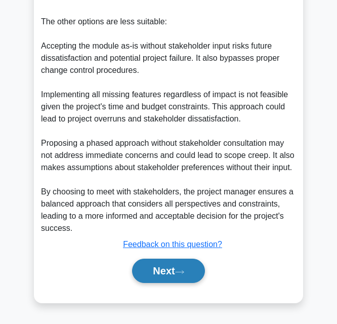
click at [161, 272] on button "Next" at bounding box center [168, 271] width 72 height 24
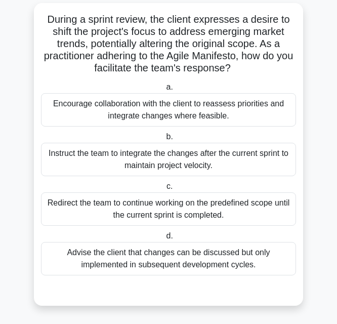
scroll to position [55, 0]
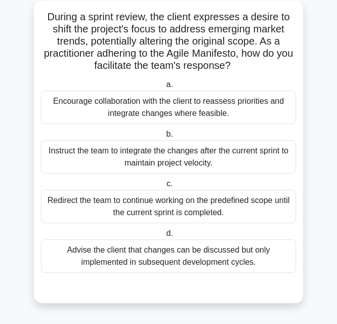
click at [196, 117] on div "Encourage collaboration with the client to reassess priorities and integrate ch…" at bounding box center [168, 107] width 255 height 33
click at [164, 88] on input "a. Encourage collaboration with the client to reassess priorities and integrate…" at bounding box center [164, 84] width 0 height 7
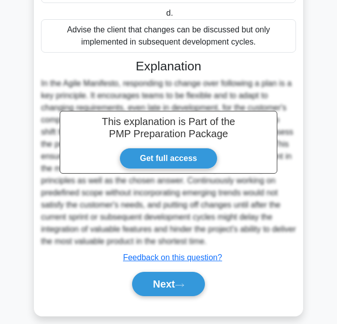
scroll to position [289, 0]
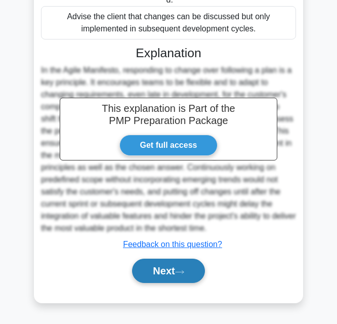
click at [166, 281] on button "Next" at bounding box center [168, 271] width 72 height 24
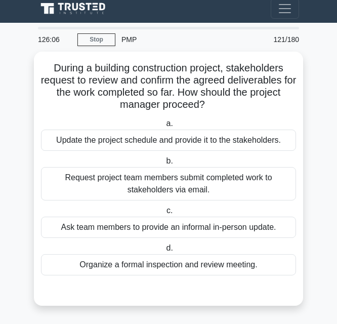
scroll to position [6, 0]
click at [166, 281] on div at bounding box center [168, 285] width 255 height 8
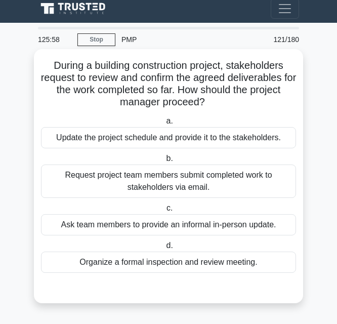
click at [230, 136] on div "Update the project schedule and provide it to the stakeholders." at bounding box center [168, 137] width 255 height 21
click at [164, 125] on input "a. Update the project schedule and provide it to the stakeholders." at bounding box center [164, 121] width 0 height 7
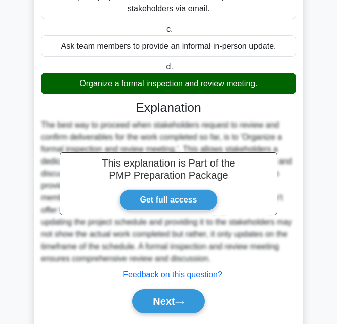
scroll to position [217, 0]
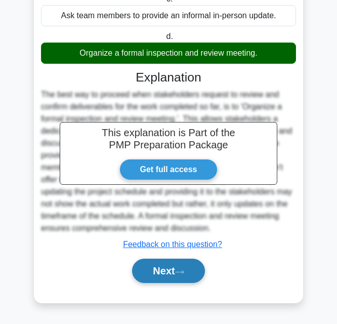
click at [189, 273] on button "Next" at bounding box center [168, 271] width 72 height 24
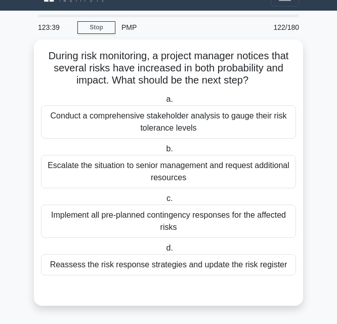
scroll to position [18, 0]
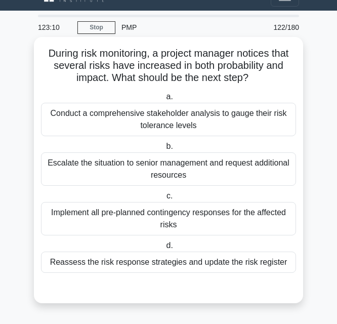
click at [150, 130] on div "Conduct a comprehensive stakeholder analysis to gauge their risk tolerance leve…" at bounding box center [168, 119] width 255 height 33
click at [164, 100] on input "a. Conduct a comprehensive stakeholder analysis to gauge their risk tolerance l…" at bounding box center [164, 97] width 0 height 7
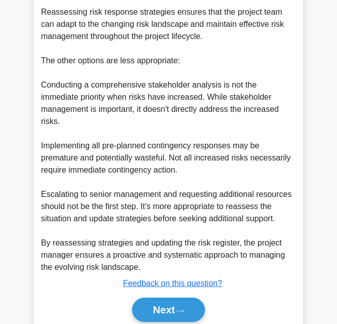
scroll to position [447, 0]
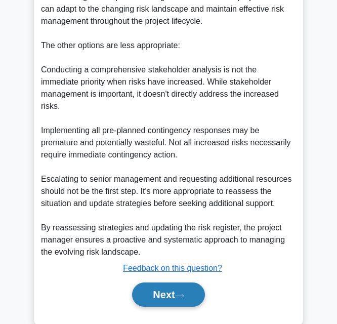
click at [179, 282] on button "Next" at bounding box center [168, 294] width 72 height 24
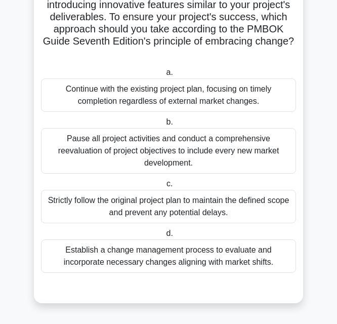
click at [175, 259] on div "Establish a change management process to evaluate and incorporate necessary cha…" at bounding box center [168, 255] width 255 height 33
click at [164, 237] on input "d. Establish a change management process to evaluate and incorporate necessary …" at bounding box center [164, 233] width 0 height 7
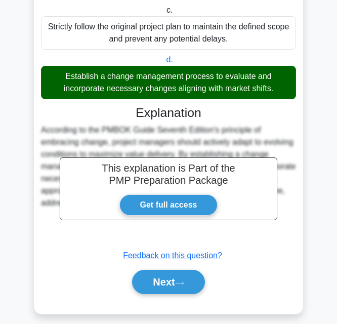
scroll to position [289, 0]
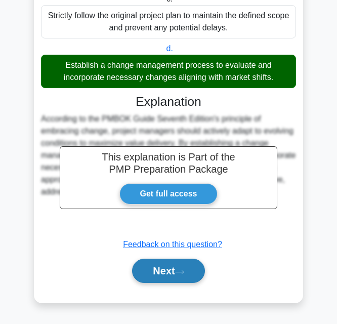
click at [183, 269] on icon at bounding box center [179, 272] width 9 height 6
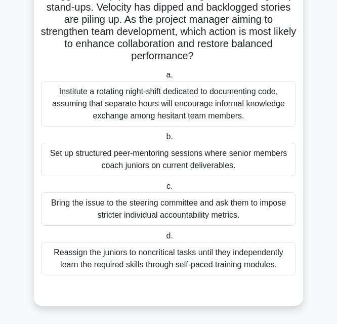
scroll to position [115, 0]
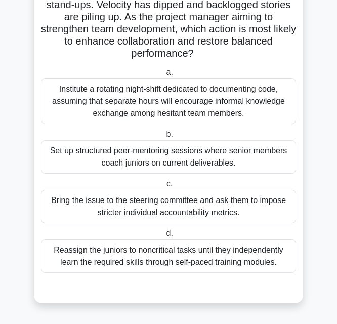
click at [215, 158] on div "Set up structured peer-mentoring sessions where senior members coach juniors on…" at bounding box center [168, 156] width 255 height 33
click at [164, 138] on input "b. Set up structured peer-mentoring sessions where senior members coach juniors…" at bounding box center [164, 134] width 0 height 7
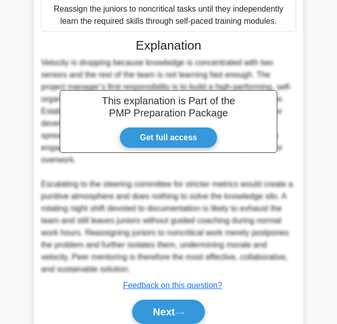
scroll to position [398, 0]
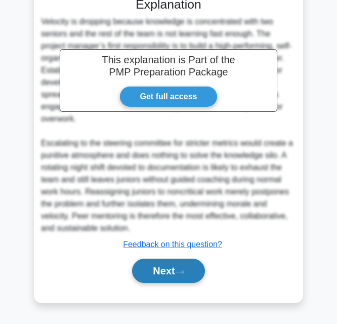
click at [183, 266] on button "Next" at bounding box center [168, 271] width 72 height 24
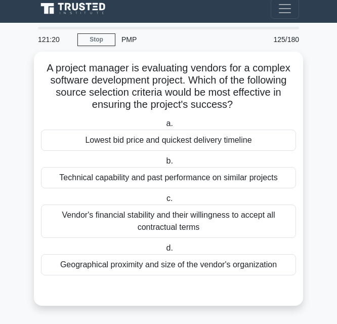
scroll to position [6, 0]
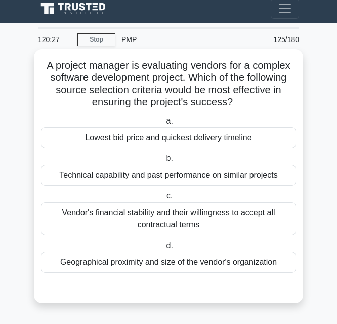
click at [253, 179] on div "Technical capability and past performance on similar projects" at bounding box center [168, 174] width 255 height 21
click at [164, 162] on input "b. Technical capability and past performance on similar projects" at bounding box center [164, 158] width 0 height 7
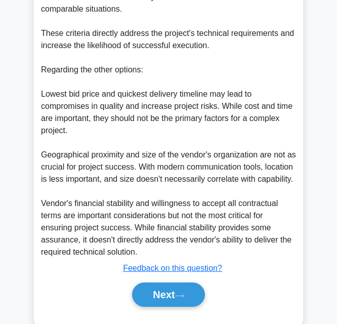
scroll to position [445, 0]
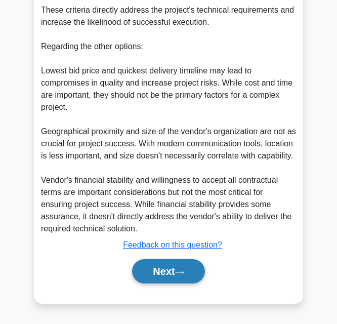
click at [181, 265] on button "Next" at bounding box center [168, 271] width 72 height 24
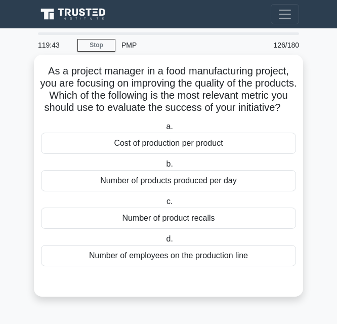
click at [186, 153] on div "Cost of production per product" at bounding box center [168, 143] width 255 height 21
click at [164, 130] on input "a. Cost of production per product" at bounding box center [164, 126] width 0 height 7
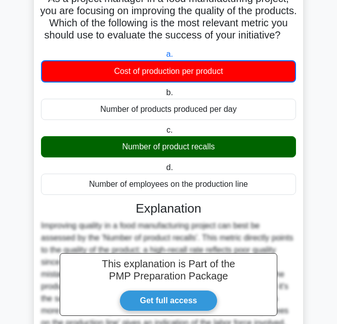
scroll to position [192, 0]
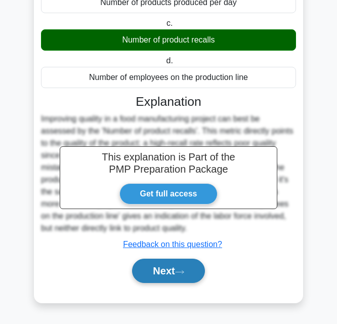
click at [175, 272] on button "Next" at bounding box center [168, 271] width 72 height 24
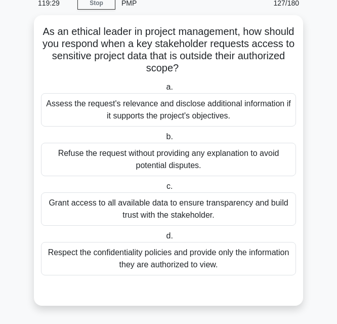
scroll to position [43, 0]
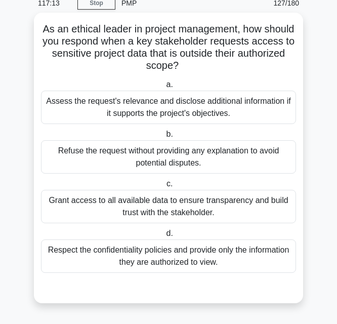
click at [228, 206] on div "Grant access to all available data to ensure transparency and build trust with …" at bounding box center [168, 206] width 255 height 33
click at [164, 187] on input "[PERSON_NAME] access to all available data to ensure transparency and build tru…" at bounding box center [164, 184] width 0 height 7
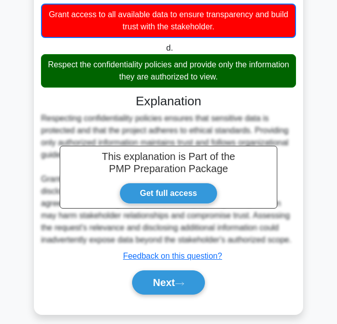
scroll to position [241, 0]
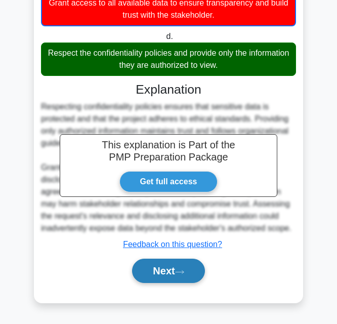
click at [139, 266] on button "Next" at bounding box center [168, 271] width 72 height 24
click at [164, 271] on button "Next" at bounding box center [168, 271] width 72 height 24
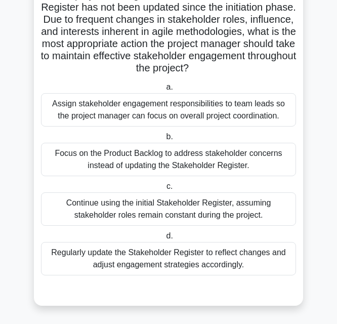
scroll to position [103, 0]
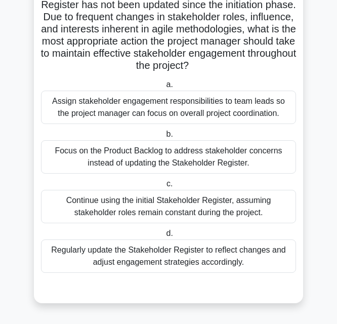
click at [167, 260] on div "Regularly update the Stakeholder Register to reflect changes and adjust engagem…" at bounding box center [168, 255] width 255 height 33
click at [164, 237] on input "d. Regularly update the Stakeholder Register to reflect changes and adjust enga…" at bounding box center [164, 233] width 0 height 7
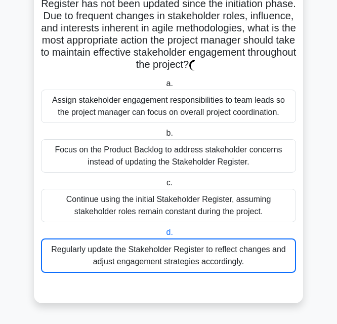
click at [167, 260] on div "Regularly update the Stakeholder Register to reflect changes and adjust engagem…" at bounding box center [168, 255] width 255 height 34
click at [164, 236] on input "d. Regularly update the Stakeholder Register to reflect changes and adjust enga…" at bounding box center [164, 232] width 0 height 7
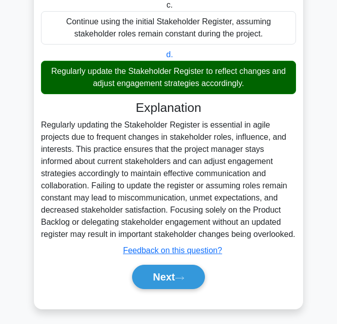
scroll to position [289, 0]
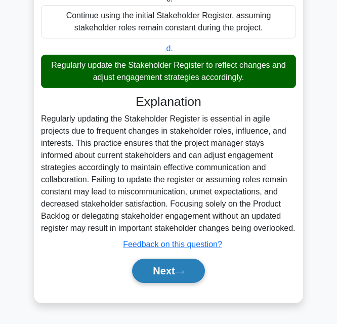
click at [151, 275] on button "Next" at bounding box center [168, 271] width 72 height 24
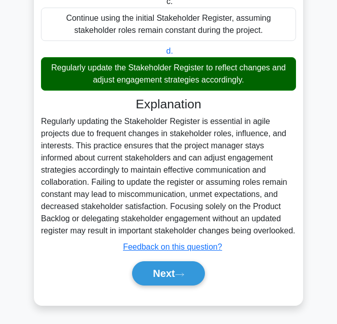
scroll to position [0, 0]
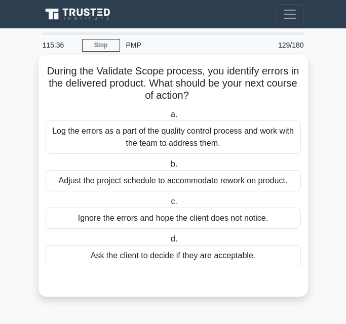
click at [265, 143] on div "Log the errors as a part of the quality control process and work with the team …" at bounding box center [173, 136] width 255 height 33
click at [169, 118] on input "a. Log the errors as a part of the quality control process and work with the te…" at bounding box center [169, 114] width 0 height 7
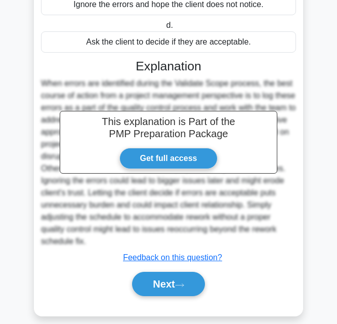
scroll to position [222, 0]
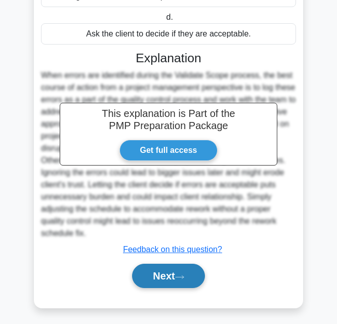
click at [157, 278] on button "Next" at bounding box center [168, 276] width 72 height 24
click at [191, 276] on button "Next" at bounding box center [168, 276] width 72 height 24
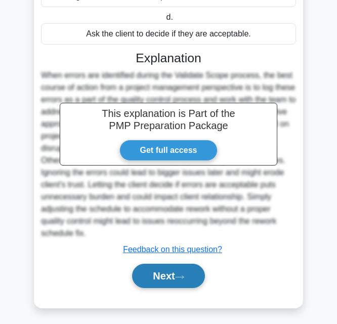
click at [191, 276] on button "Next" at bounding box center [168, 276] width 72 height 24
click at [155, 271] on button "Next" at bounding box center [168, 276] width 72 height 24
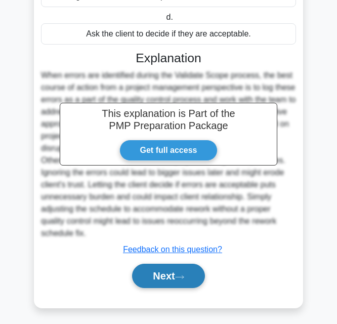
click at [155, 271] on button "Next" at bounding box center [168, 276] width 72 height 24
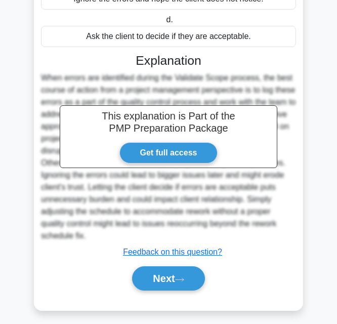
click at [319, 266] on main "114:14 Stop PMP Intermediate 130/180 a. b. c. d." at bounding box center [168, 68] width 337 height 522
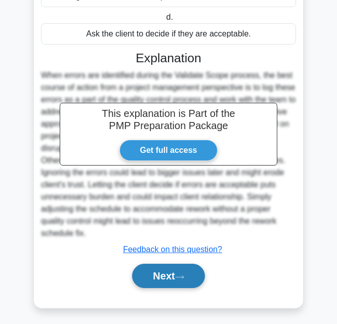
click at [182, 279] on icon at bounding box center [179, 277] width 9 height 6
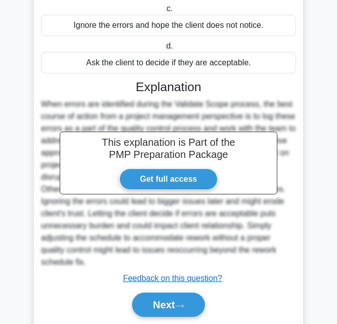
scroll to position [228, 0]
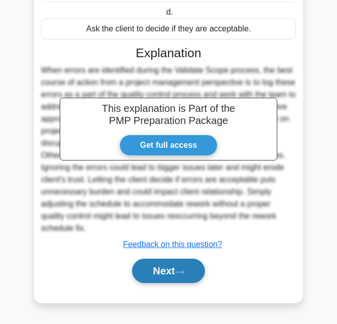
click at [145, 265] on button "Next" at bounding box center [168, 271] width 72 height 24
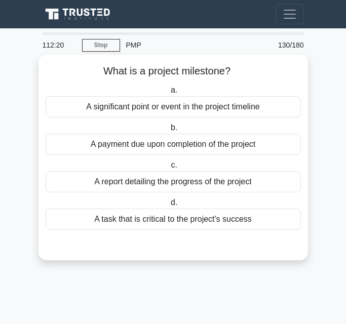
click at [211, 186] on div "A report detailing the progress of the project" at bounding box center [173, 181] width 255 height 21
click at [169, 169] on input "c. A report detailing the progress of the project" at bounding box center [169, 165] width 0 height 7
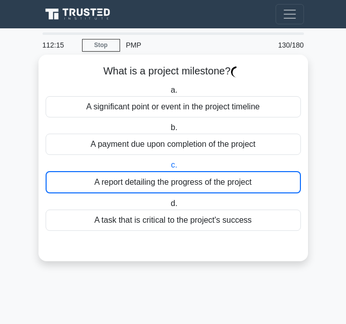
click at [225, 219] on div "A task that is critical to the project's success" at bounding box center [173, 220] width 255 height 21
click at [169, 207] on input "d. A task that is critical to the project's success" at bounding box center [169, 203] width 0 height 7
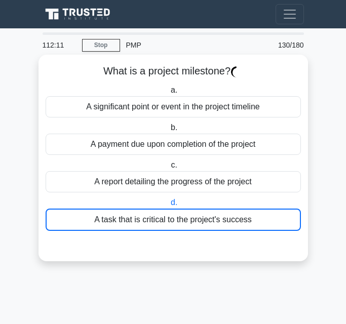
click at [223, 145] on div "A payment due upon completion of the project" at bounding box center [173, 144] width 255 height 21
click at [169, 131] on input "b. A payment due upon completion of the project" at bounding box center [169, 128] width 0 height 7
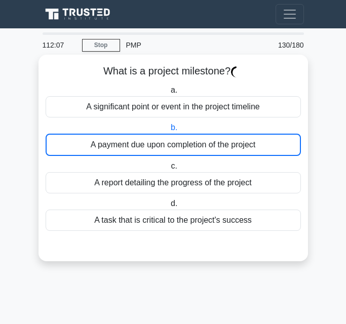
click at [223, 145] on div "A payment due upon completion of the project" at bounding box center [173, 145] width 255 height 22
click at [169, 131] on input "b. A payment due upon completion of the project" at bounding box center [169, 128] width 0 height 7
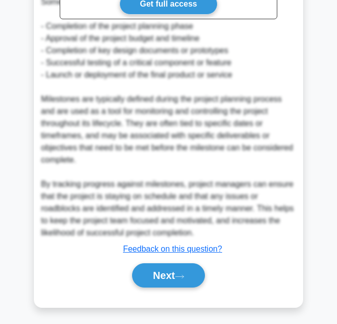
scroll to position [338, 0]
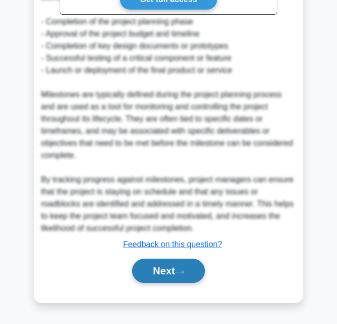
click at [159, 266] on button "Next" at bounding box center [168, 271] width 72 height 24
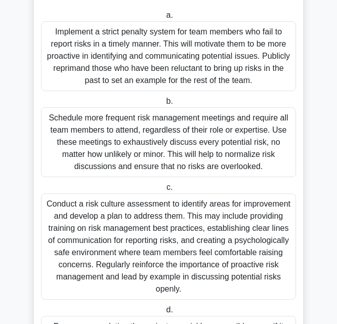
scroll to position [200, 0]
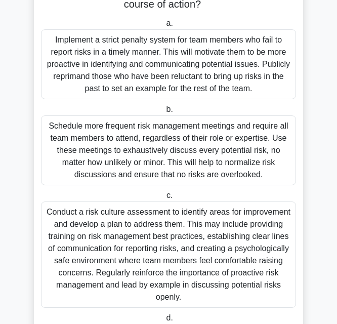
click at [251, 263] on div "Conduct a risk culture assessment to identify areas for improvement and develop…" at bounding box center [168, 254] width 255 height 106
click at [164, 199] on input "c. Conduct a risk culture assessment to identify areas for improvement and deve…" at bounding box center [164, 195] width 0 height 7
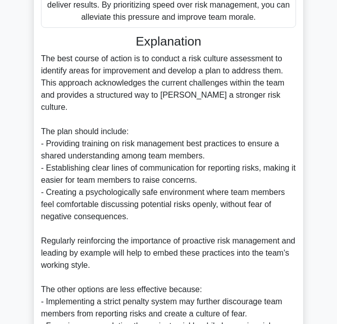
scroll to position [714, 0]
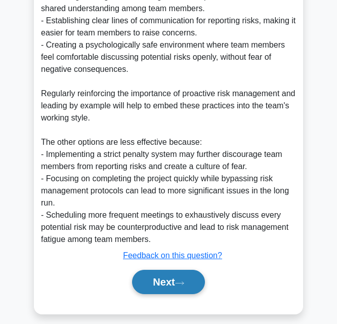
click at [154, 270] on button "Next" at bounding box center [168, 282] width 72 height 24
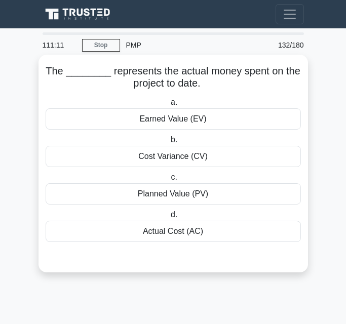
click at [193, 231] on div "Actual Cost (AC)" at bounding box center [173, 231] width 255 height 21
click at [169, 218] on input "d. Actual Cost (AC)" at bounding box center [169, 215] width 0 height 7
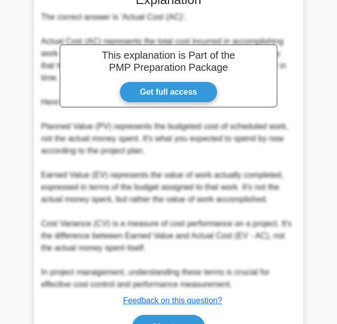
scroll to position [313, 0]
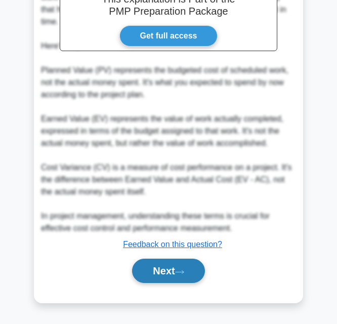
click at [176, 274] on button "Next" at bounding box center [168, 271] width 72 height 24
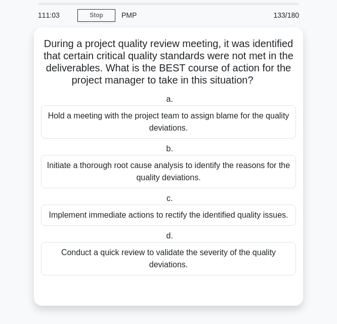
scroll to position [43, 0]
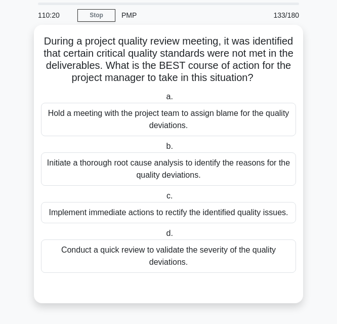
click at [210, 166] on div "Initiate a thorough root cause analysis to identify the reasons for the quality…" at bounding box center [168, 168] width 255 height 33
click at [164, 150] on input "b. Initiate a thorough root cause analysis to identify the reasons for the qual…" at bounding box center [164, 146] width 0 height 7
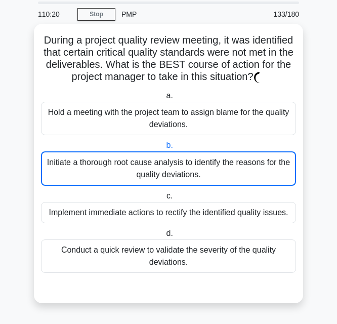
click at [210, 166] on div "Initiate a thorough root cause analysis to identify the reasons for the quality…" at bounding box center [168, 168] width 255 height 34
click at [164, 149] on input "b. Initiate a thorough root cause analysis to identify the reasons for the qual…" at bounding box center [164, 145] width 0 height 7
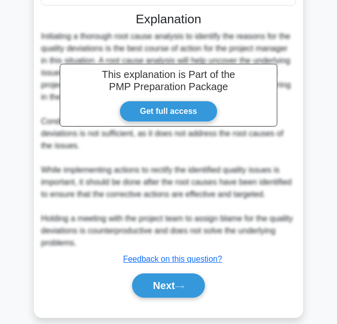
scroll to position [325, 0]
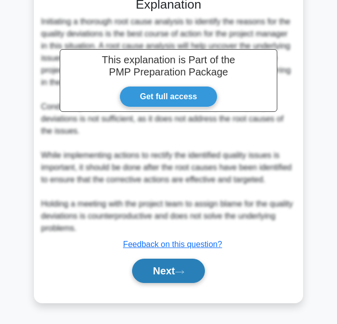
click at [184, 269] on icon at bounding box center [179, 272] width 9 height 6
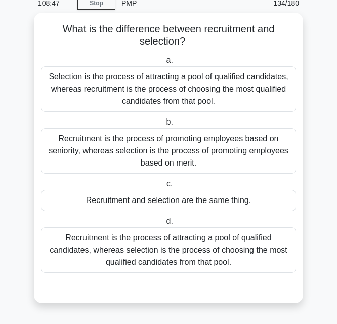
click at [250, 239] on div "Recruitment is the process of attracting a pool of qualified candidates, wherea…" at bounding box center [168, 250] width 255 height 46
click at [164, 225] on input "d. Recruitment is the process of attracting a pool of qualified candidates, whe…" at bounding box center [164, 221] width 0 height 7
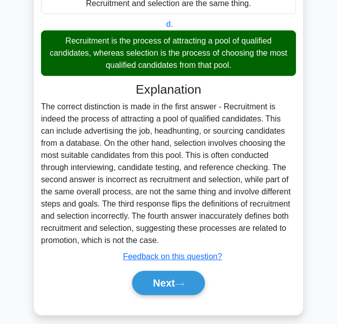
scroll to position [252, 0]
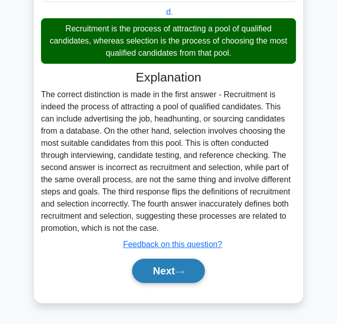
click at [180, 273] on icon at bounding box center [179, 272] width 9 height 6
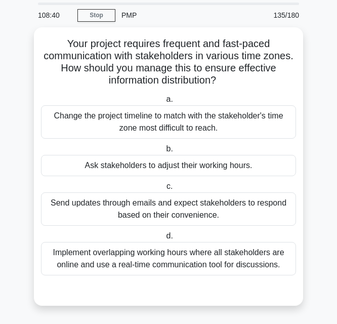
scroll to position [30, 0]
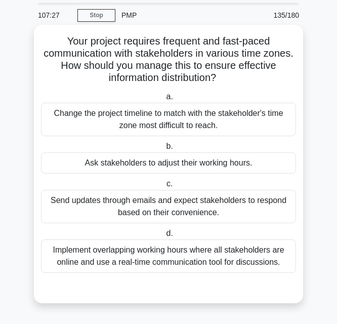
click at [259, 122] on div "Change the project timeline to match with the stakeholder's time zone most diff…" at bounding box center [168, 119] width 255 height 33
click at [164, 100] on input "a. Change the project timeline to match with the stakeholder's time zone most d…" at bounding box center [164, 97] width 0 height 7
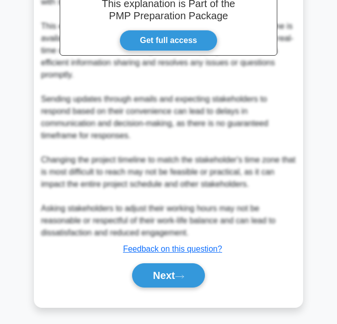
scroll to position [375, 0]
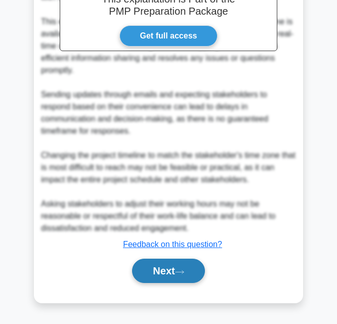
click at [149, 267] on button "Next" at bounding box center [168, 271] width 72 height 24
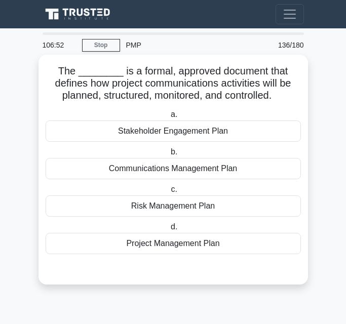
click at [191, 246] on div "Project Management Plan" at bounding box center [173, 243] width 255 height 21
click at [169, 230] on input "d. Project Management Plan" at bounding box center [169, 227] width 0 height 7
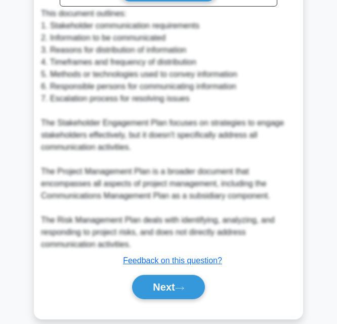
scroll to position [387, 0]
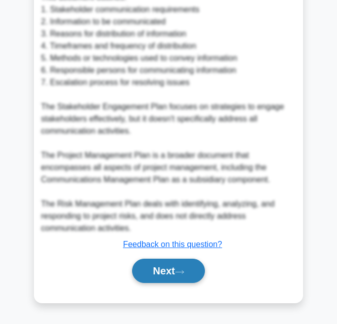
click at [185, 268] on button "Next" at bounding box center [168, 271] width 72 height 24
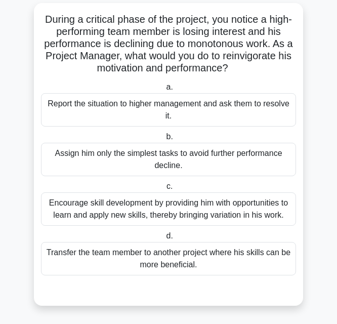
scroll to position [55, 0]
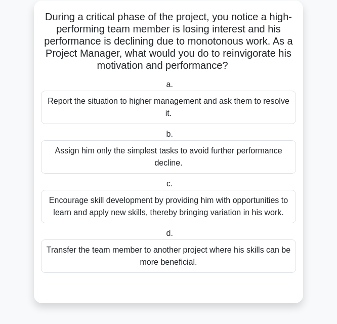
click at [184, 210] on div "Encourage skill development by providing him with opportunities to learn and ap…" at bounding box center [168, 206] width 255 height 33
click at [164, 187] on input "c. Encourage skill development by providing him with opportunities to learn and…" at bounding box center [164, 184] width 0 height 7
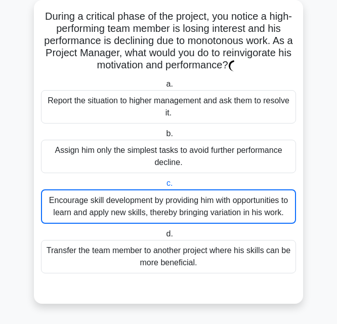
click at [184, 210] on div "Encourage skill development by providing him with opportunities to learn and ap…" at bounding box center [168, 206] width 255 height 34
click at [164, 187] on input "c. Encourage skill development by providing him with opportunities to learn and…" at bounding box center [164, 183] width 0 height 7
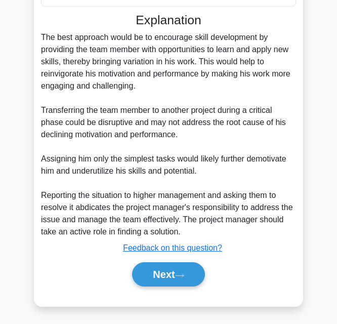
scroll to position [337, 0]
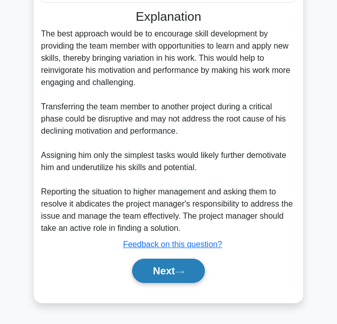
click at [157, 265] on button "Next" at bounding box center [168, 271] width 72 height 24
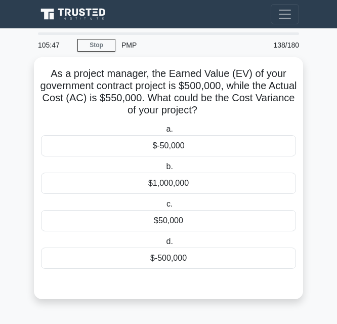
scroll to position [0, 0]
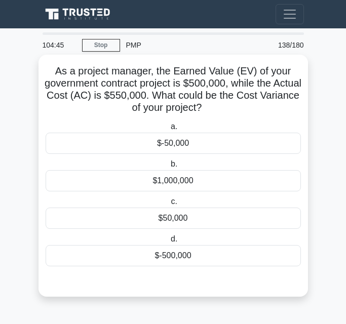
click at [191, 221] on div "$50,000" at bounding box center [173, 218] width 255 height 21
click at [169, 205] on input "c. $50,000" at bounding box center [169, 201] width 0 height 7
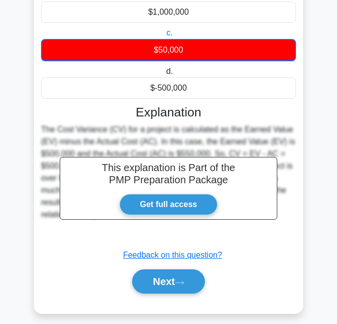
scroll to position [180, 0]
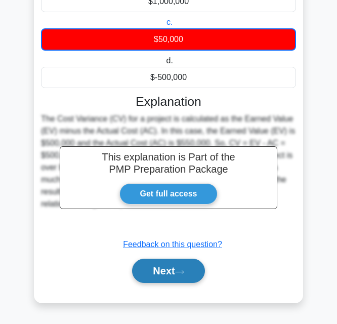
click at [183, 271] on icon at bounding box center [179, 272] width 9 height 6
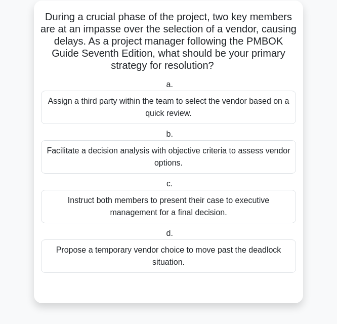
click at [212, 163] on div "Facilitate a decision analysis with objective criteria to assess vendor options." at bounding box center [168, 156] width 255 height 33
click at [164, 138] on input "b. Facilitate a decision analysis with objective criteria to assess vendor opti…" at bounding box center [164, 134] width 0 height 7
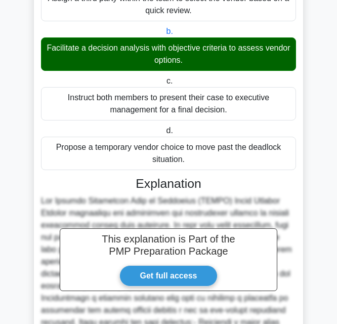
scroll to position [338, 0]
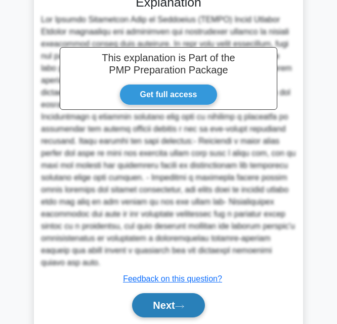
click at [160, 293] on button "Next" at bounding box center [168, 305] width 72 height 24
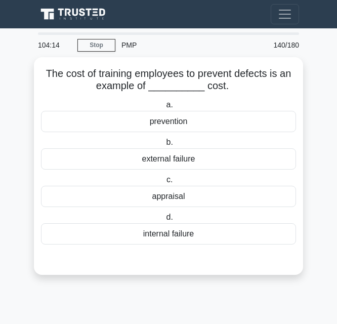
scroll to position [0, 0]
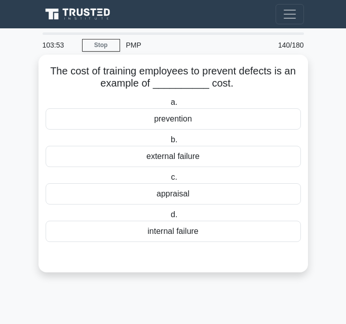
click at [164, 235] on div "internal failure" at bounding box center [173, 231] width 255 height 21
click at [169, 218] on input "d. internal failure" at bounding box center [169, 215] width 0 height 7
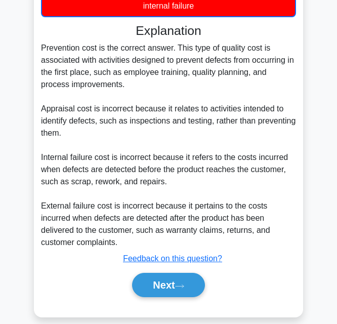
scroll to position [241, 0]
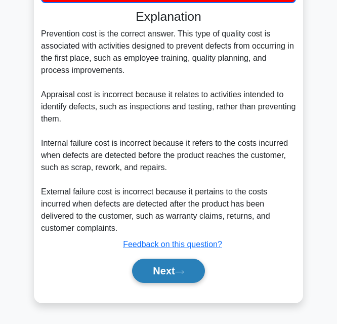
click at [174, 267] on button "Next" at bounding box center [168, 271] width 72 height 24
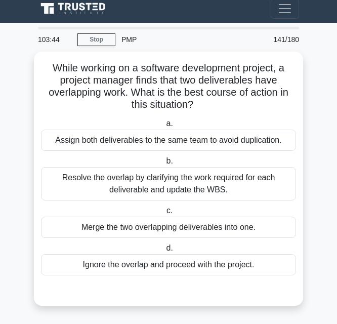
click at [174, 267] on div "Ignore the overlap and proceed with the project." at bounding box center [168, 264] width 255 height 21
click at [164, 252] on input "d. Ignore the overlap and proceed with the project." at bounding box center [164, 248] width 0 height 7
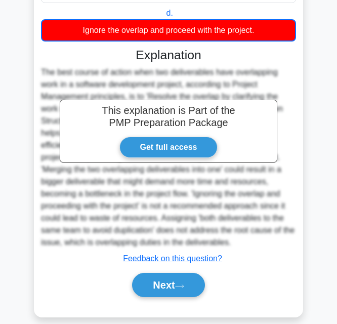
scroll to position [253, 0]
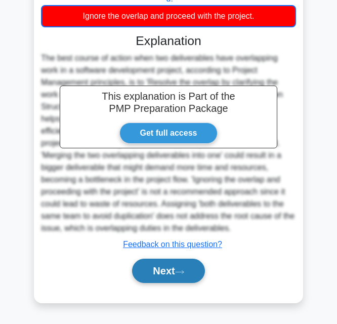
click at [177, 272] on button "Next" at bounding box center [168, 271] width 72 height 24
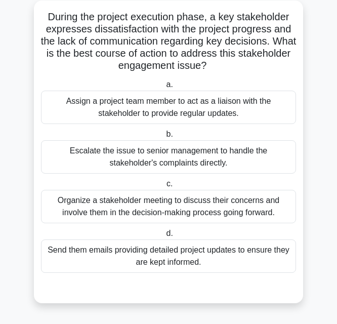
click at [183, 203] on div "Organize a stakeholder meeting to discuss their concerns and involve them in th…" at bounding box center [168, 206] width 255 height 33
click at [164, 187] on input "c. Organize a stakeholder meeting to discuss their concerns and involve them in…" at bounding box center [164, 184] width 0 height 7
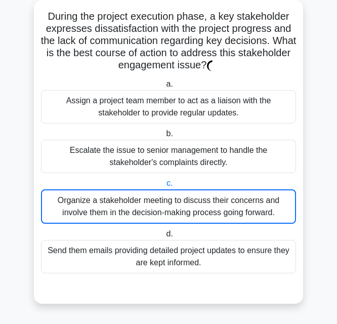
click at [183, 203] on div "Organize a stakeholder meeting to discuss their concerns and involve them in th…" at bounding box center [168, 206] width 255 height 34
click at [164, 187] on input "c. Organize a stakeholder meeting to discuss their concerns and involve them in…" at bounding box center [164, 183] width 0 height 7
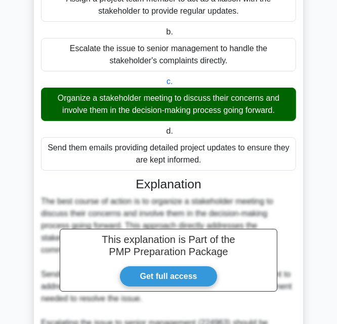
scroll to position [322, 0]
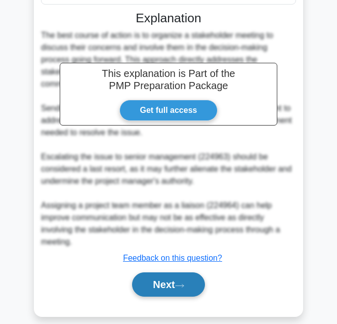
click at [166, 286] on button "Next" at bounding box center [168, 284] width 72 height 24
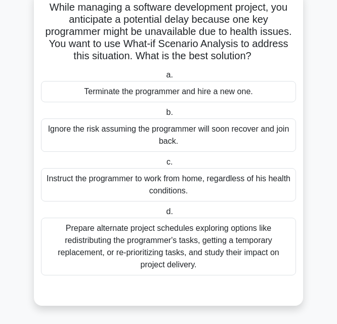
scroll to position [67, 0]
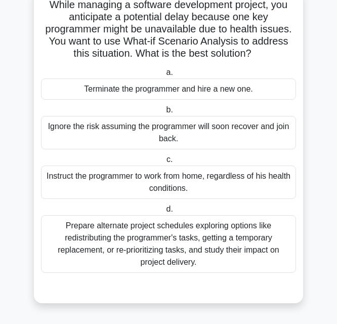
click at [222, 255] on div "Prepare alternate project schedules exploring options like redistributing the p…" at bounding box center [168, 244] width 255 height 58
click at [164, 213] on input "d. Prepare alternate project schedules exploring options like redistributing th…" at bounding box center [164, 209] width 0 height 7
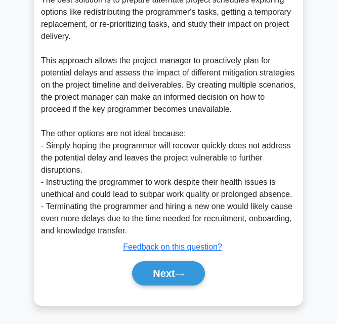
scroll to position [374, 0]
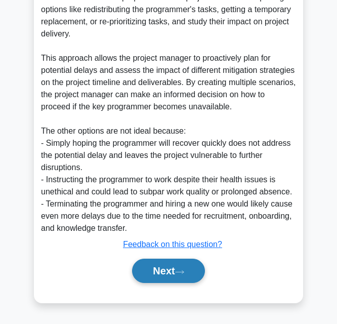
click at [174, 273] on button "Next" at bounding box center [168, 271] width 72 height 24
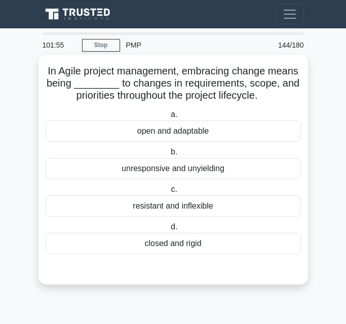
click at [202, 132] on div "open and adaptable" at bounding box center [173, 130] width 255 height 21
click at [169, 118] on input "a. open and adaptable" at bounding box center [169, 114] width 0 height 7
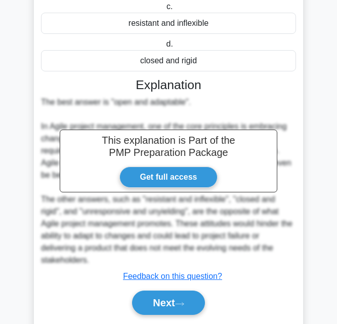
scroll to position [216, 0]
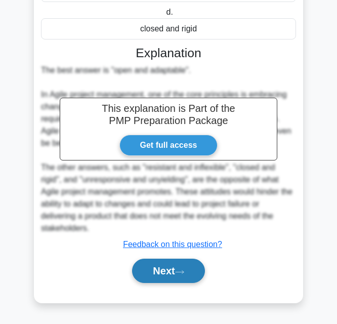
click at [162, 271] on button "Next" at bounding box center [168, 271] width 72 height 24
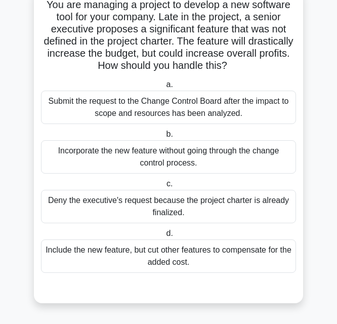
click at [189, 153] on div "Incorporate the new feature without going through the change control process." at bounding box center [168, 156] width 255 height 33
click at [164, 138] on input "b. Incorporate the new feature without going through the change control process." at bounding box center [164, 134] width 0 height 7
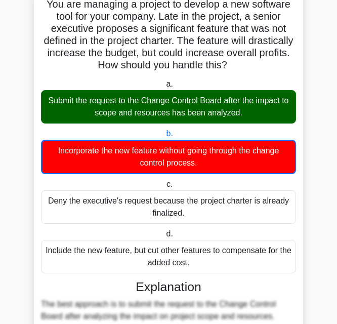
click at [208, 109] on div "Submit the request to the Change Control Board after the impact to scope and re…" at bounding box center [168, 106] width 255 height 33
click at [164, 88] on input "a. Submit the request to the Change Control Board after the impact to scope and…" at bounding box center [164, 84] width 0 height 7
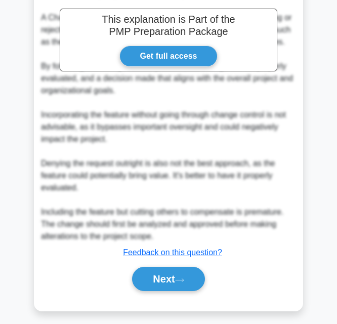
scroll to position [398, 0]
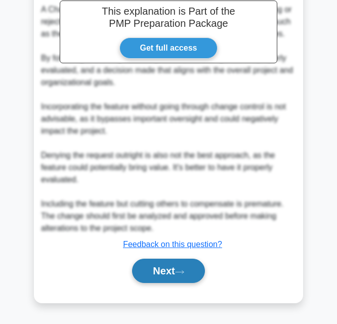
click at [180, 270] on icon at bounding box center [179, 272] width 9 height 6
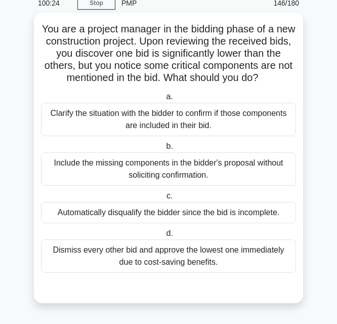
click at [144, 128] on div "Clarify the situation with the bidder to confirm if those components are includ…" at bounding box center [168, 119] width 255 height 33
click at [164, 100] on input "a. Clarify the situation with the bidder to confirm if those components are inc…" at bounding box center [164, 97] width 0 height 7
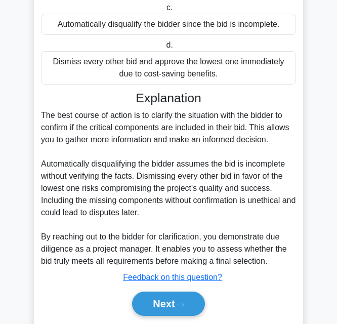
scroll to position [264, 0]
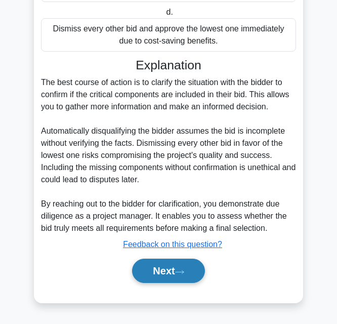
click at [199, 276] on button "Next" at bounding box center [168, 271] width 72 height 24
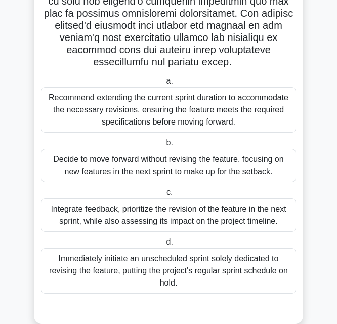
click at [249, 118] on div "Recommend extending the current sprint duration to accommodate the necessary re…" at bounding box center [168, 110] width 255 height 46
click at [164, 85] on input "a. Recommend extending the current sprint duration to accommodate the necessary…" at bounding box center [164, 81] width 0 height 7
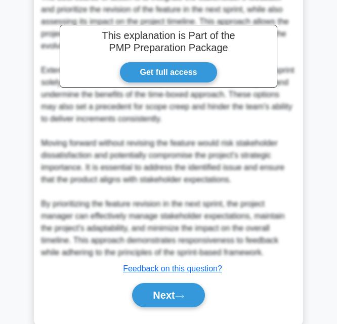
scroll to position [617, 0]
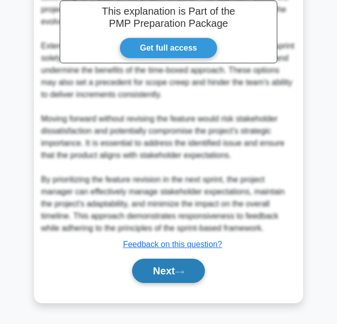
click at [172, 272] on button "Next" at bounding box center [168, 271] width 72 height 24
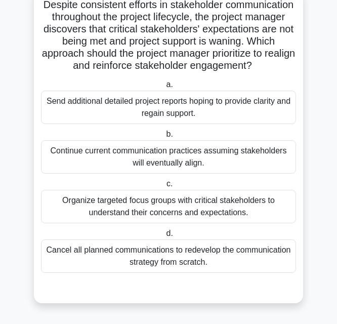
click at [225, 163] on div "Continue current communication practices assuming stakeholders will eventually …" at bounding box center [168, 156] width 255 height 33
click at [164, 138] on input "b. Continue current communication practices assuming stakeholders will eventual…" at bounding box center [164, 134] width 0 height 7
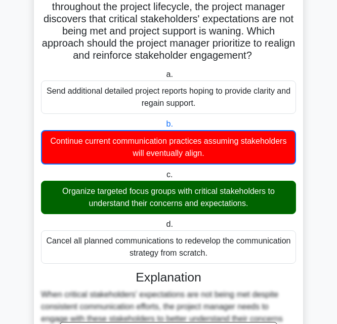
click at [333, 307] on main "99:22 Stop PMP Intermediate 148/180 a. b." at bounding box center [168, 277] width 337 height 657
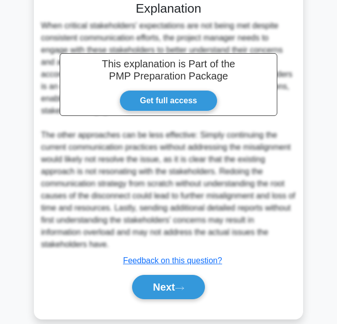
scroll to position [362, 0]
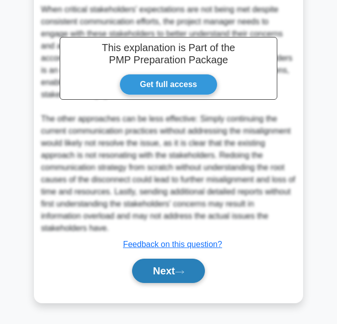
click at [152, 278] on button "Next" at bounding box center [168, 271] width 72 height 24
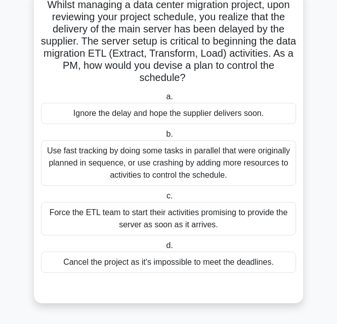
click at [191, 176] on div "Use fast tracking by doing some tasks in parallel that were originally planned …" at bounding box center [168, 163] width 255 height 46
click at [164, 138] on input "b. Use fast tracking by doing some tasks in parallel that were originally plann…" at bounding box center [164, 134] width 0 height 7
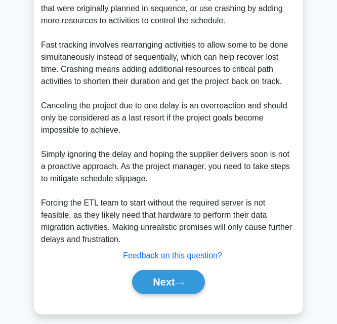
scroll to position [385, 0]
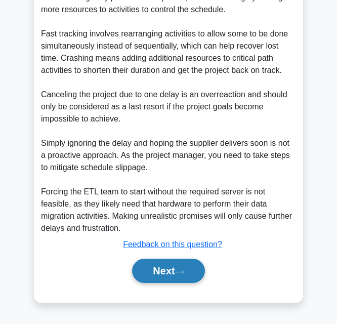
click at [165, 275] on button "Next" at bounding box center [168, 271] width 72 height 24
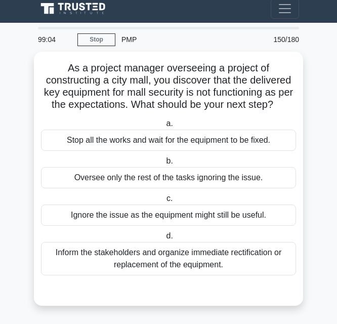
scroll to position [18, 0]
click at [165, 275] on div "a. Stop all the works and wait for the equipment to be fixed. b. Oversee only t…" at bounding box center [168, 202] width 257 height 174
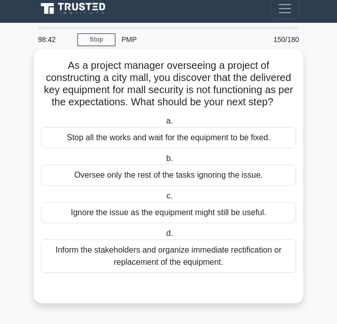
click at [152, 263] on div "Inform the stakeholders and organize immediate rectification or replacement of …" at bounding box center [168, 255] width 255 height 33
click at [164, 237] on input "d. Inform the stakeholders and organize immediate rectification or replacement …" at bounding box center [164, 233] width 0 height 7
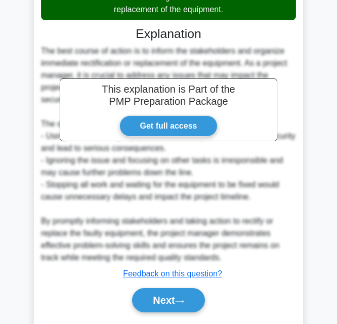
scroll to position [301, 0]
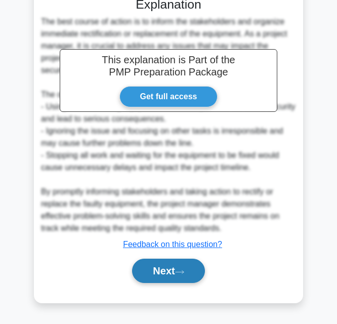
click at [160, 271] on button "Next" at bounding box center [168, 271] width 72 height 24
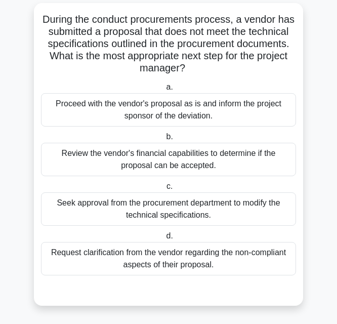
scroll to position [55, 0]
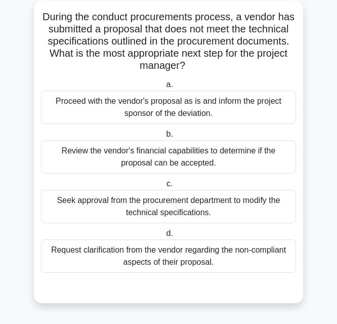
click at [214, 161] on div "Review the vendor's financial capabilities to determine if the proposal can be …" at bounding box center [168, 156] width 255 height 33
click at [164, 138] on input "b. Review the vendor's financial capabilities to determine if the proposal can …" at bounding box center [164, 134] width 0 height 7
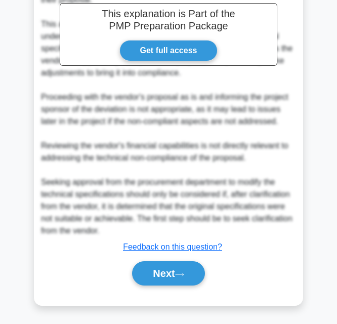
scroll to position [387, 0]
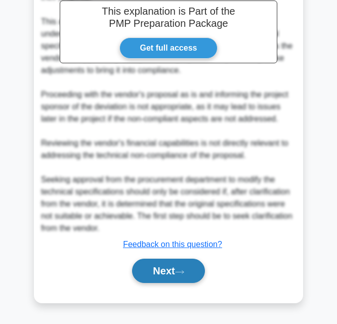
click at [175, 271] on button "Next" at bounding box center [168, 271] width 72 height 24
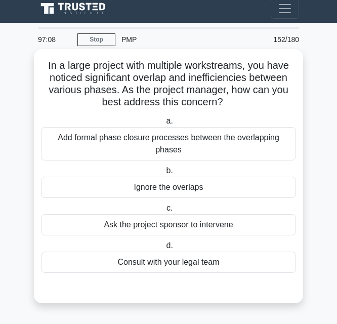
click at [218, 150] on div "Add formal phase closure processes between the overlapping phases" at bounding box center [168, 143] width 255 height 33
click at [164, 125] on input "a. Add formal phase closure processes between the overlapping phases" at bounding box center [164, 121] width 0 height 7
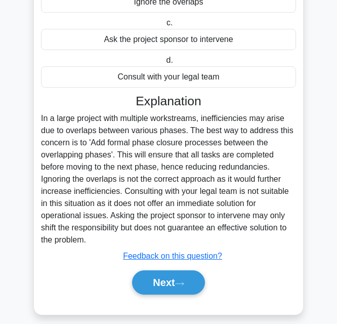
scroll to position [203, 0]
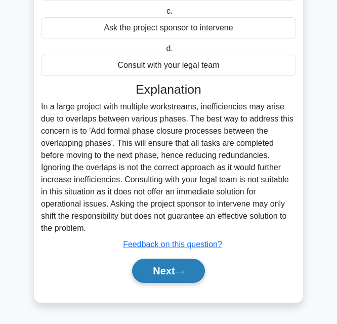
click at [175, 271] on button "Next" at bounding box center [168, 271] width 72 height 24
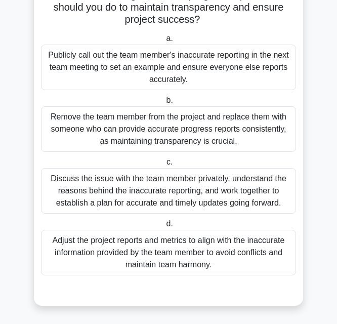
scroll to position [91, 0]
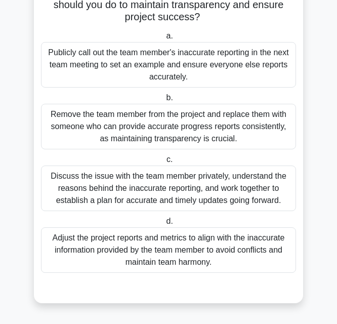
click at [204, 180] on div "Discuss the issue with the team member privately, understand the reasons behind…" at bounding box center [168, 189] width 255 height 46
click at [164, 163] on input "c. Discuss the issue with the team member privately, understand the reasons beh…" at bounding box center [164, 159] width 0 height 7
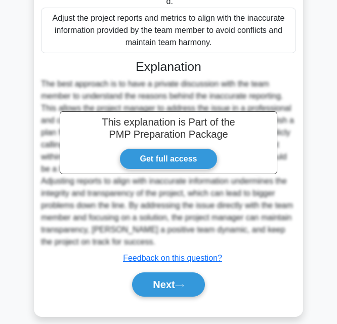
scroll to position [325, 0]
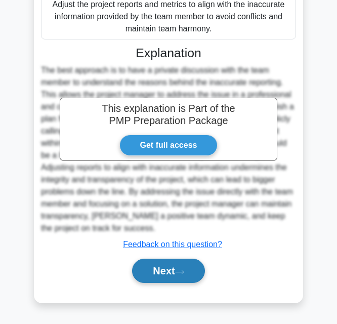
click at [166, 259] on button "Next" at bounding box center [168, 271] width 72 height 24
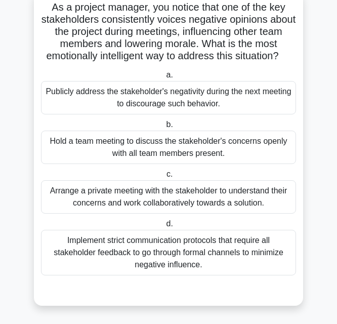
click at [186, 266] on div "Implement strict communication protocols that require all stakeholder feedback …" at bounding box center [168, 253] width 255 height 46
click at [164, 227] on input "d. Implement strict communication protocols that require all stakeholder feedba…" at bounding box center [164, 224] width 0 height 7
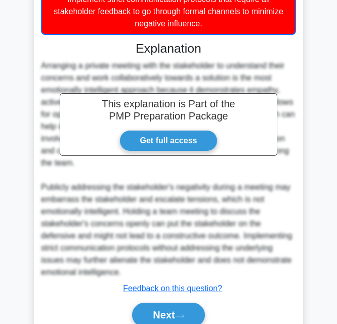
scroll to position [347, 0]
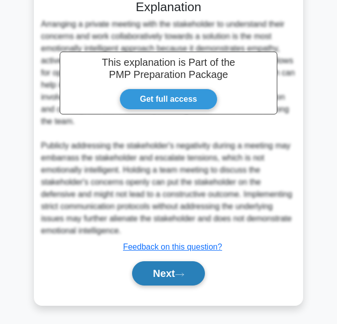
click at [184, 273] on icon at bounding box center [179, 275] width 9 height 6
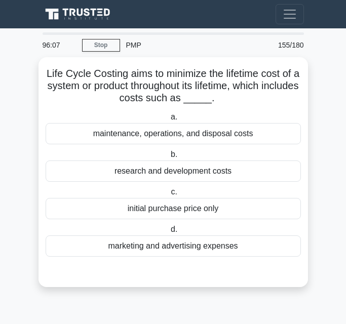
click at [187, 273] on div "Life Cycle Costing aims to minimize the lifetime cost of a system or product th…" at bounding box center [173, 172] width 261 height 222
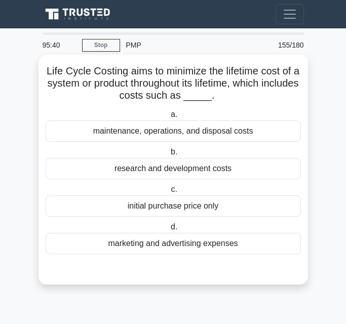
click at [198, 251] on div "marketing and advertising expenses" at bounding box center [173, 243] width 255 height 21
click at [169, 230] on input "d. marketing and advertising expenses" at bounding box center [169, 227] width 0 height 7
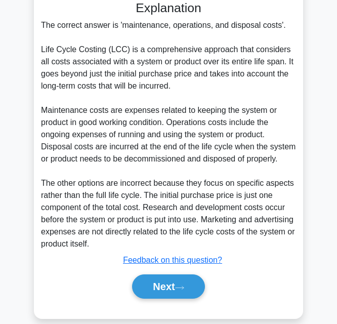
scroll to position [277, 0]
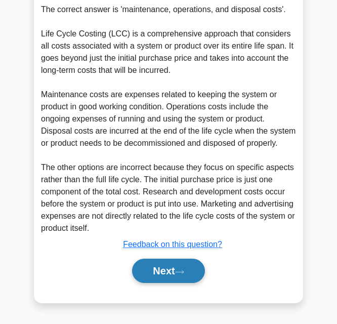
click at [175, 272] on button "Next" at bounding box center [168, 271] width 72 height 24
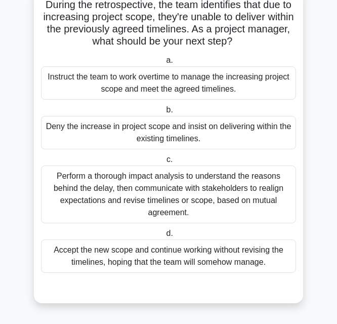
click at [196, 204] on div "Perform a thorough impact analysis to understand the reasons behind the delay, …" at bounding box center [168, 195] width 255 height 58
click at [164, 163] on input "c. Perform a thorough impact analysis to understand the reasons behind the dela…" at bounding box center [164, 159] width 0 height 7
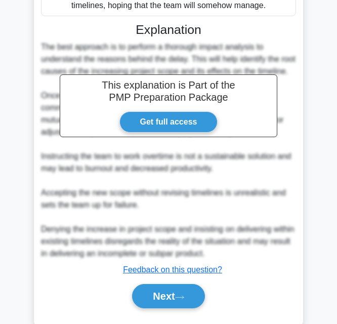
scroll to position [350, 0]
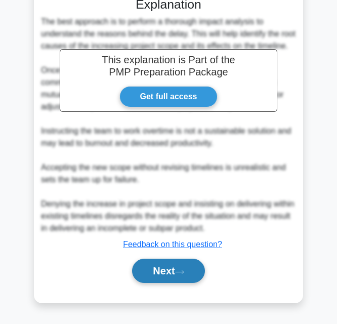
click at [149, 281] on button "Next" at bounding box center [168, 271] width 72 height 24
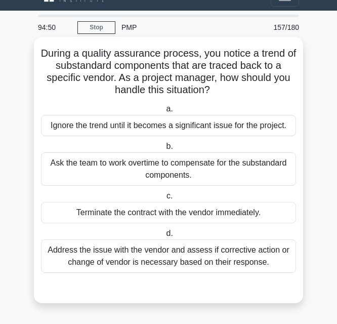
click at [195, 263] on div "Address the issue with the vendor and assess if corrective action or change of …" at bounding box center [168, 255] width 255 height 33
click at [164, 237] on input "d. Address the issue with the vendor and assess if corrective action or change …" at bounding box center [164, 233] width 0 height 7
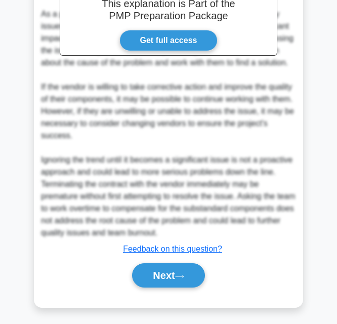
scroll to position [361, 0]
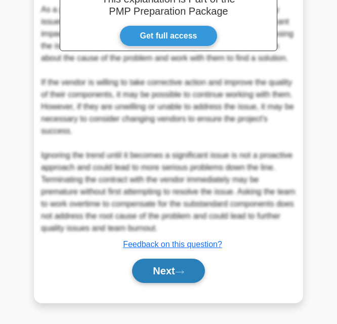
click at [175, 267] on button "Next" at bounding box center [168, 271] width 72 height 24
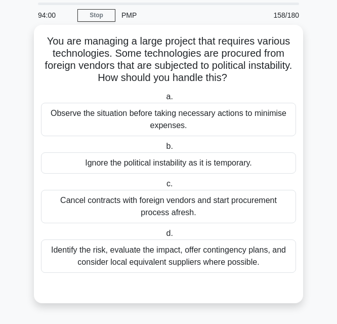
click at [172, 269] on div "Identify the risk, evaluate the impact, offer contingency plans, and consider l…" at bounding box center [168, 255] width 255 height 33
click at [164, 237] on input "d. Identify the risk, evaluate the impact, offer contingency plans, and conside…" at bounding box center [164, 233] width 0 height 7
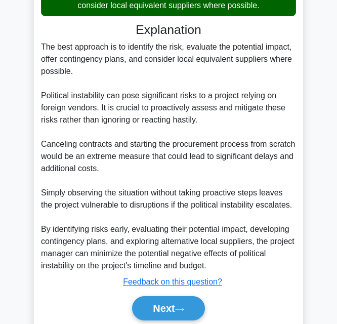
scroll to position [314, 0]
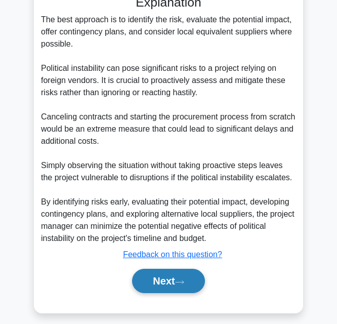
click at [188, 275] on button "Next" at bounding box center [168, 281] width 72 height 24
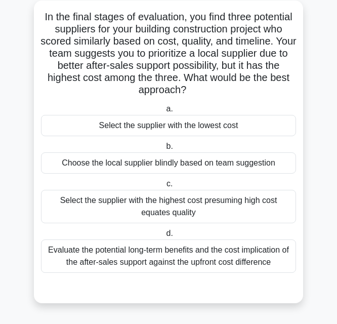
click at [184, 263] on div "Evaluate the potential long-term benefits and the cost implication of the after…" at bounding box center [168, 255] width 255 height 33
click at [164, 237] on input "d. Evaluate the potential long-term benefits and the cost implication of the af…" at bounding box center [164, 233] width 0 height 7
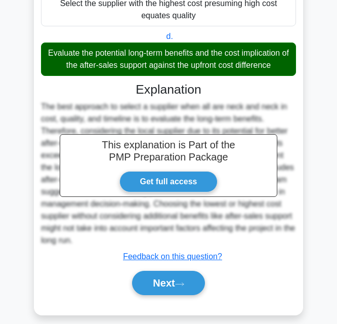
scroll to position [264, 0]
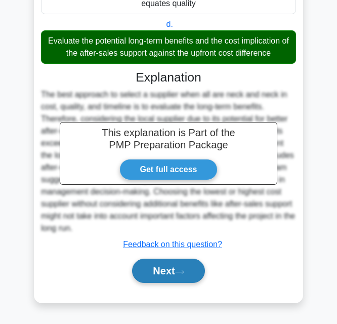
click at [170, 276] on button "Next" at bounding box center [168, 271] width 72 height 24
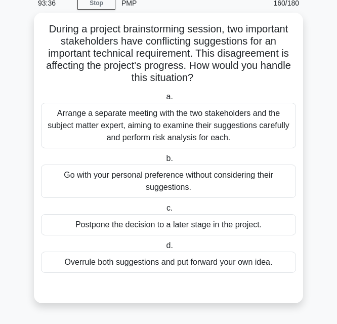
click at [151, 117] on div "Arrange a separate meeting with the two stakeholders and the subject matter exp…" at bounding box center [168, 126] width 255 height 46
click at [164, 100] on input "a. Arrange a separate meeting with the two stakeholders and the subject matter …" at bounding box center [164, 97] width 0 height 7
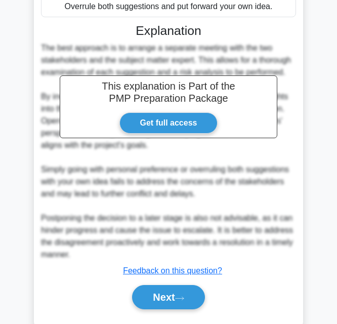
scroll to position [325, 0]
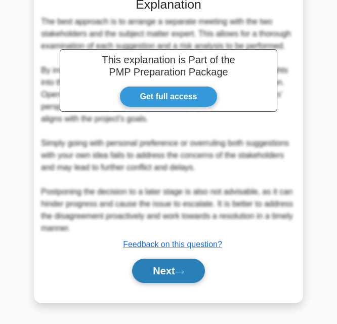
click at [172, 270] on button "Next" at bounding box center [168, 271] width 72 height 24
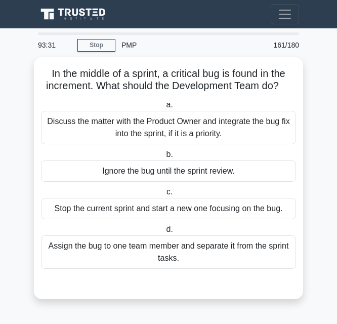
scroll to position [0, 0]
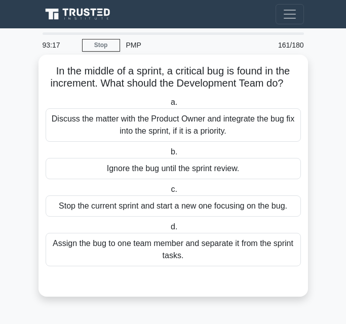
click at [230, 132] on div "Discuss the matter with the Product Owner and integrate the bug fix into the sp…" at bounding box center [173, 124] width 255 height 33
click at [169, 106] on input "a. Discuss the matter with the Product Owner and integrate the bug fix into the…" at bounding box center [169, 102] width 0 height 7
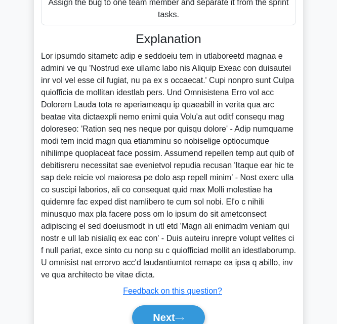
scroll to position [283, 0]
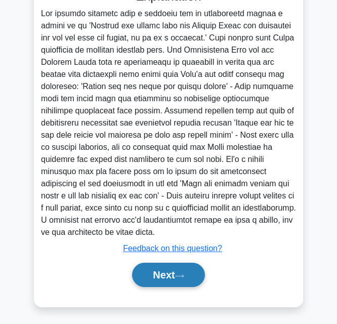
click at [175, 271] on button "Next" at bounding box center [168, 275] width 72 height 24
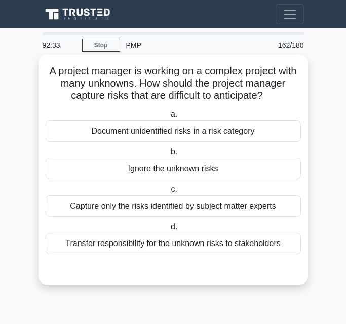
click at [164, 210] on div "Capture only the risks identified by subject matter experts" at bounding box center [173, 205] width 255 height 21
click at [169, 193] on input "c. Capture only the risks identified by subject matter experts" at bounding box center [169, 189] width 0 height 7
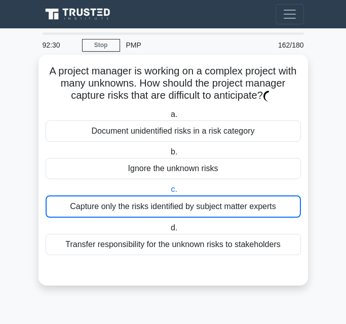
click at [148, 249] on div "Transfer responsibility for the unknown risks to stakeholders" at bounding box center [173, 244] width 255 height 21
click at [169, 231] on input "d. Transfer responsibility for the unknown risks to stakeholders" at bounding box center [169, 228] width 0 height 7
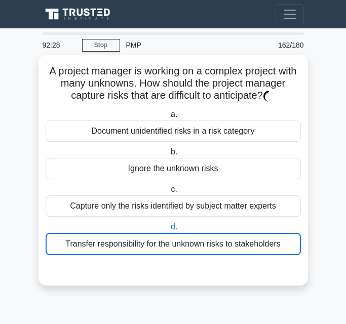
click at [151, 215] on div "Capture only the risks identified by subject matter experts" at bounding box center [173, 205] width 255 height 21
click at [169, 193] on input "c. Capture only the risks identified by subject matter experts" at bounding box center [169, 189] width 0 height 7
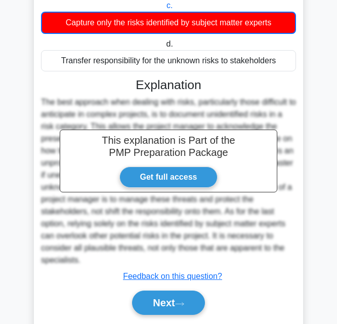
scroll to position [217, 0]
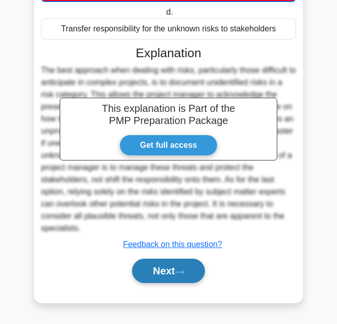
click at [177, 279] on button "Next" at bounding box center [168, 271] width 72 height 24
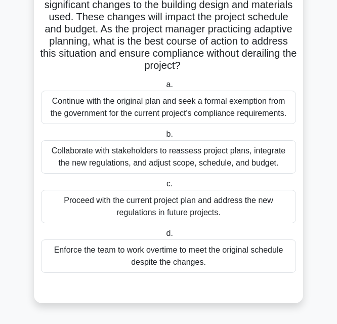
click at [177, 165] on div "Collaborate with stakeholders to reassess project plans, integrate the new regu…" at bounding box center [168, 156] width 255 height 33
click at [164, 138] on input "b. Collaborate with stakeholders to reassess project plans, integrate the new r…" at bounding box center [164, 134] width 0 height 7
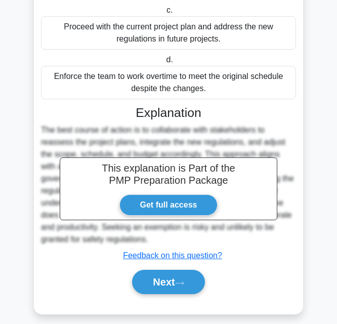
scroll to position [276, 0]
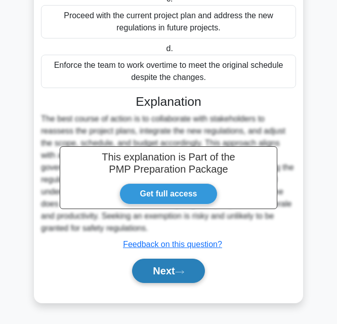
click at [166, 275] on button "Next" at bounding box center [168, 271] width 72 height 24
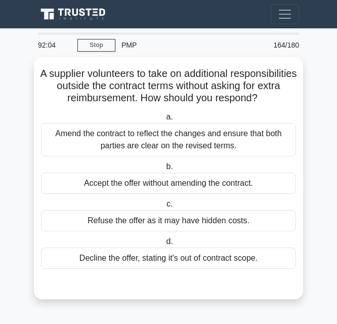
scroll to position [6, 0]
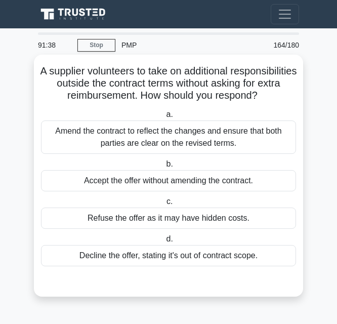
click at [240, 154] on div "Amend the contract to reflect the changes and ensure that both parties are clea…" at bounding box center [168, 136] width 255 height 33
click at [164, 118] on input "a. Amend the contract to reflect the changes and ensure that both parties are c…" at bounding box center [164, 114] width 0 height 7
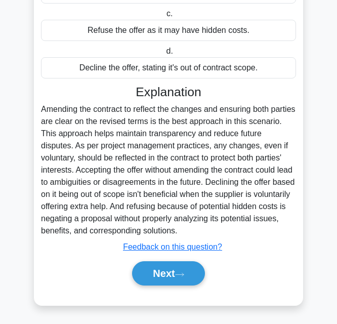
scroll to position [203, 0]
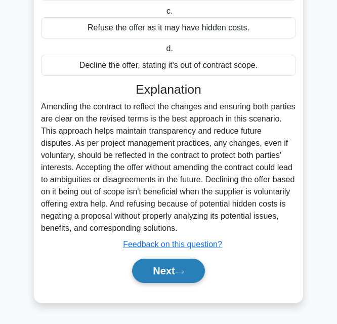
click at [150, 269] on button "Next" at bounding box center [168, 271] width 72 height 24
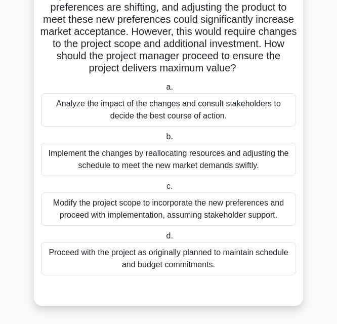
scroll to position [91, 0]
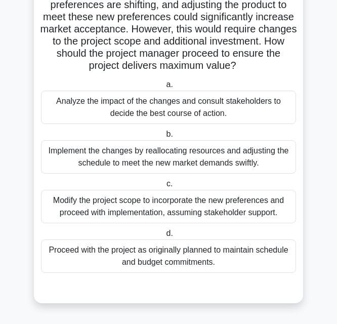
click at [255, 110] on div "Analyze the impact of the changes and consult stakeholders to decide the best c…" at bounding box center [168, 107] width 255 height 33
click at [164, 88] on input "a. Analyze the impact of the changes and consult stakeholders to decide the bes…" at bounding box center [164, 84] width 0 height 7
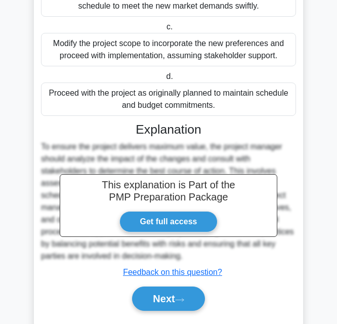
scroll to position [276, 0]
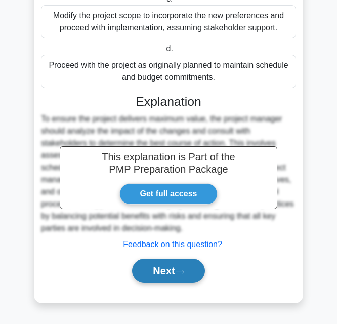
click at [184, 273] on icon at bounding box center [179, 272] width 9 height 6
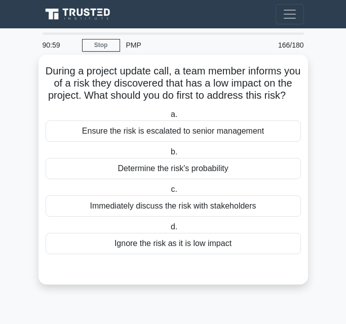
click at [199, 179] on div "Determine the risk's probability" at bounding box center [173, 168] width 255 height 21
click at [169, 155] on input "b. Determine the risk's probability" at bounding box center [169, 152] width 0 height 7
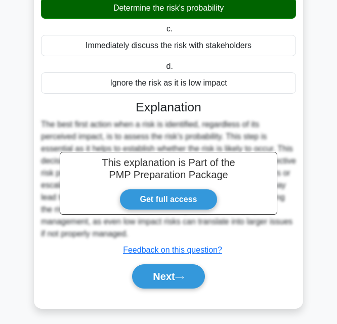
scroll to position [179, 0]
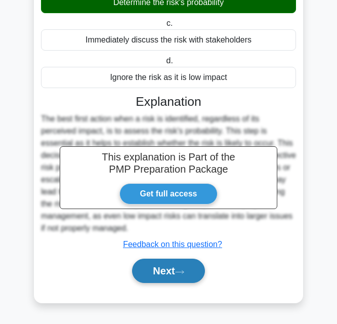
click at [180, 267] on button "Next" at bounding box center [168, 271] width 72 height 24
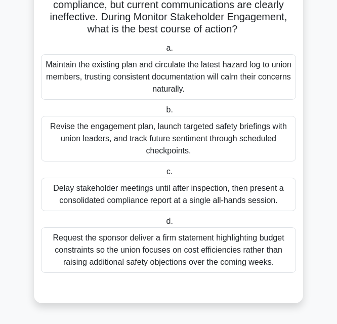
click at [220, 129] on div "Revise the engagement plan, launch targeted safety briefings with union leaders…" at bounding box center [168, 139] width 255 height 46
click at [164, 113] on input "b. Revise the engagement plan, launch targeted safety briefings with union lead…" at bounding box center [164, 110] width 0 height 7
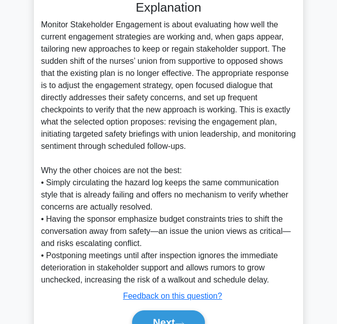
scroll to position [435, 0]
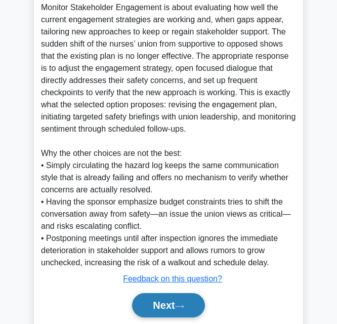
click at [186, 308] on button "Next" at bounding box center [168, 305] width 72 height 24
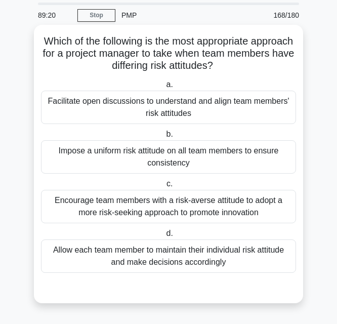
click at [230, 118] on div "Facilitate open discussions to understand and align team members' risk attitudes" at bounding box center [168, 107] width 255 height 33
click at [164, 88] on input "a. Facilitate open discussions to understand and align team members' risk attit…" at bounding box center [164, 84] width 0 height 7
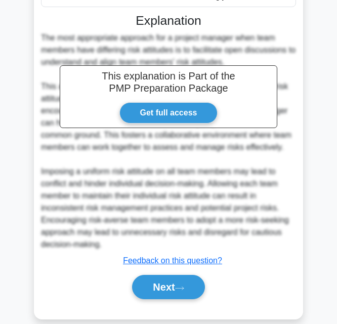
scroll to position [313, 0]
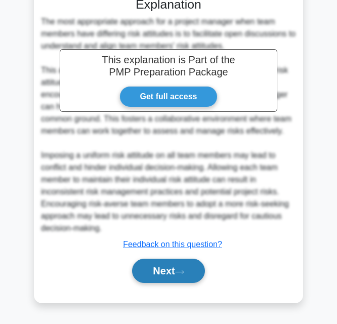
click at [173, 269] on button "Next" at bounding box center [168, 271] width 72 height 24
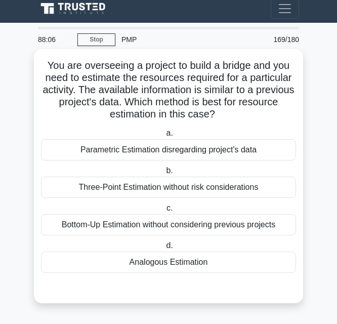
click at [181, 264] on div "Analogous Estimation" at bounding box center [168, 262] width 255 height 21
click at [164, 249] on input "d. Analogous Estimation" at bounding box center [164, 245] width 0 height 7
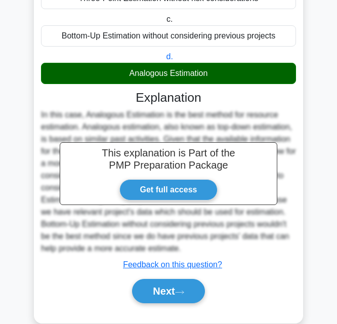
scroll to position [216, 0]
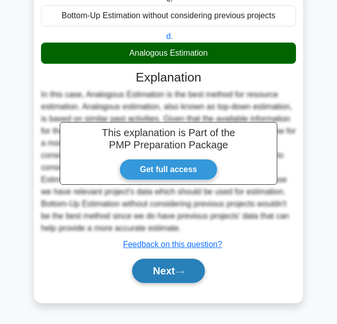
click at [180, 274] on icon at bounding box center [179, 272] width 9 height 6
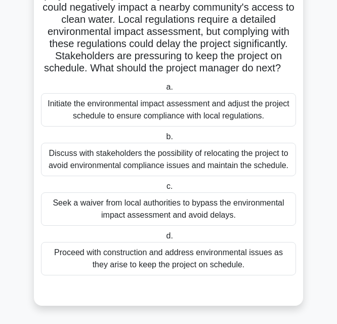
scroll to position [103, 0]
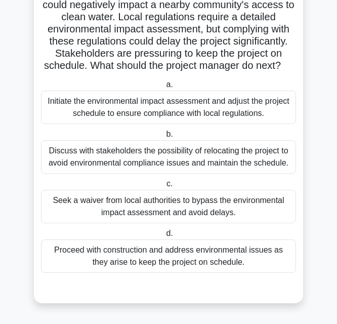
click at [119, 157] on div "Discuss with stakeholders the possibility of relocating the project to avoid en…" at bounding box center [168, 156] width 255 height 33
click at [164, 138] on input "b. Discuss with stakeholders the possibility of relocating the project to avoid…" at bounding box center [164, 134] width 0 height 7
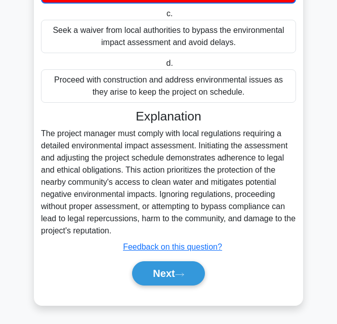
scroll to position [290, 0]
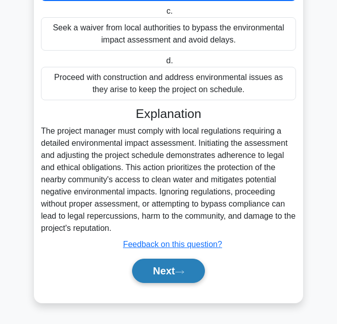
click at [169, 271] on button "Next" at bounding box center [168, 271] width 72 height 24
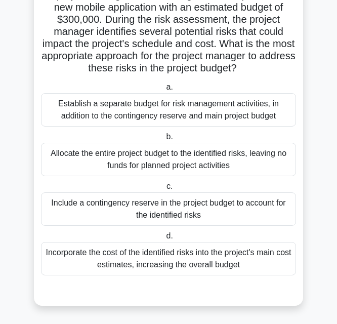
scroll to position [79, 0]
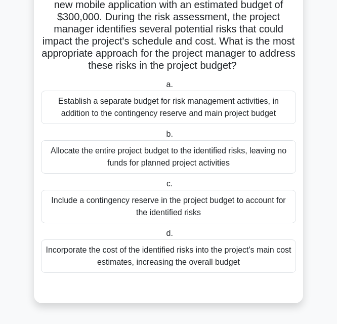
click at [243, 163] on div "Allocate the entire project budget to the identified risks, leaving no funds fo…" at bounding box center [168, 156] width 255 height 33
click at [164, 138] on input "b. Allocate the entire project budget to the identified risks, leaving no funds…" at bounding box center [164, 134] width 0 height 7
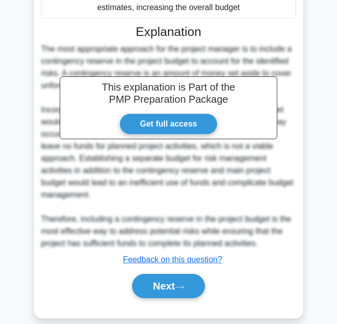
scroll to position [350, 0]
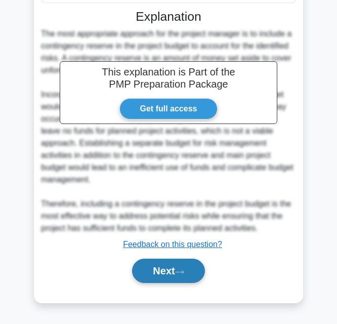
click at [184, 272] on icon at bounding box center [179, 272] width 9 height 6
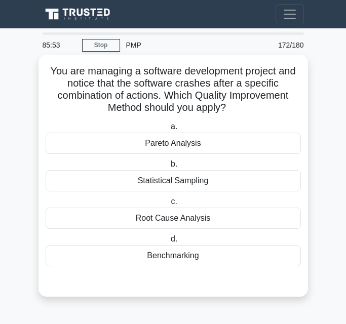
click at [176, 257] on div "Benchmarking" at bounding box center [173, 255] width 255 height 21
click at [169, 242] on input "d. Benchmarking" at bounding box center [169, 239] width 0 height 7
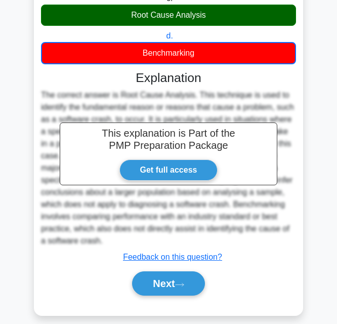
scroll to position [217, 0]
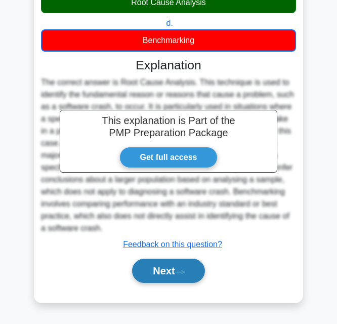
click at [160, 271] on button "Next" at bounding box center [168, 271] width 72 height 24
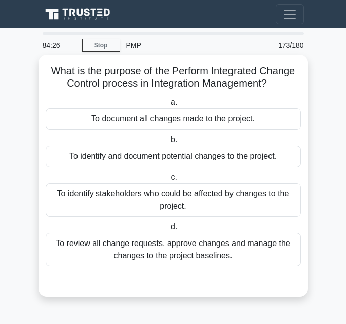
click at [158, 249] on div "To review all change requests, approve changes and manage the changes to the pr…" at bounding box center [173, 249] width 255 height 33
click at [169, 230] on input "d. To review all change requests, approve changes and manage the changes to the…" at bounding box center [169, 227] width 0 height 7
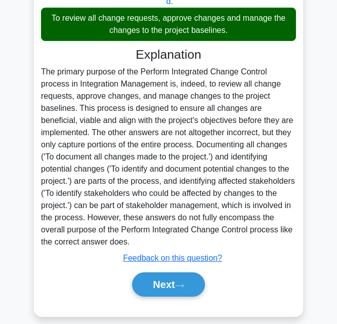
scroll to position [240, 0]
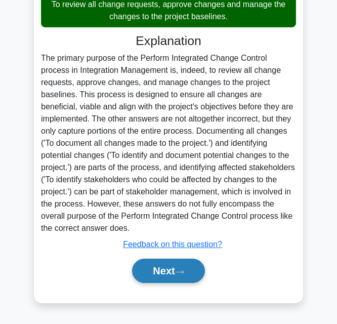
click at [170, 264] on button "Next" at bounding box center [168, 271] width 72 height 24
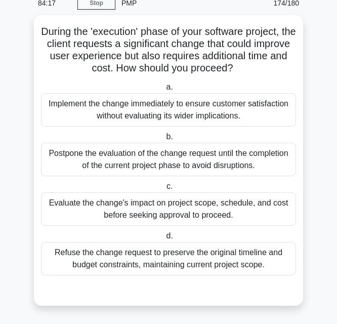
scroll to position [43, 0]
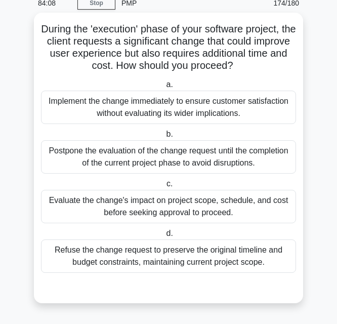
click at [202, 215] on div "Evaluate the change's impact on project scope, schedule, and cost before seekin…" at bounding box center [168, 206] width 255 height 33
click at [164, 187] on input "c. Evaluate the change's impact on project scope, schedule, and cost before see…" at bounding box center [164, 184] width 0 height 7
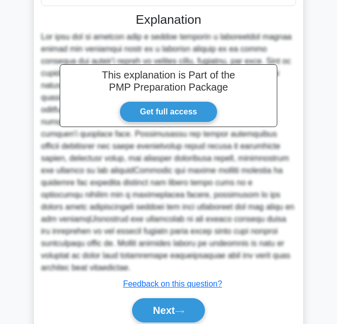
scroll to position [326, 0]
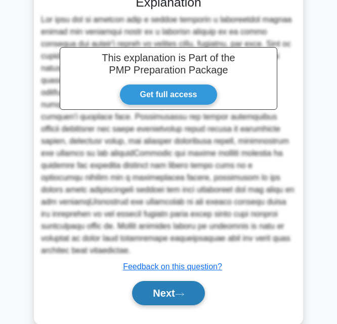
click at [173, 281] on button "Next" at bounding box center [168, 293] width 72 height 24
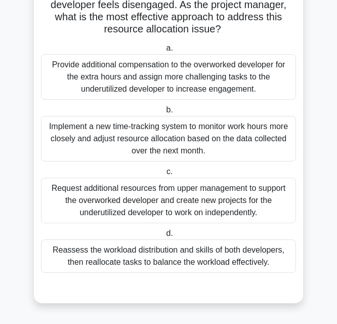
click at [198, 263] on div "Reassess the workload distribution and skills of both developers, then realloca…" at bounding box center [168, 255] width 255 height 33
click at [164, 237] on input "d. Reassess the workload distribution and skills of both developers, then reall…" at bounding box center [164, 233] width 0 height 7
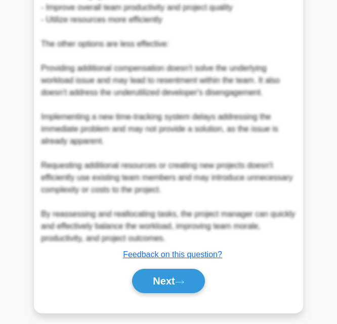
scroll to position [616, 0]
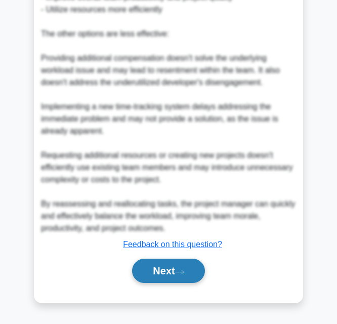
click at [157, 269] on button "Next" at bounding box center [168, 271] width 72 height 24
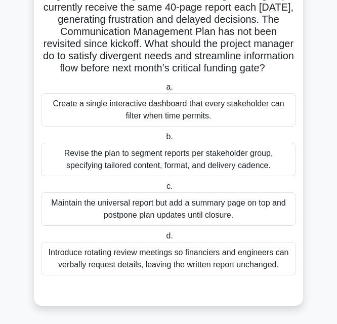
scroll to position [115, 0]
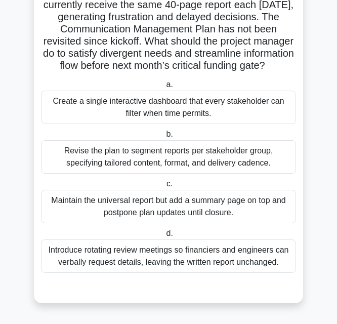
click at [142, 209] on div "Maintain the universal report but add a summary page on top and postpone plan u…" at bounding box center [168, 206] width 255 height 33
click at [164, 187] on input "c. Maintain the universal report but add a summary page on top and postpone pla…" at bounding box center [164, 184] width 0 height 7
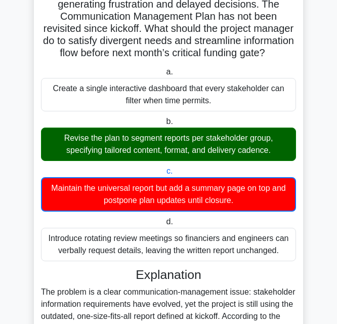
click at [227, 153] on div "Revise the plan to segment reports per stakeholder group, specifying tailored c…" at bounding box center [168, 144] width 255 height 33
click at [164, 125] on input "b. Revise the plan to segment reports per stakeholder group, specifying tailore…" at bounding box center [164, 121] width 0 height 7
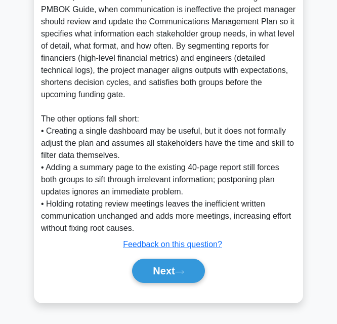
scroll to position [446, 0]
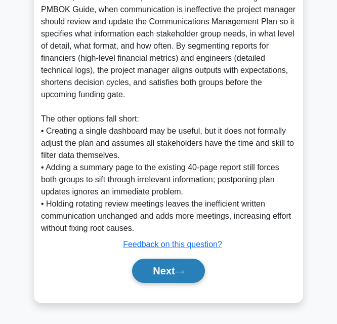
click at [189, 275] on button "Next" at bounding box center [168, 271] width 72 height 24
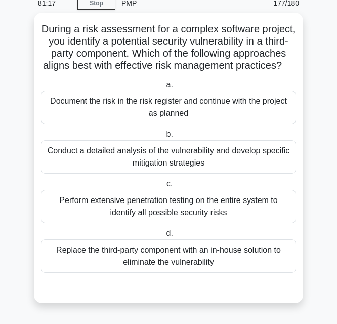
click at [253, 161] on div "Conduct a detailed analysis of the vulnerability and develop specific mitigatio…" at bounding box center [168, 156] width 255 height 33
click at [164, 138] on input "b. Conduct a detailed analysis of the vulnerability and develop specific mitiga…" at bounding box center [164, 134] width 0 height 7
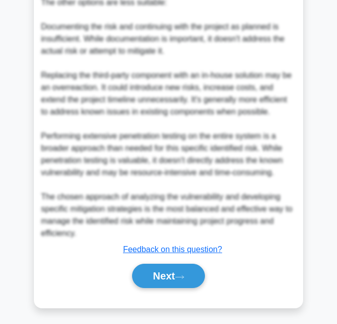
scroll to position [519, 0]
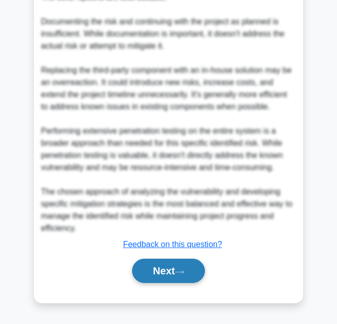
click at [174, 272] on button "Next" at bounding box center [168, 271] width 72 height 24
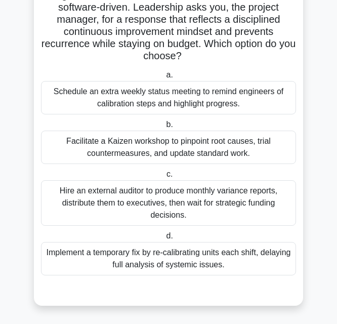
scroll to position [115, 0]
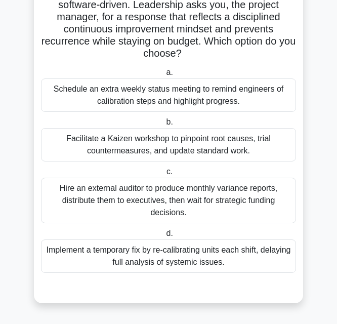
click at [187, 158] on div "Facilitate a Kaizen workshop to pinpoint root causes, trial countermeasures, an…" at bounding box center [168, 144] width 255 height 33
click at [164, 126] on input "b. Facilitate a Kaizen workshop to pinpoint root causes, trial countermeasures,…" at bounding box center [164, 122] width 0 height 7
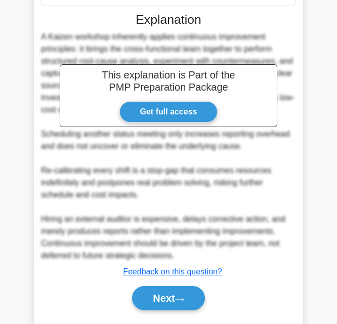
scroll to position [399, 0]
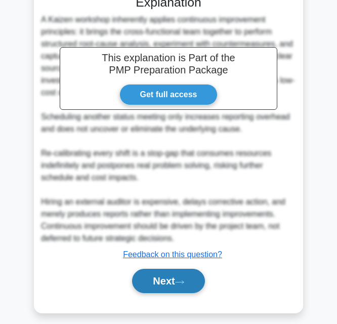
click at [138, 279] on button "Next" at bounding box center [168, 281] width 72 height 24
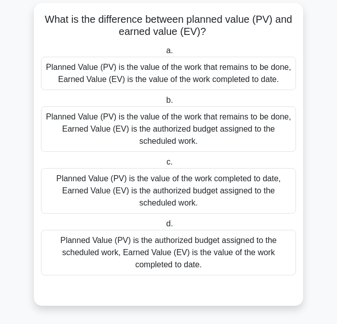
scroll to position [55, 0]
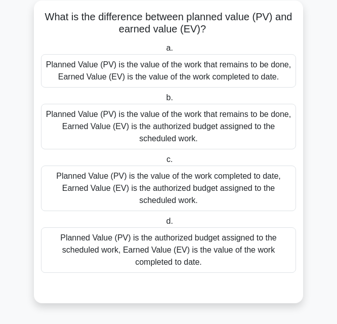
click at [198, 239] on div "Planned Value (PV) is the authorized budget assigned to the scheduled work, Ear…" at bounding box center [168, 250] width 255 height 46
click at [164, 225] on input "d. Planned Value (PV) is the authorized budget assigned to the scheduled work, …" at bounding box center [164, 221] width 0 height 7
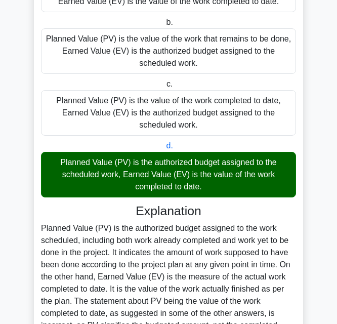
scroll to position [264, 0]
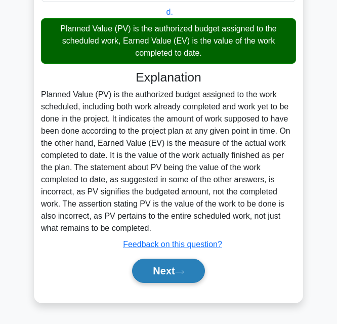
click at [173, 270] on button "Next" at bounding box center [168, 271] width 72 height 24
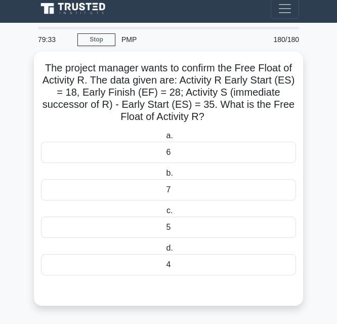
scroll to position [6, 0]
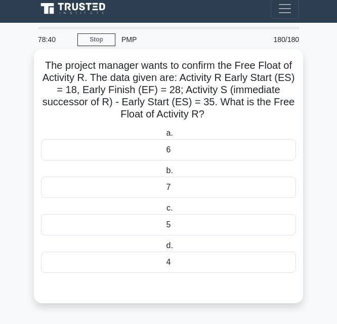
click at [162, 184] on div "7" at bounding box center [168, 187] width 255 height 21
click at [164, 174] on input "b. 7" at bounding box center [164, 171] width 0 height 7
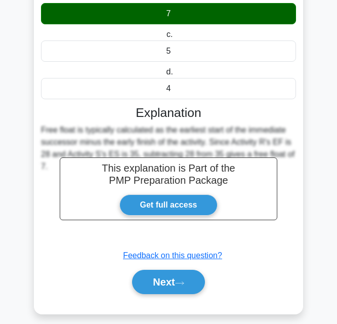
scroll to position [191, 0]
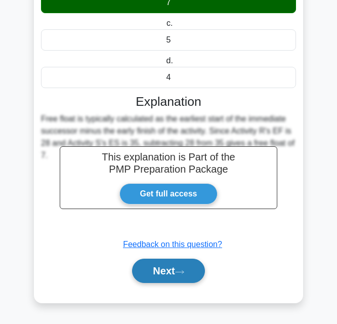
click at [148, 266] on button "Next" at bounding box center [168, 271] width 72 height 24
click at [167, 268] on button "Next" at bounding box center [168, 271] width 72 height 24
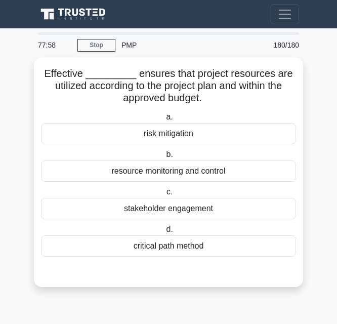
scroll to position [0, 0]
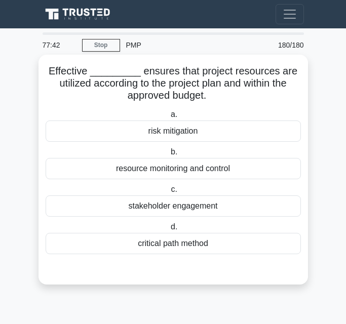
click at [194, 167] on div "resource monitoring and control" at bounding box center [173, 168] width 255 height 21
click at [169, 155] on input "b. resource monitoring and control" at bounding box center [169, 152] width 0 height 7
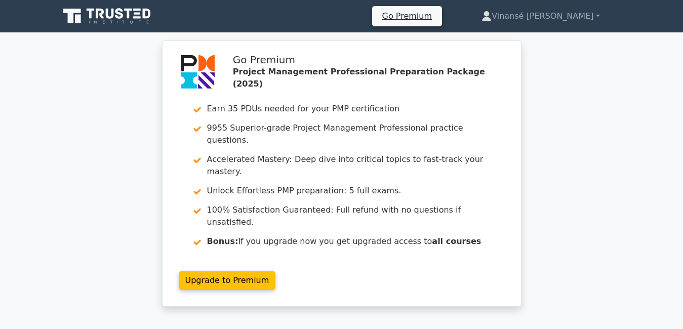
click at [337, 165] on div "Go Premium Project Management Professional Preparation Package (2025) Earn 35 P…" at bounding box center [341, 179] width 683 height 278
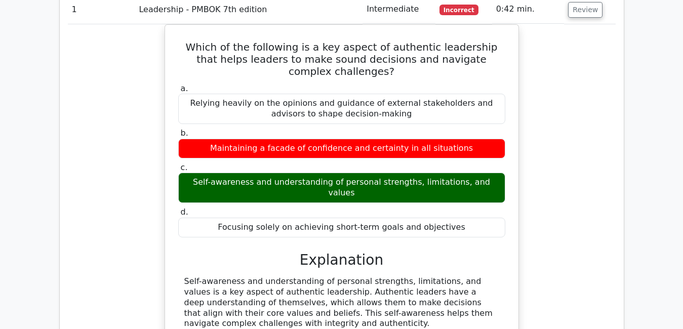
scroll to position [1660, 0]
